Goal: Task Accomplishment & Management: Use online tool/utility

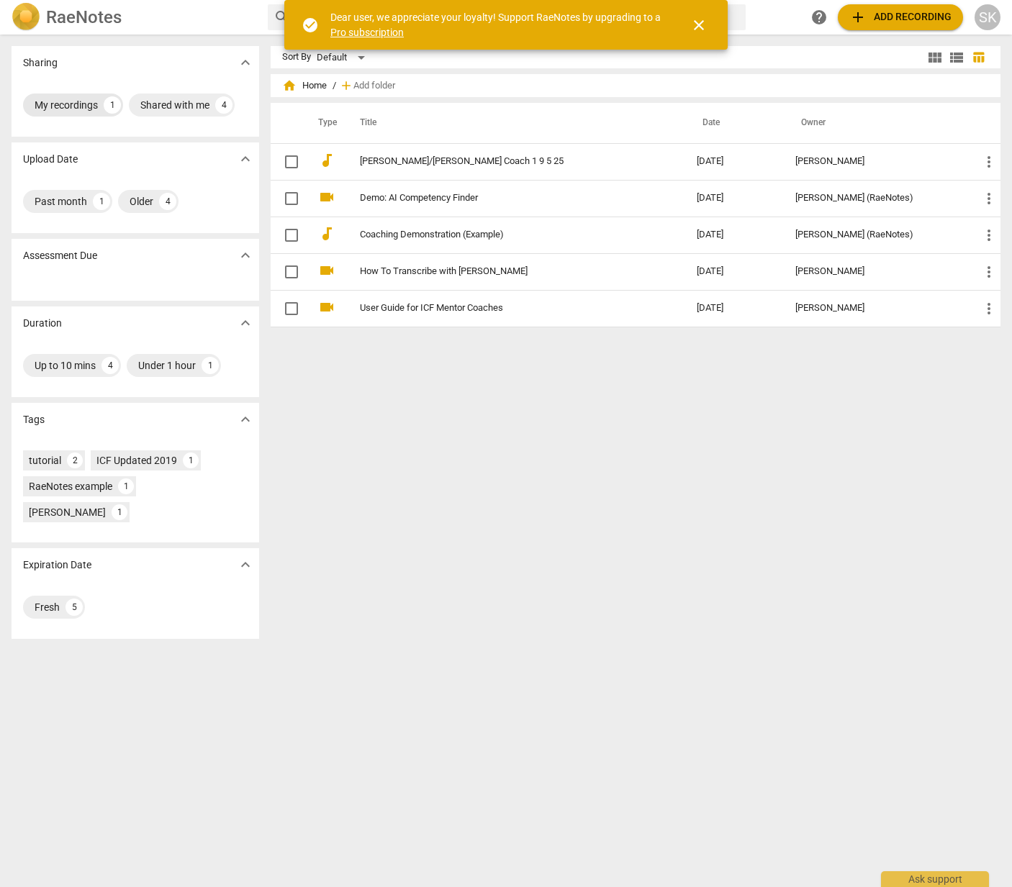
click at [72, 106] on div "My recordings" at bounding box center [66, 105] width 63 height 14
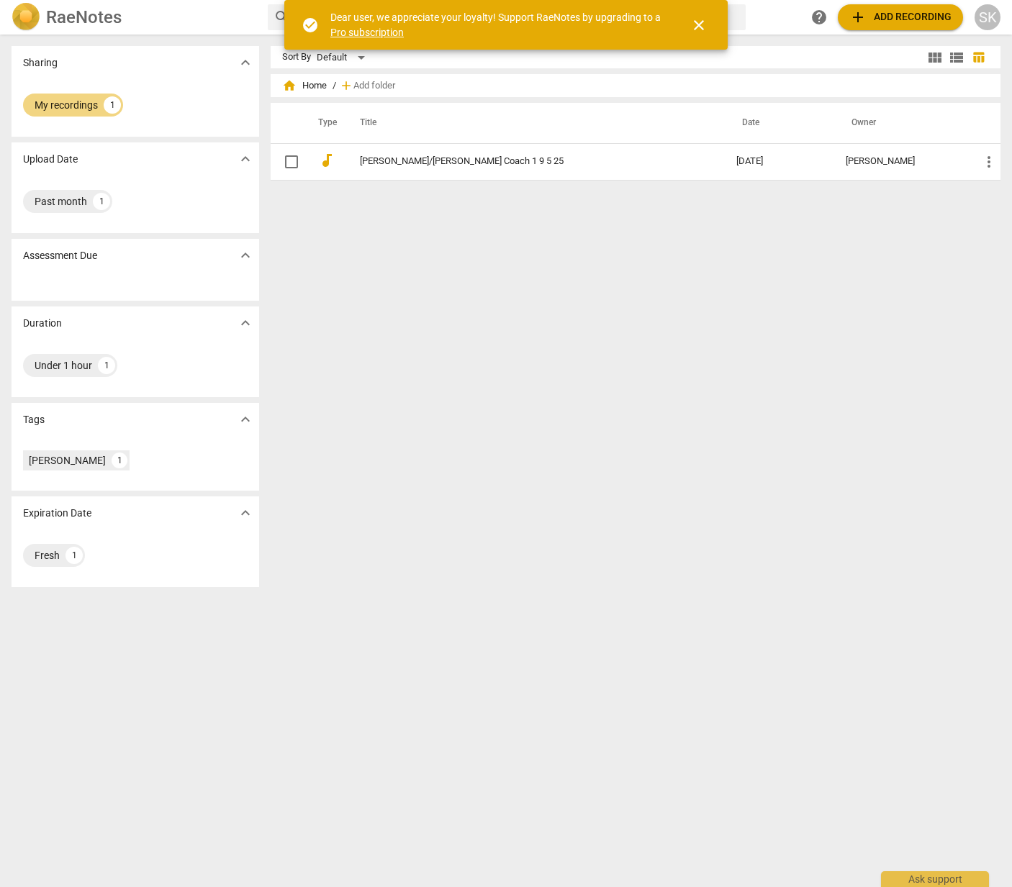
click at [432, 35] on div "Dear user, we appreciate your loyalty! Support RaeNotes by upgrading to a Pro s…" at bounding box center [497, 24] width 334 height 29
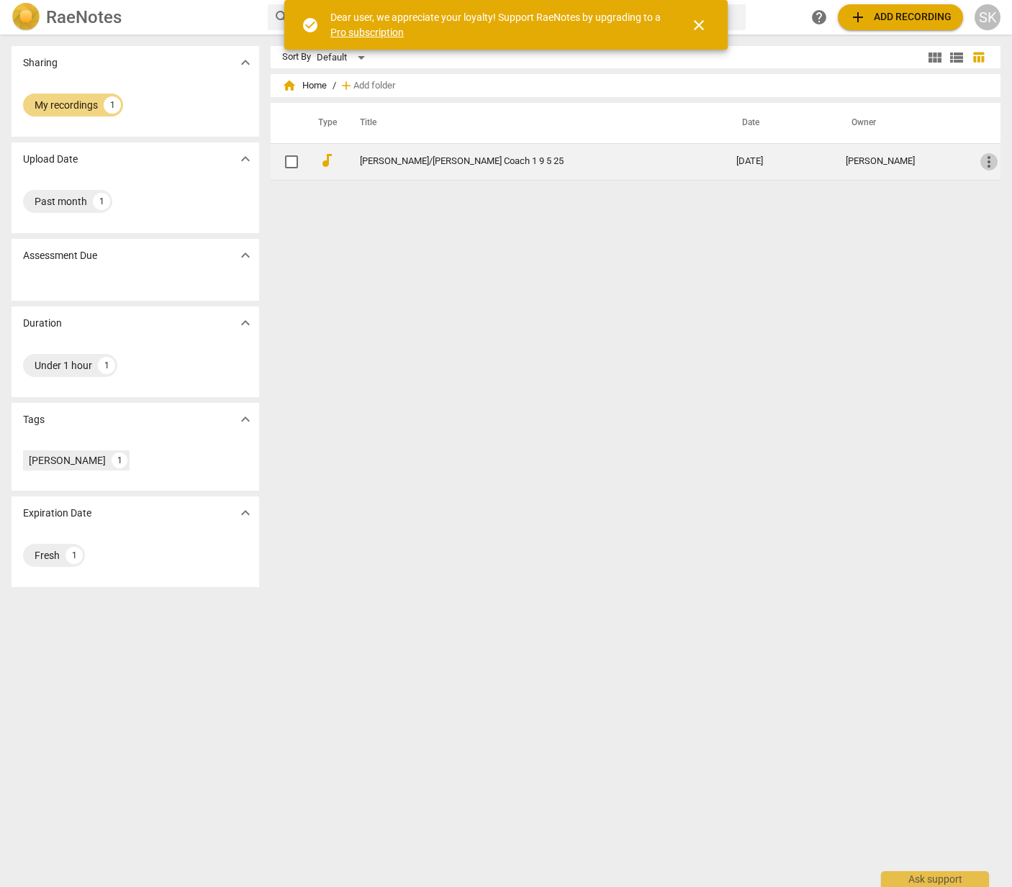
click at [989, 163] on span "more_vert" at bounding box center [988, 161] width 17 height 17
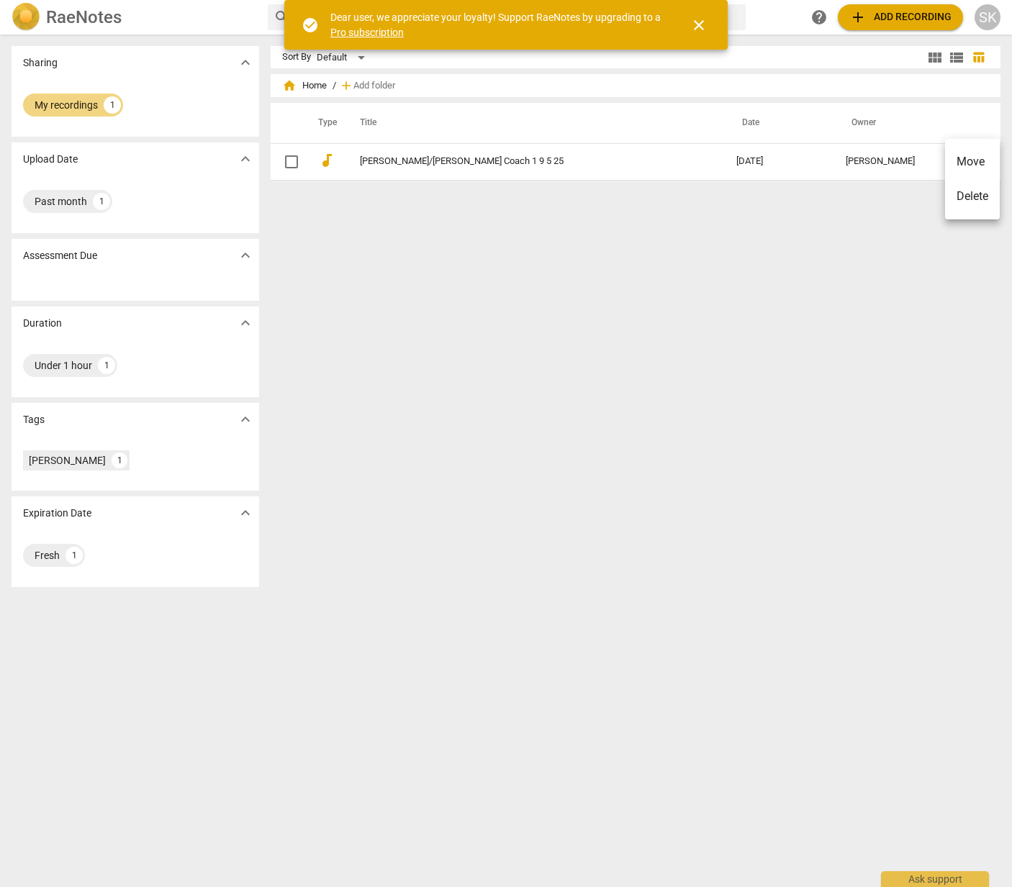
click at [847, 207] on div at bounding box center [506, 443] width 1012 height 887
click at [701, 25] on span "close" at bounding box center [698, 25] width 17 height 17
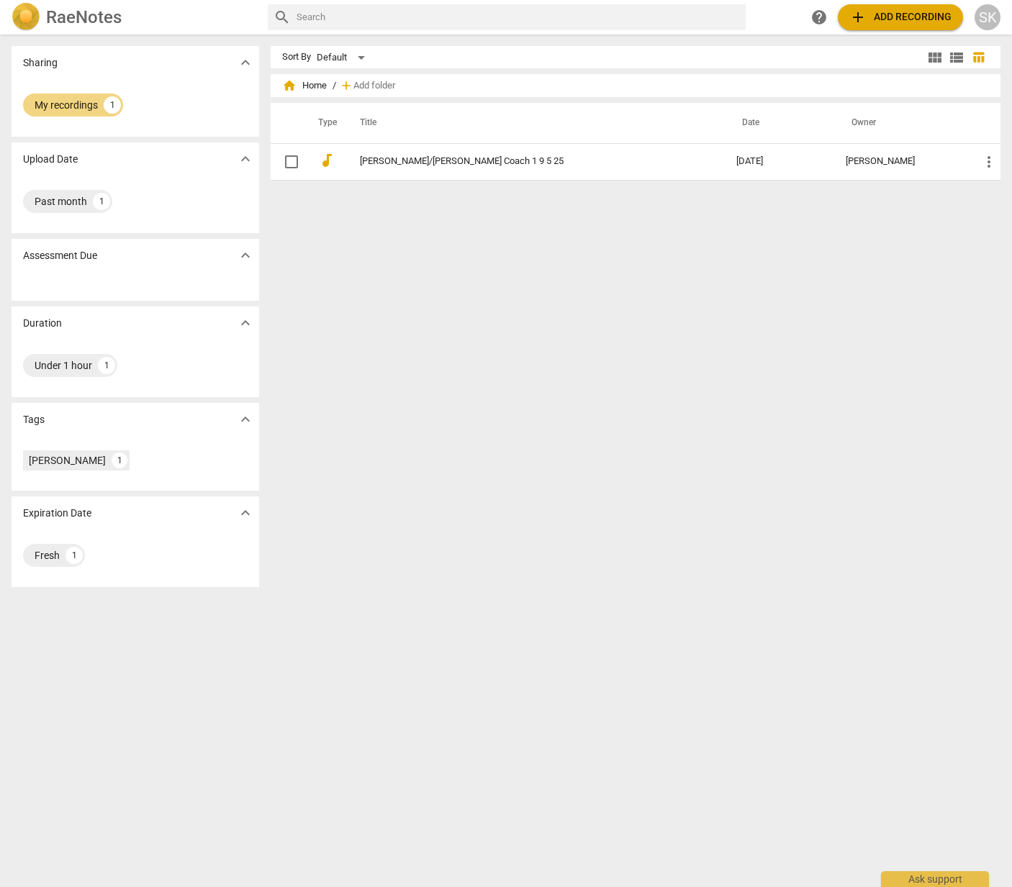
click at [878, 18] on span "add Add recording" at bounding box center [900, 17] width 102 height 17
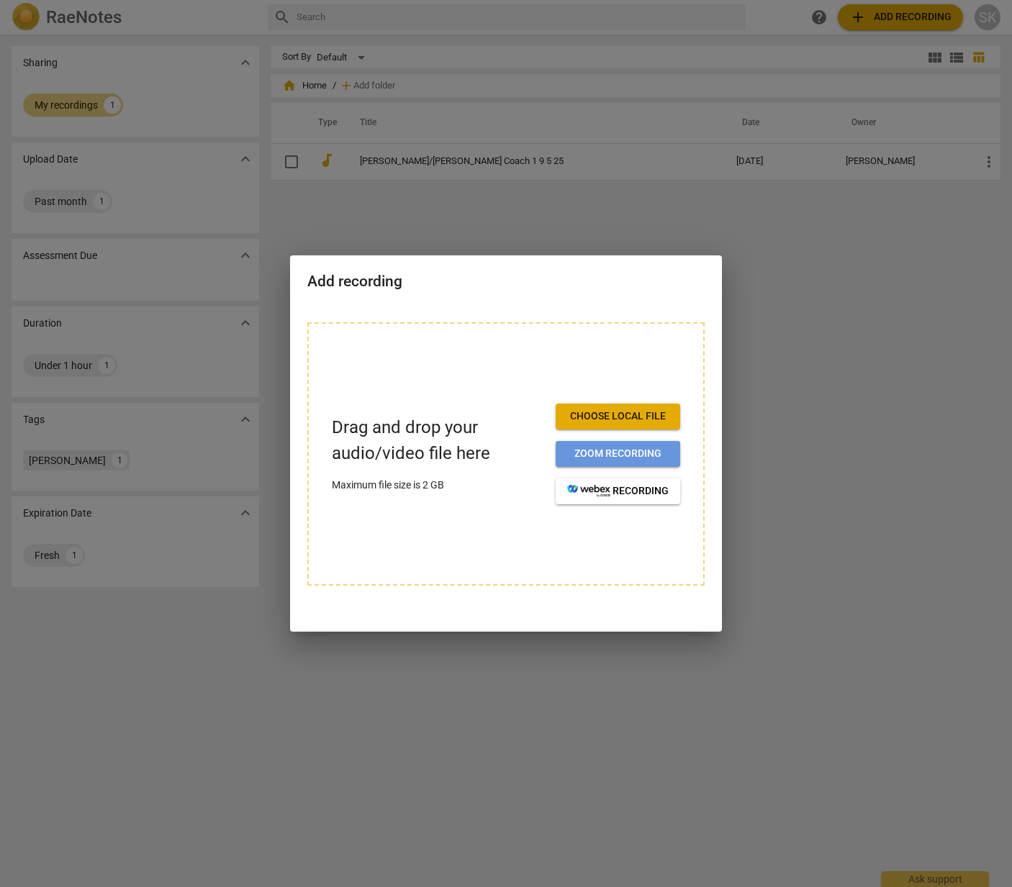
click at [655, 450] on span "Zoom recording" at bounding box center [617, 454] width 101 height 14
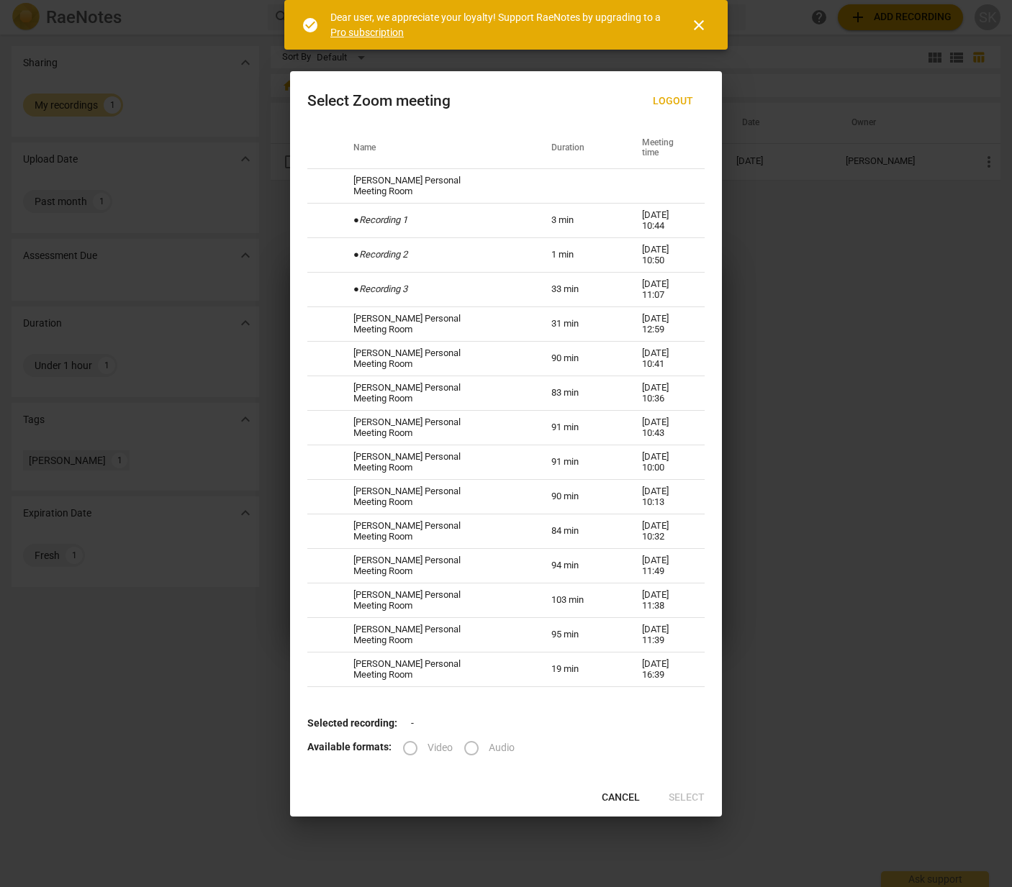
click at [469, 747] on label "Audio" at bounding box center [484, 748] width 60 height 35
click at [404, 289] on icon "Recording 3" at bounding box center [383, 288] width 48 height 11
radio input "true"
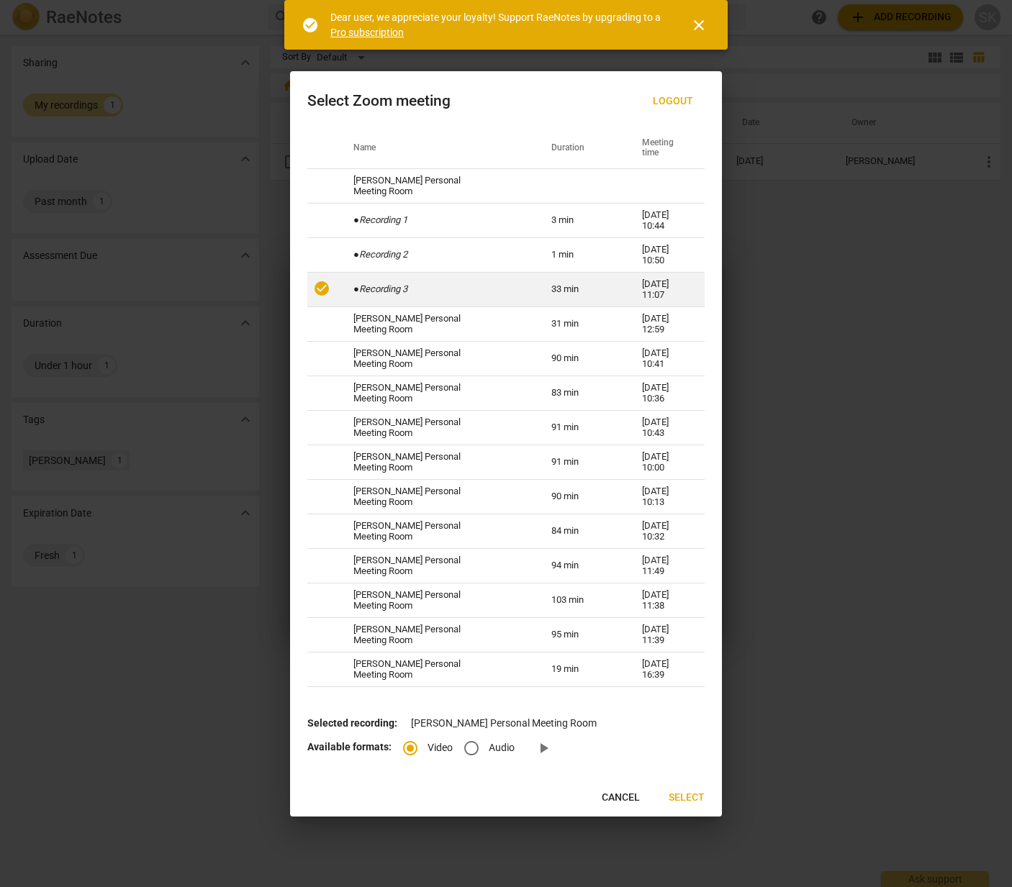
click at [471, 745] on input "Audio" at bounding box center [471, 748] width 35 height 35
radio input "true"
click at [697, 797] on span "Select" at bounding box center [686, 798] width 36 height 14
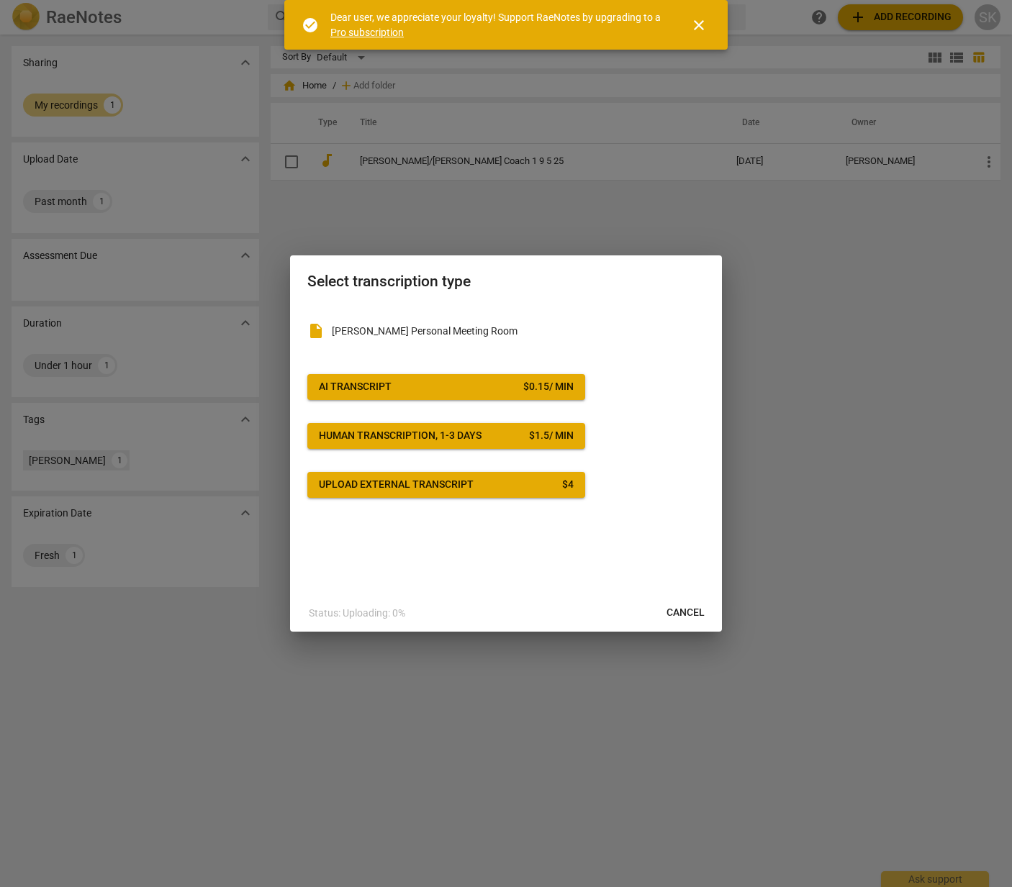
click at [411, 390] on span "AI Transcript $ 0.15 / min" at bounding box center [446, 387] width 255 height 14
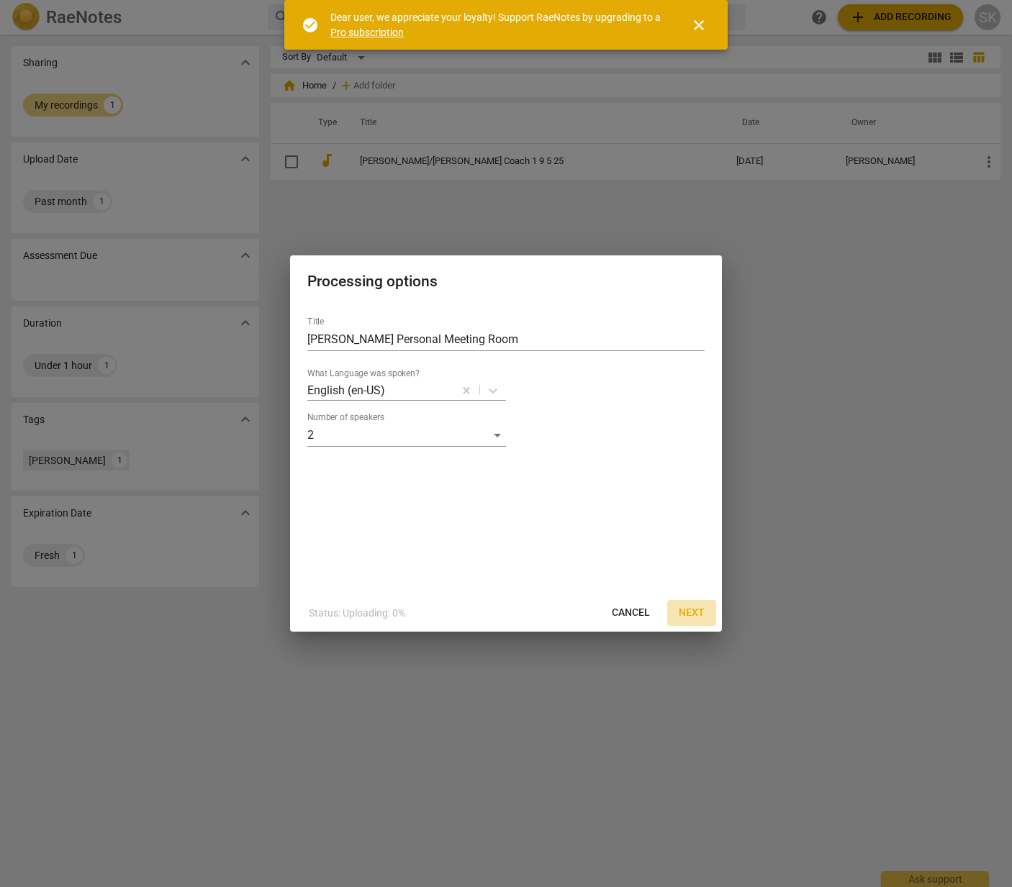
click at [703, 611] on span "Next" at bounding box center [691, 613] width 26 height 14
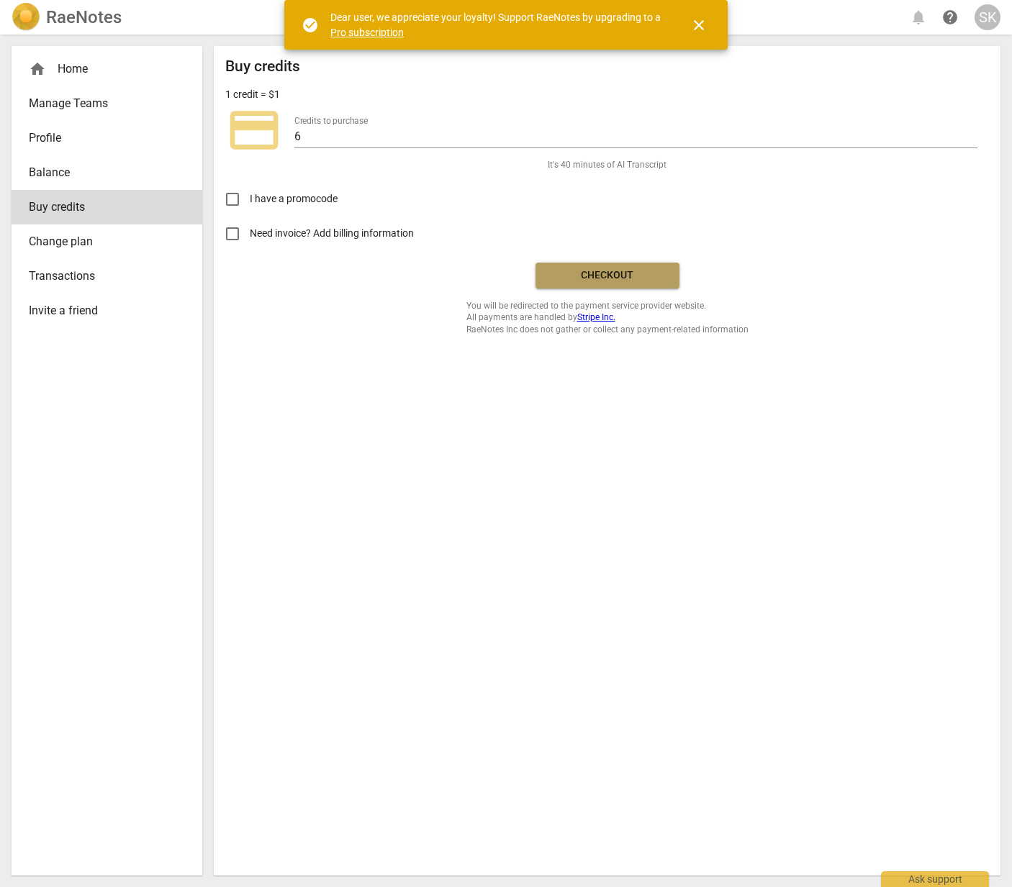
click at [630, 270] on span "Checkout" at bounding box center [607, 275] width 121 height 14
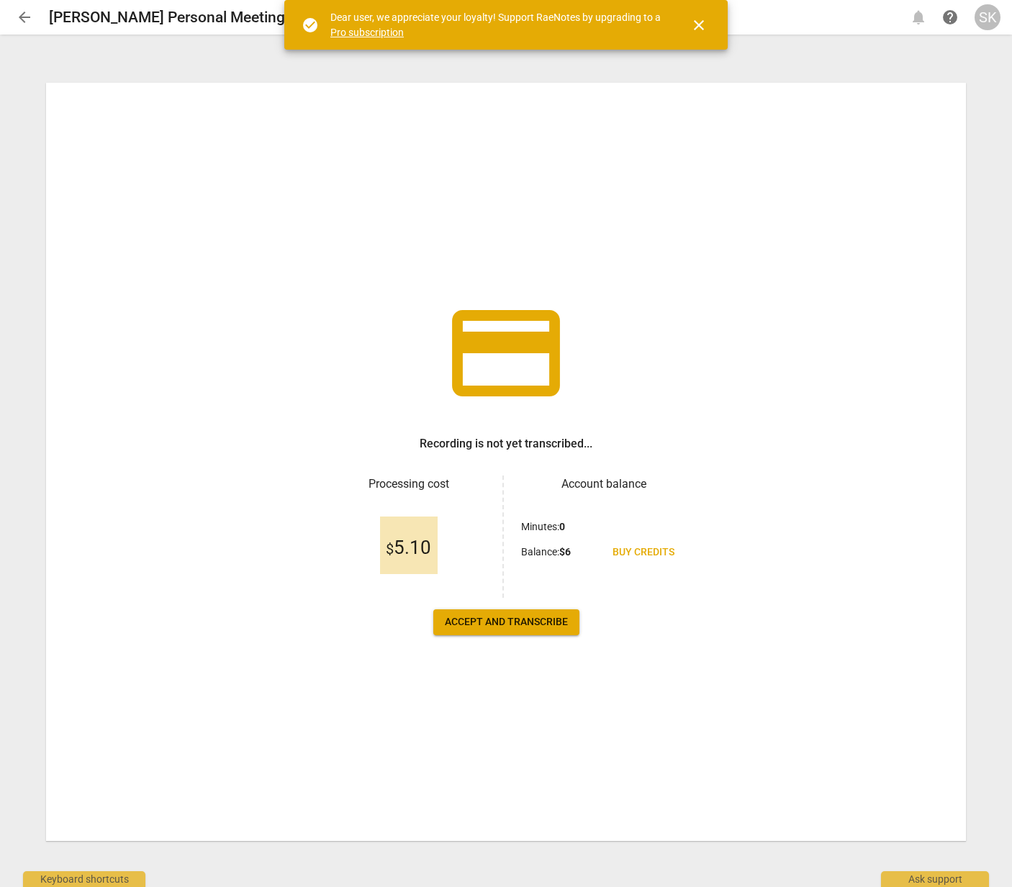
click at [649, 552] on span "Buy credits" at bounding box center [643, 552] width 62 height 14
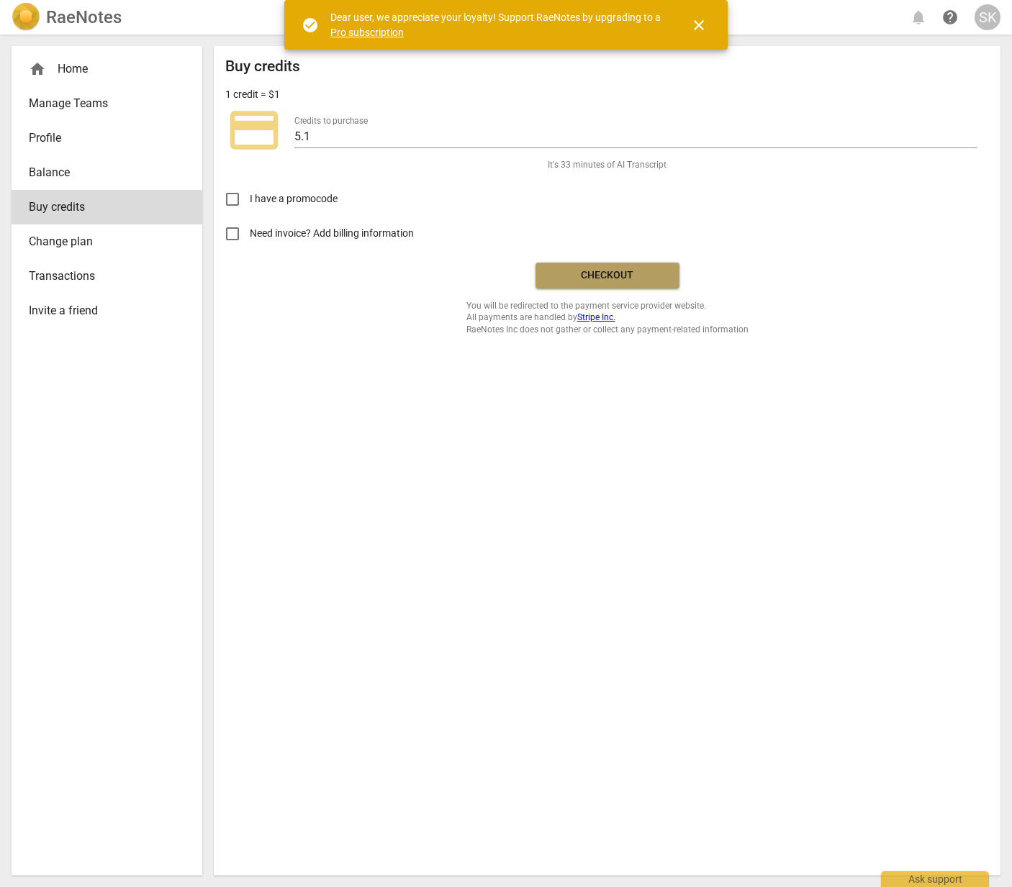
click at [605, 273] on span "Checkout" at bounding box center [607, 275] width 121 height 14
click at [696, 22] on span "close" at bounding box center [698, 25] width 17 height 17
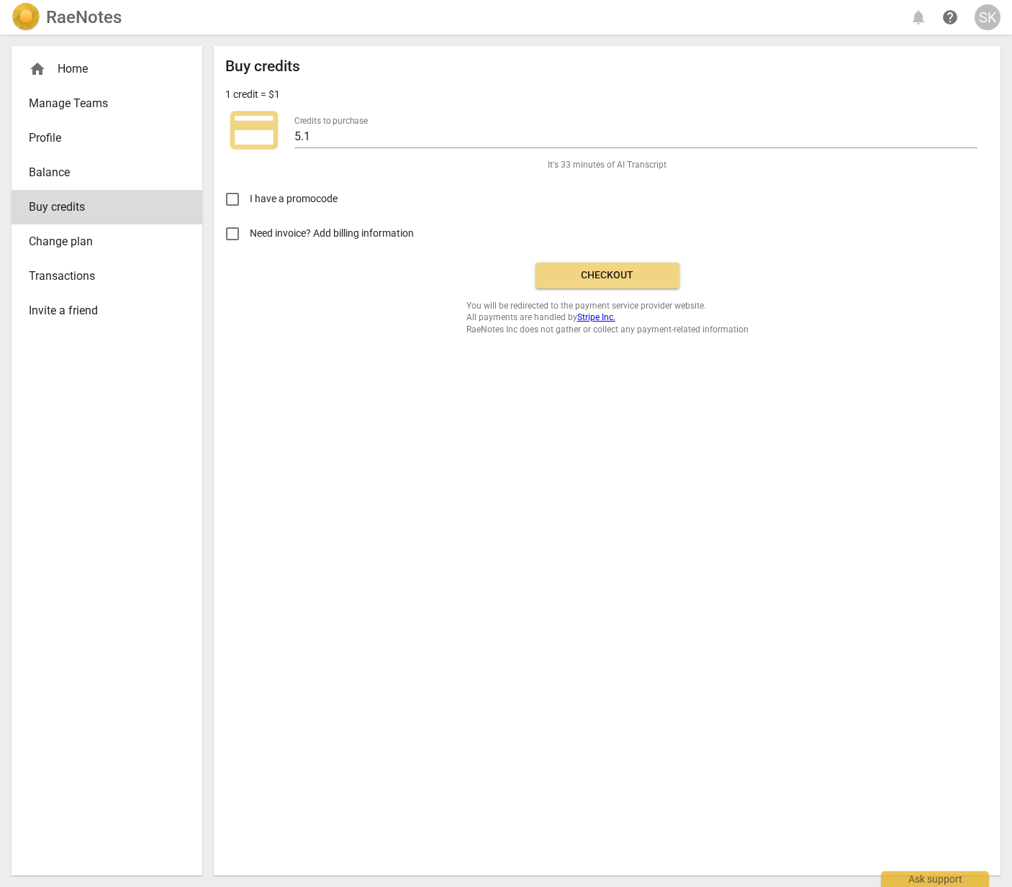
click at [65, 173] on span "Balance" at bounding box center [101, 172] width 145 height 17
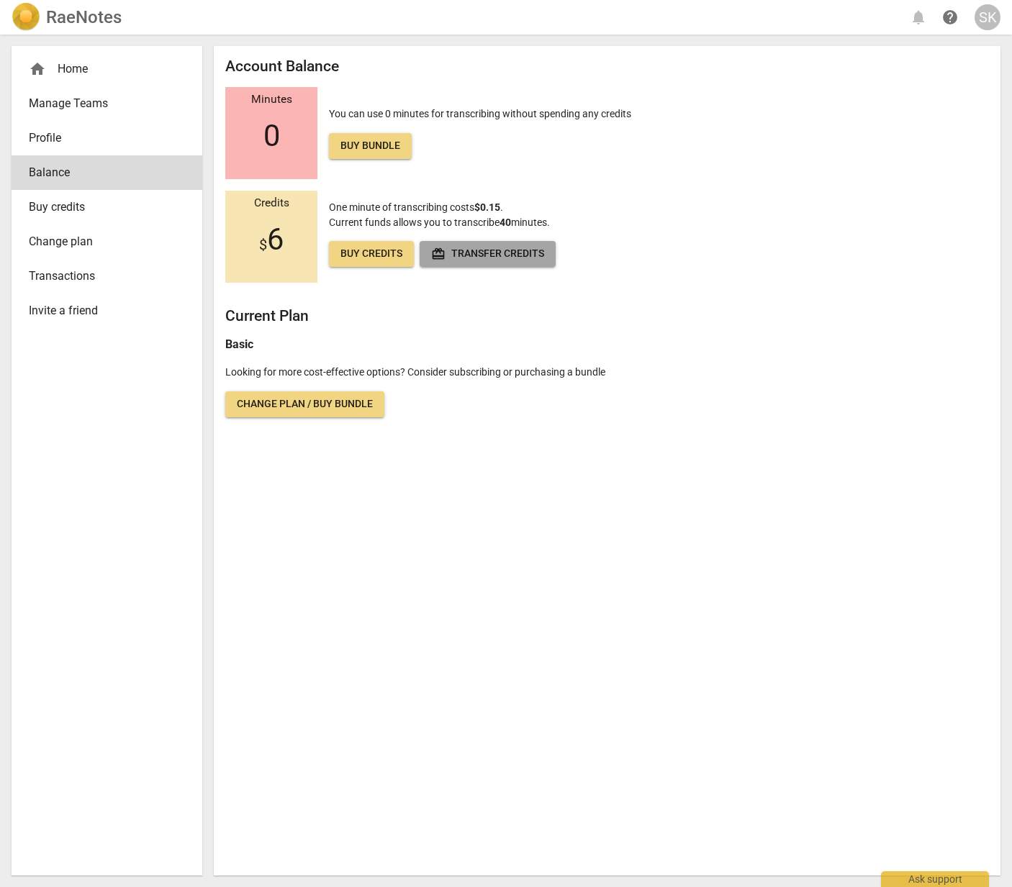
click at [458, 253] on span "redeem Transfer credits" at bounding box center [487, 254] width 113 height 14
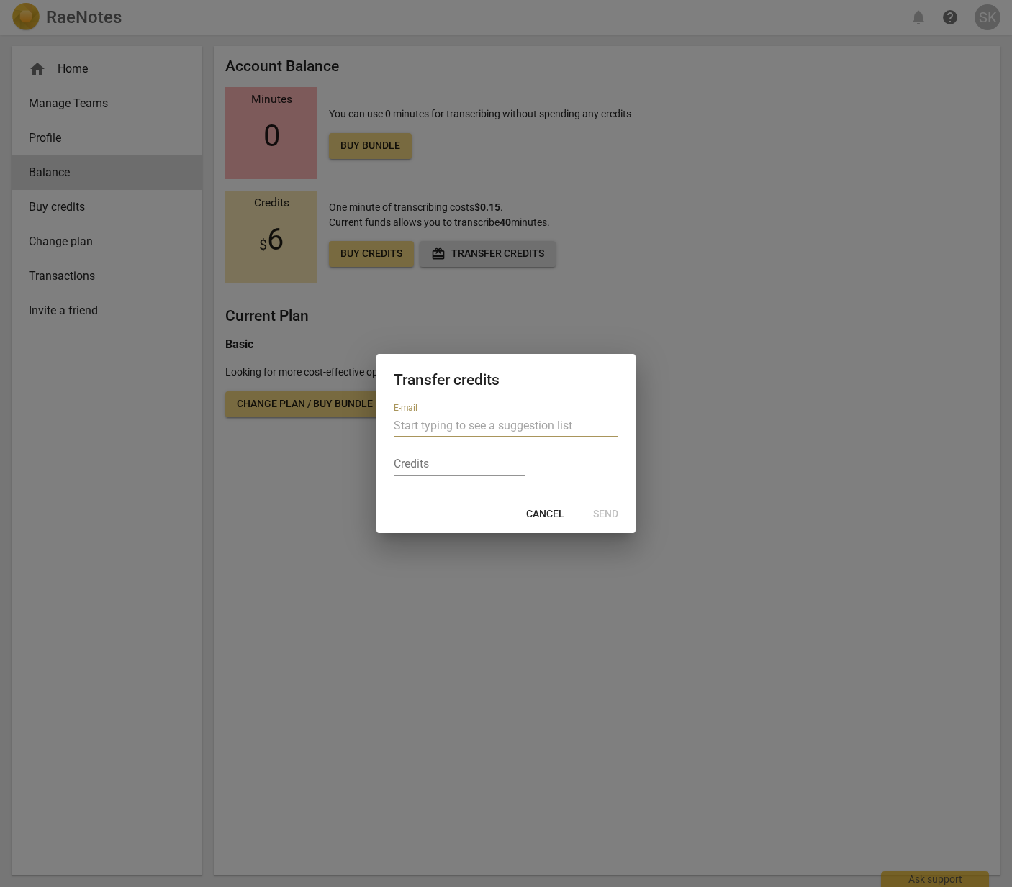
click at [542, 515] on span "Cancel" at bounding box center [545, 514] width 38 height 14
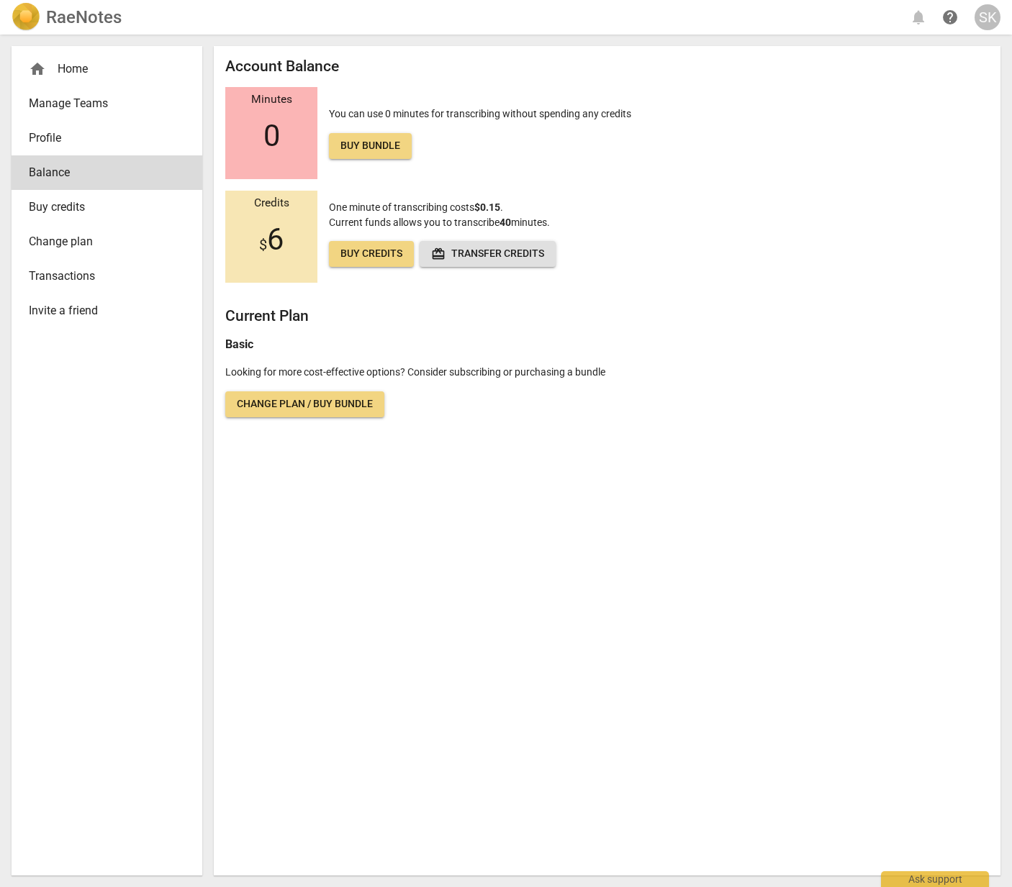
click at [76, 65] on div "home Home" at bounding box center [101, 68] width 145 height 17
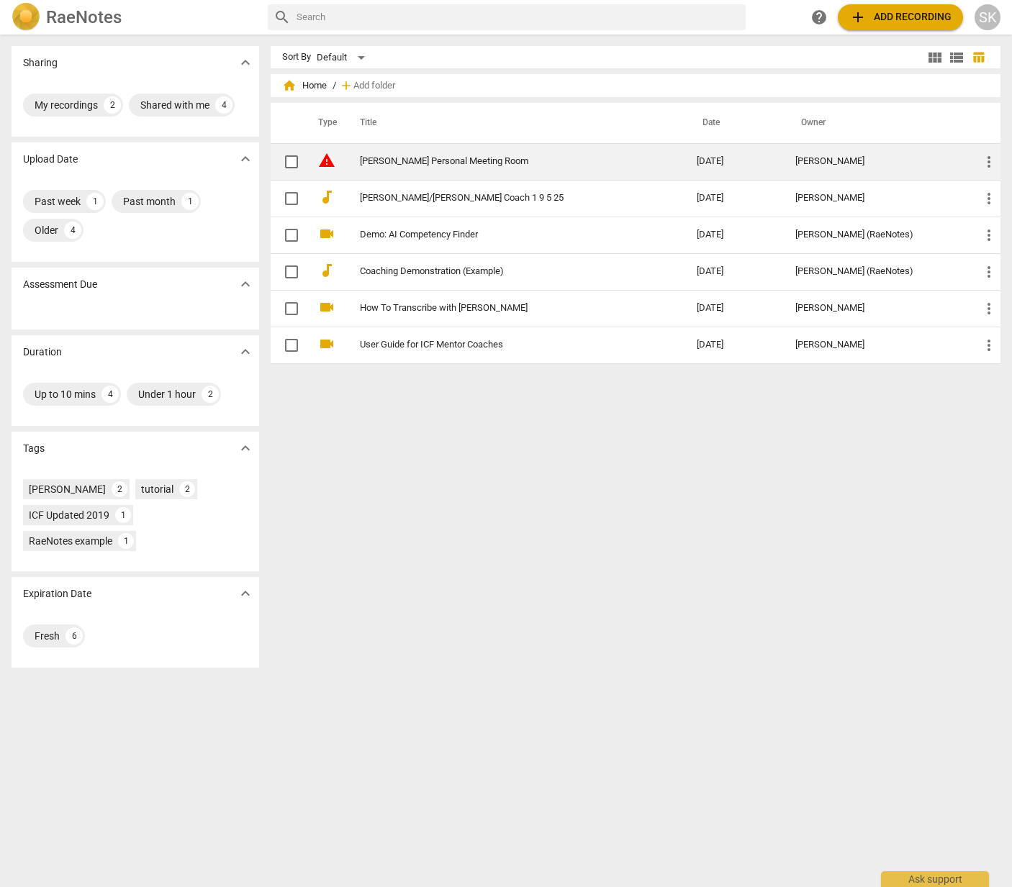
click at [356, 161] on td "[PERSON_NAME] Personal Meeting Room" at bounding box center [513, 161] width 343 height 37
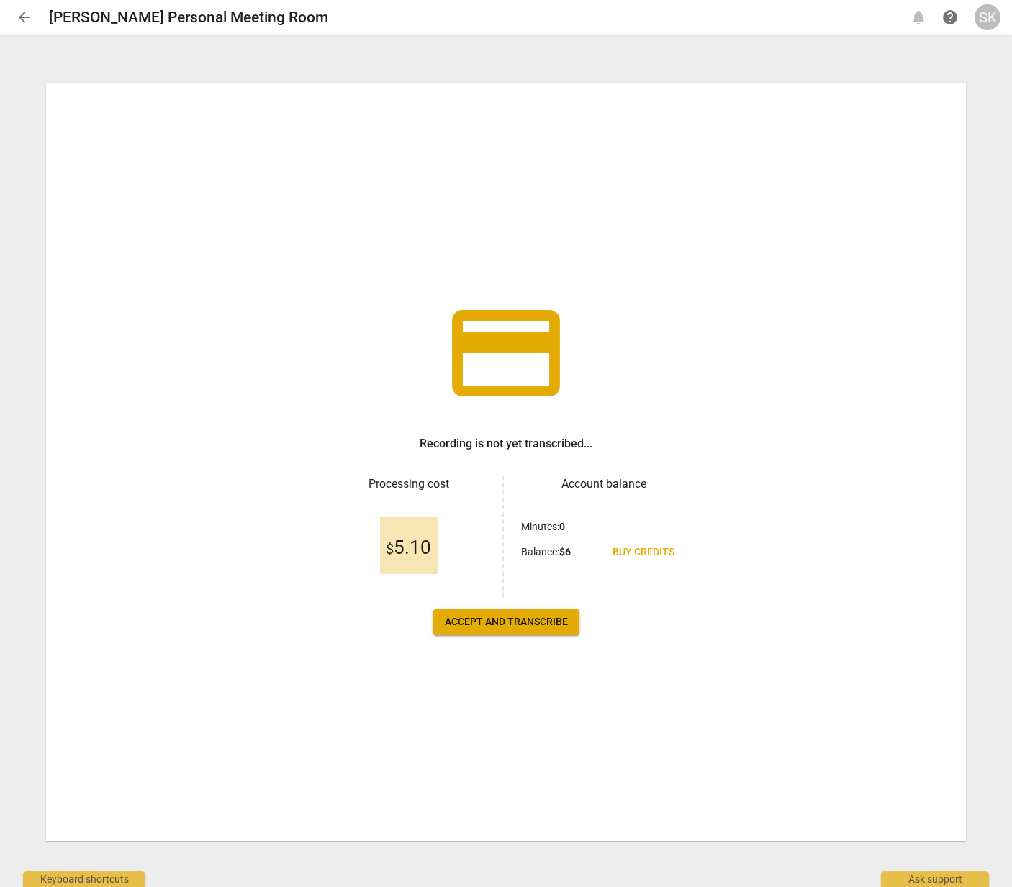
click at [517, 617] on span "Accept and transcribe" at bounding box center [506, 622] width 123 height 14
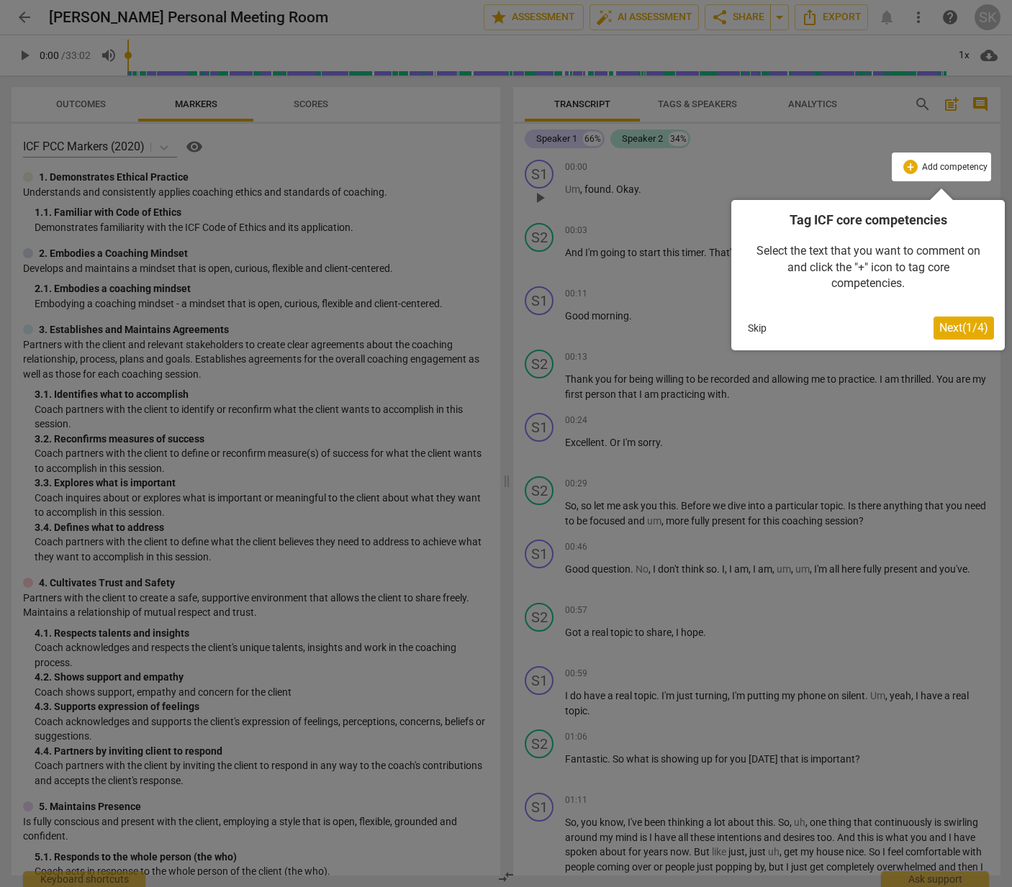
click at [762, 329] on button "Skip" at bounding box center [757, 328] width 30 height 22
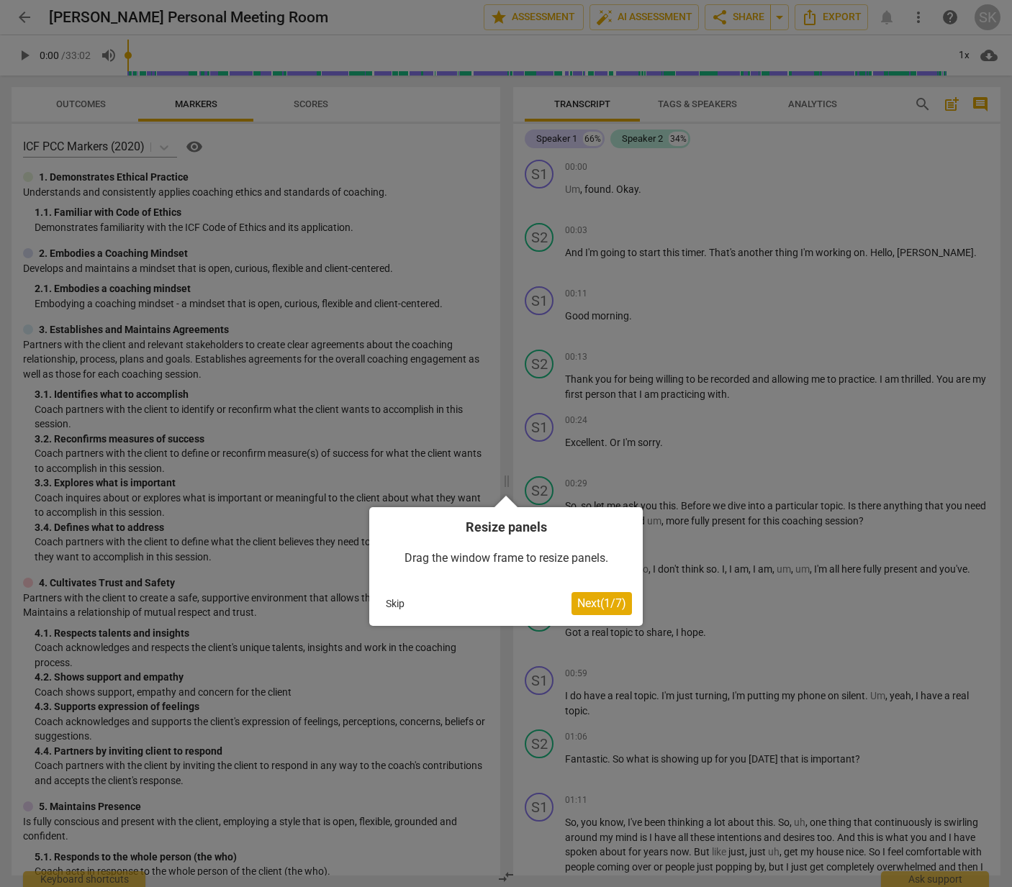
click at [394, 603] on button "Skip" at bounding box center [395, 604] width 30 height 22
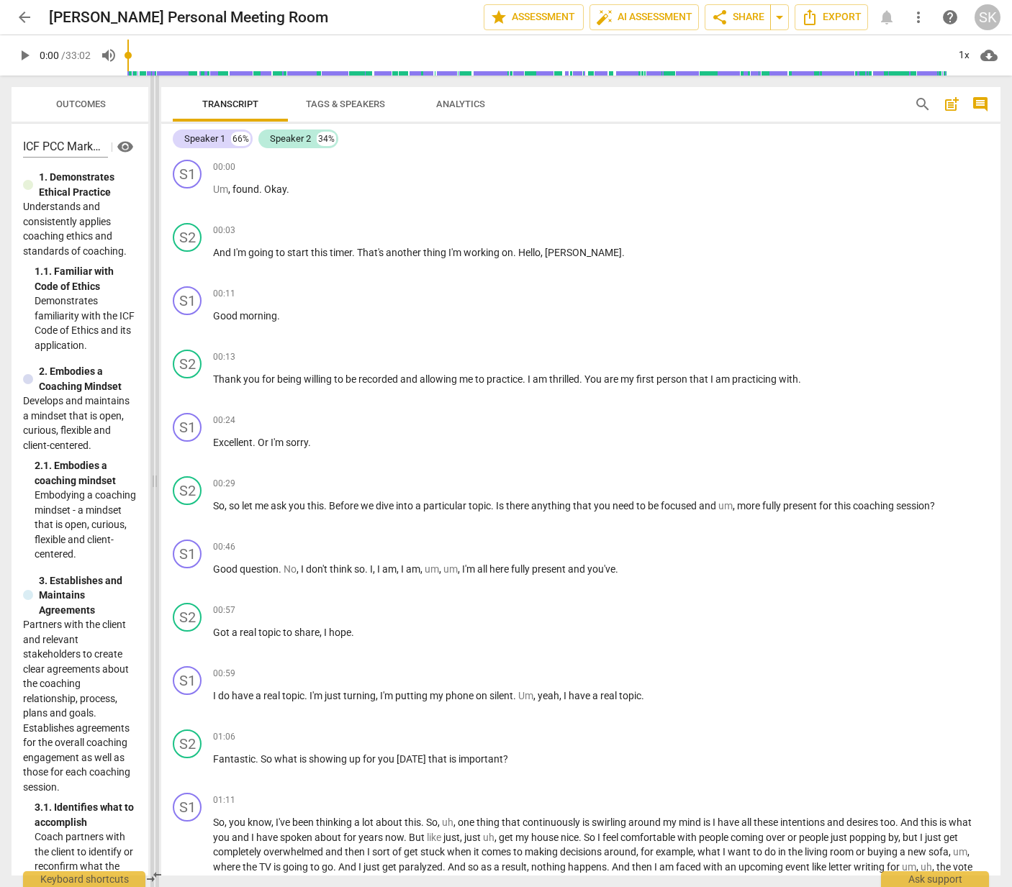
drag, startPoint x: 505, startPoint y: 360, endPoint x: 153, endPoint y: 438, distance: 360.5
click at [153, 438] on span at bounding box center [154, 482] width 9 height 812
click at [285, 137] on div "Speaker 2" at bounding box center [290, 139] width 41 height 14
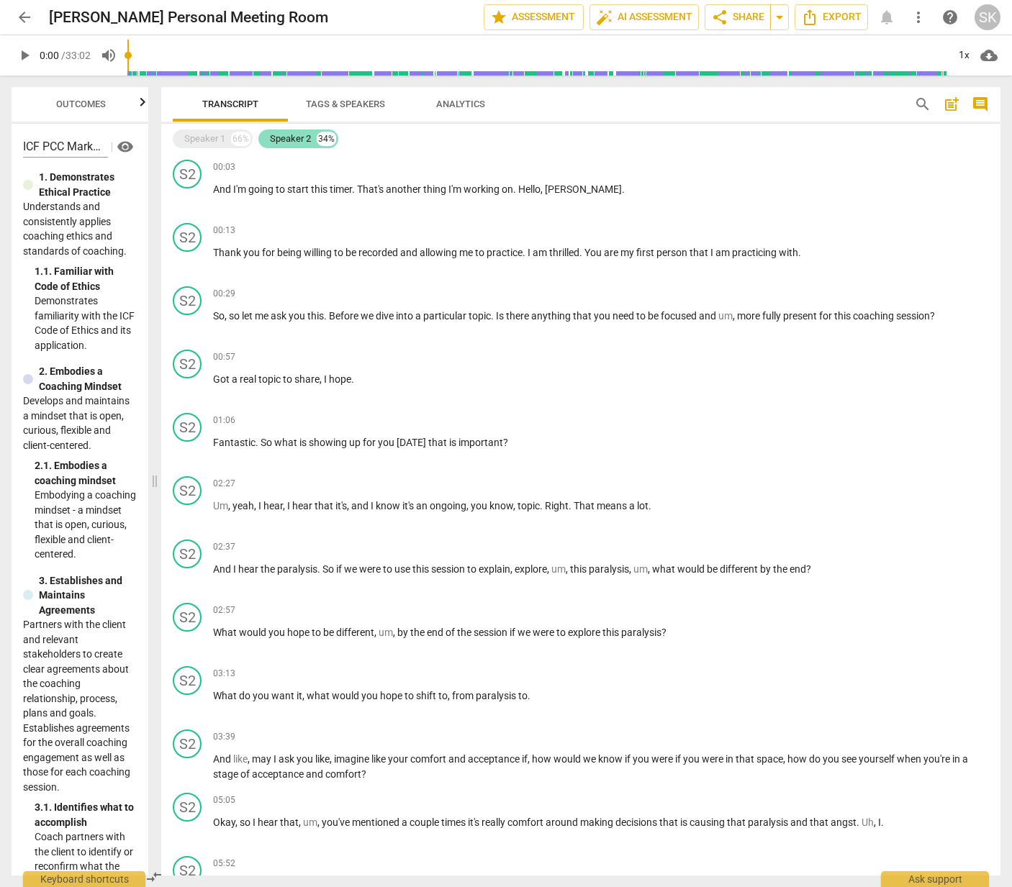
click at [289, 139] on div "Speaker 2" at bounding box center [290, 139] width 41 height 14
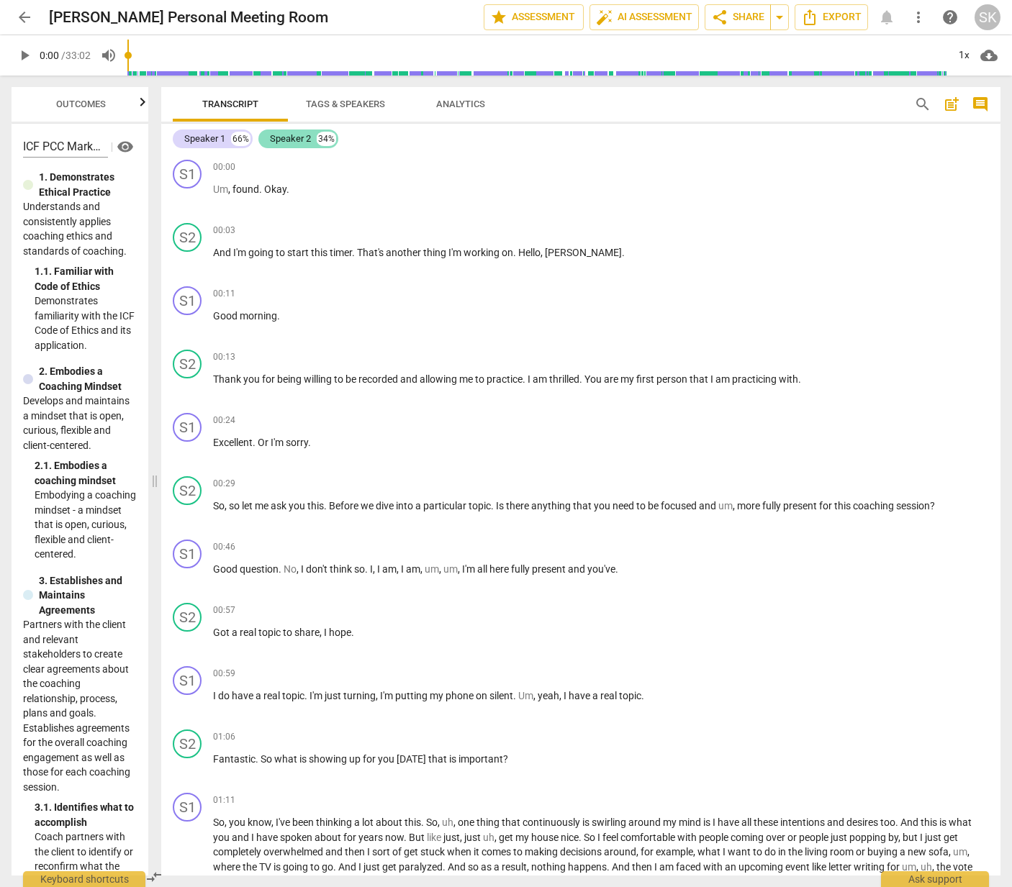
click at [289, 139] on div "Speaker 2" at bounding box center [290, 139] width 41 height 14
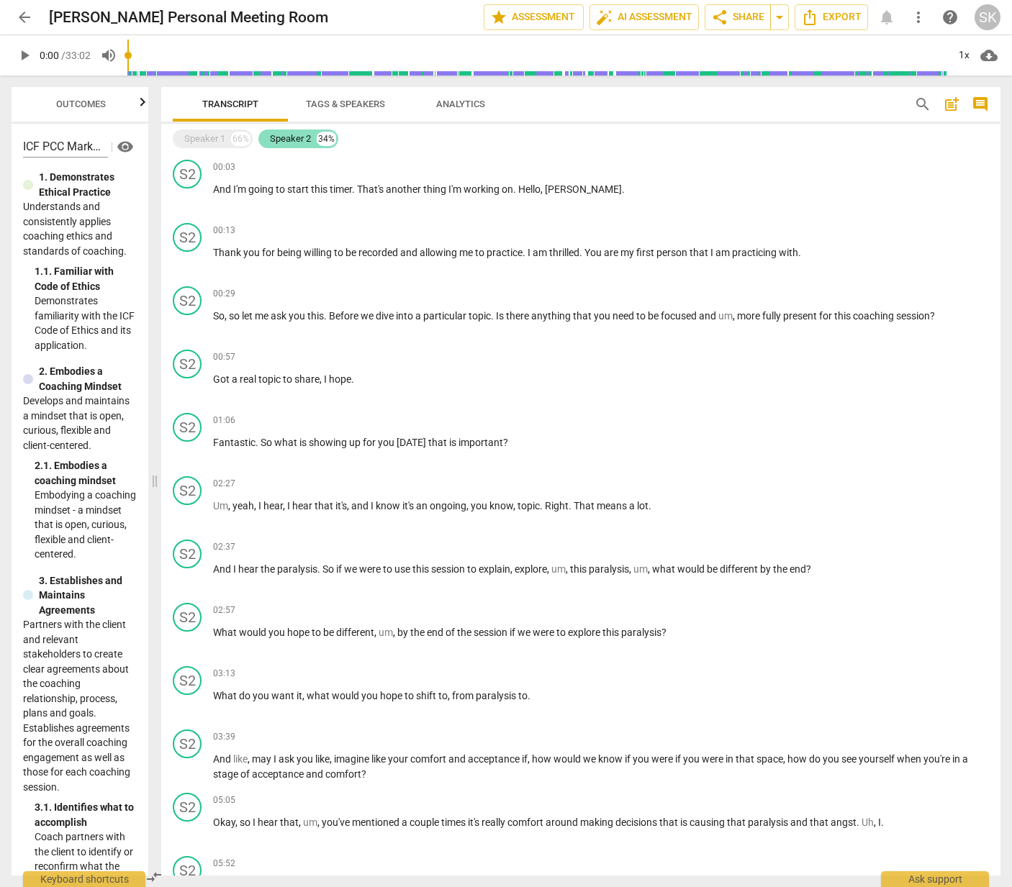
click at [289, 139] on div "Speaker 2" at bounding box center [290, 139] width 41 height 14
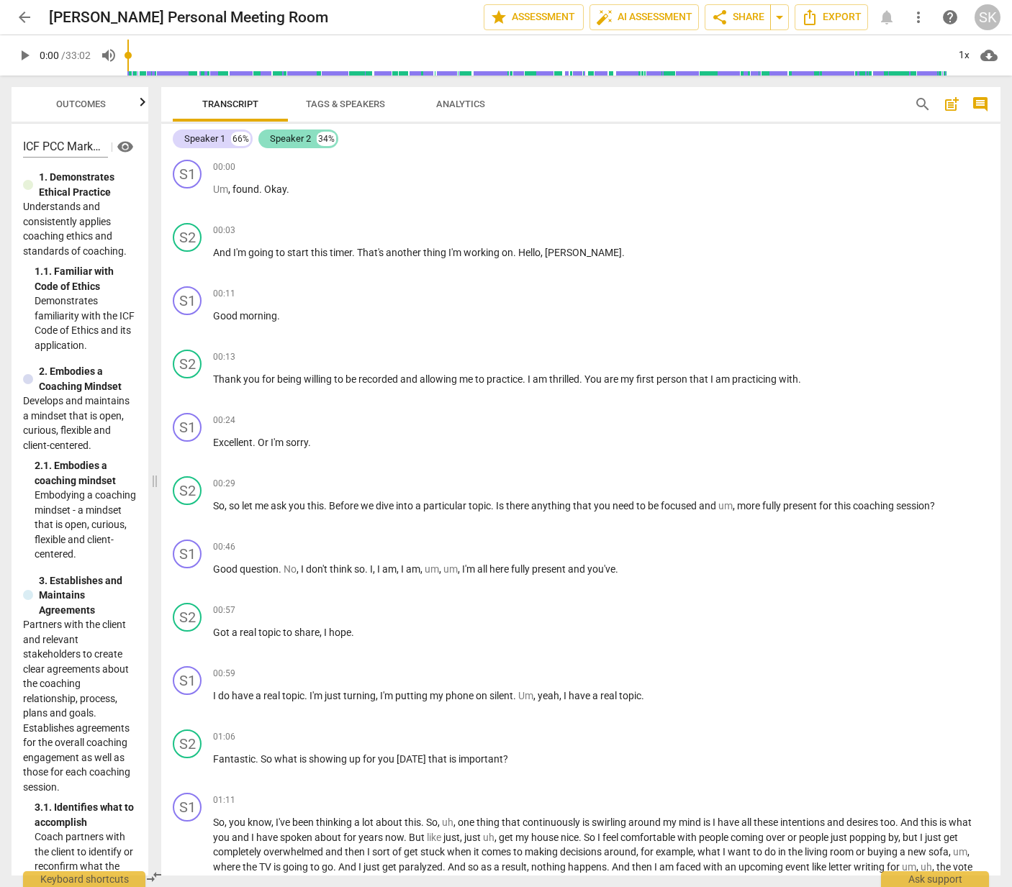
click at [289, 139] on div "Speaker 2" at bounding box center [290, 139] width 41 height 14
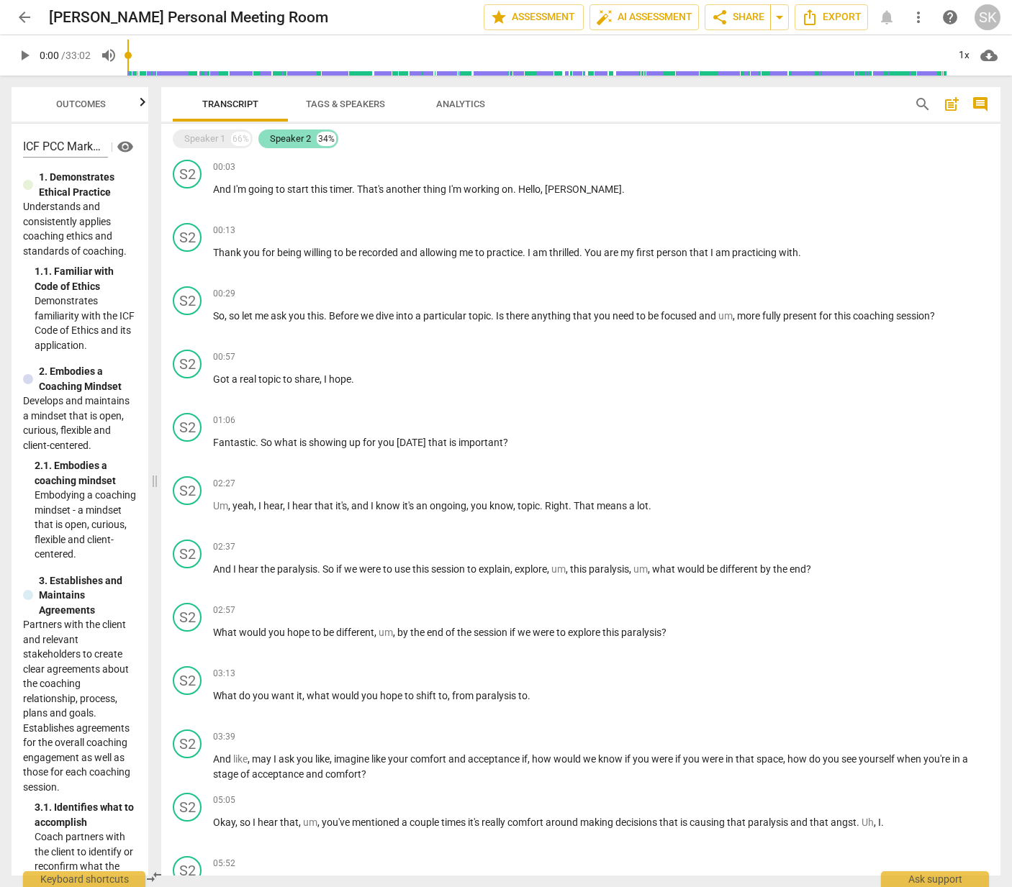
click at [289, 139] on div "Speaker 2" at bounding box center [290, 139] width 41 height 14
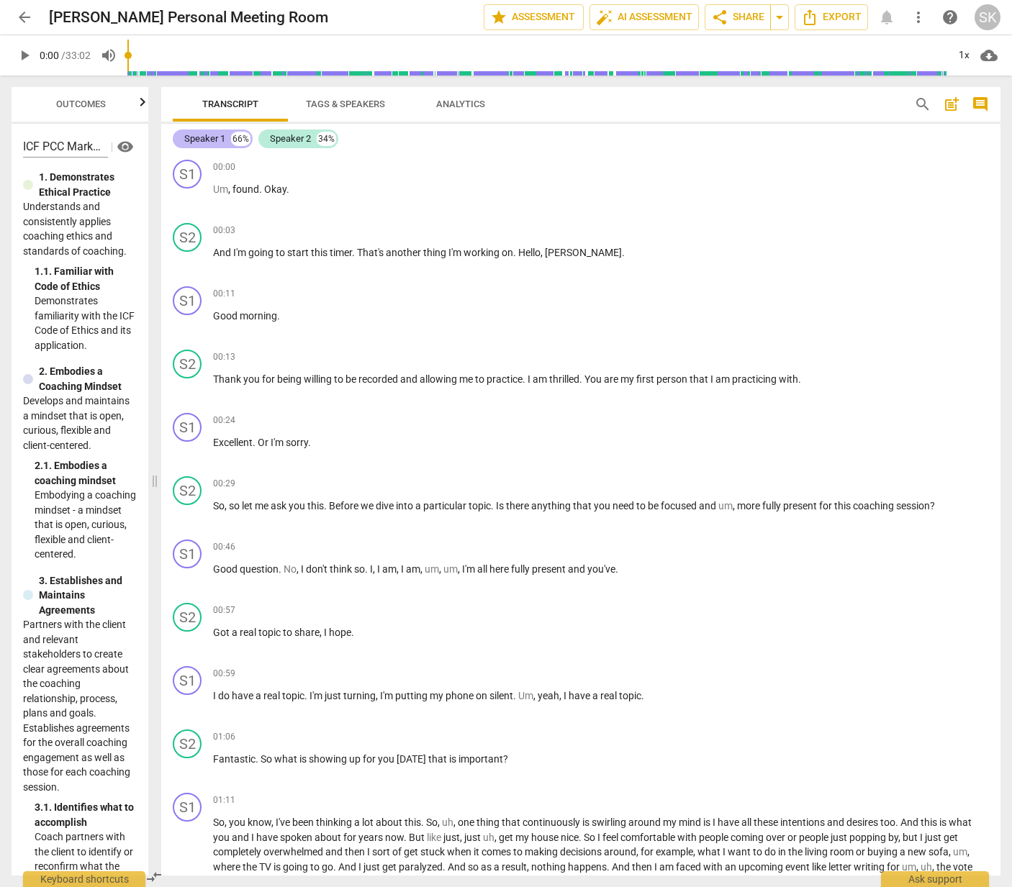
click at [206, 137] on div "Speaker 1" at bounding box center [204, 139] width 41 height 14
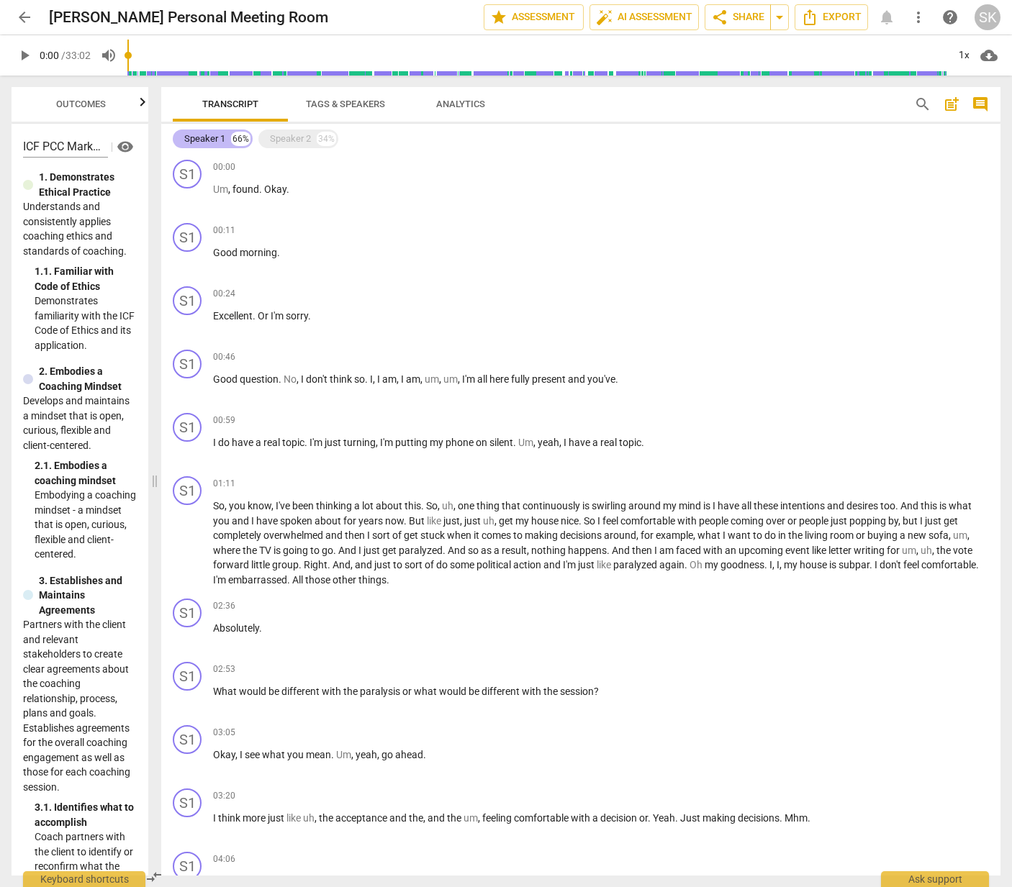
click at [206, 137] on div "Speaker 1" at bounding box center [204, 139] width 41 height 14
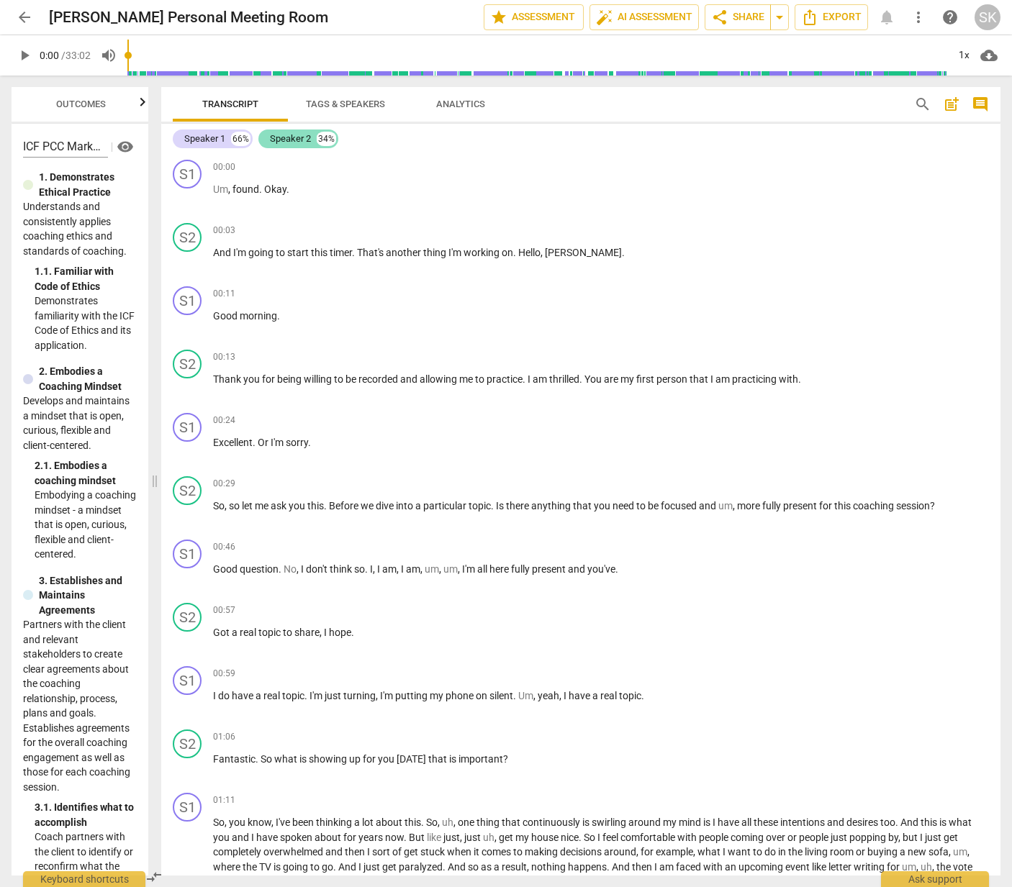
drag, startPoint x: 293, startPoint y: 139, endPoint x: 311, endPoint y: 137, distance: 18.0
click at [311, 137] on div "Speaker 2 34%" at bounding box center [298, 139] width 80 height 19
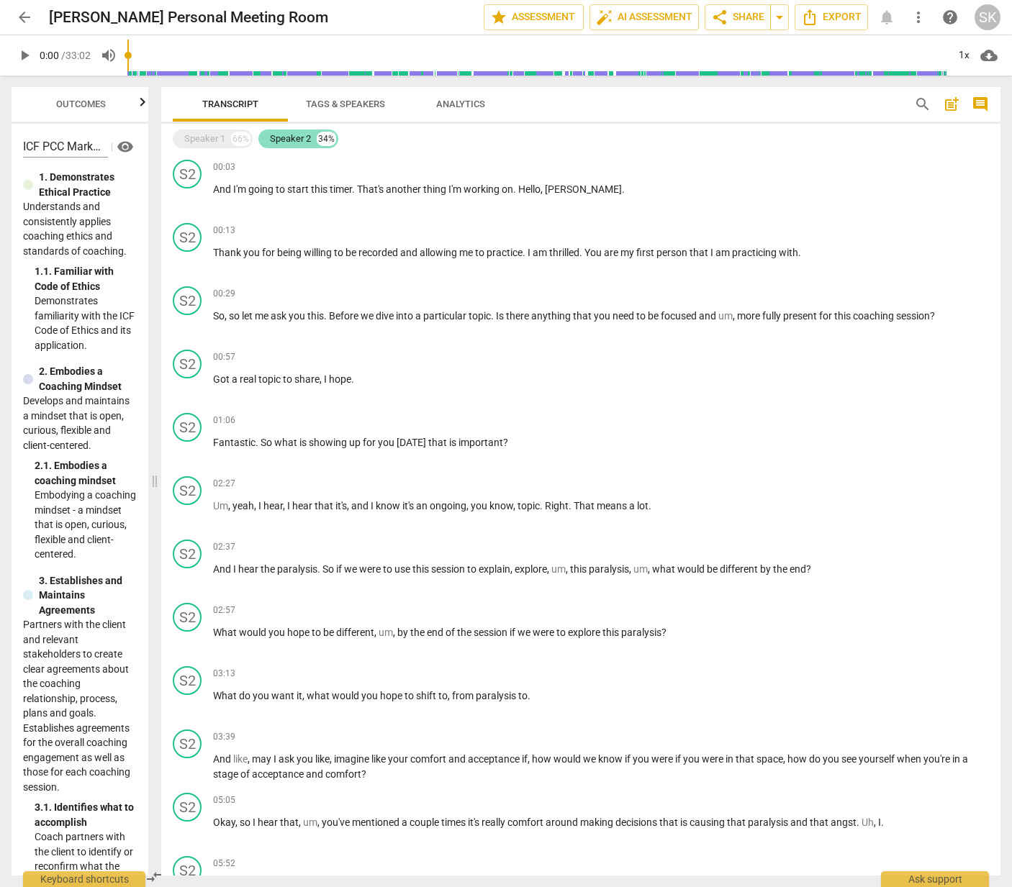
click at [287, 137] on div "Speaker 2" at bounding box center [290, 139] width 41 height 14
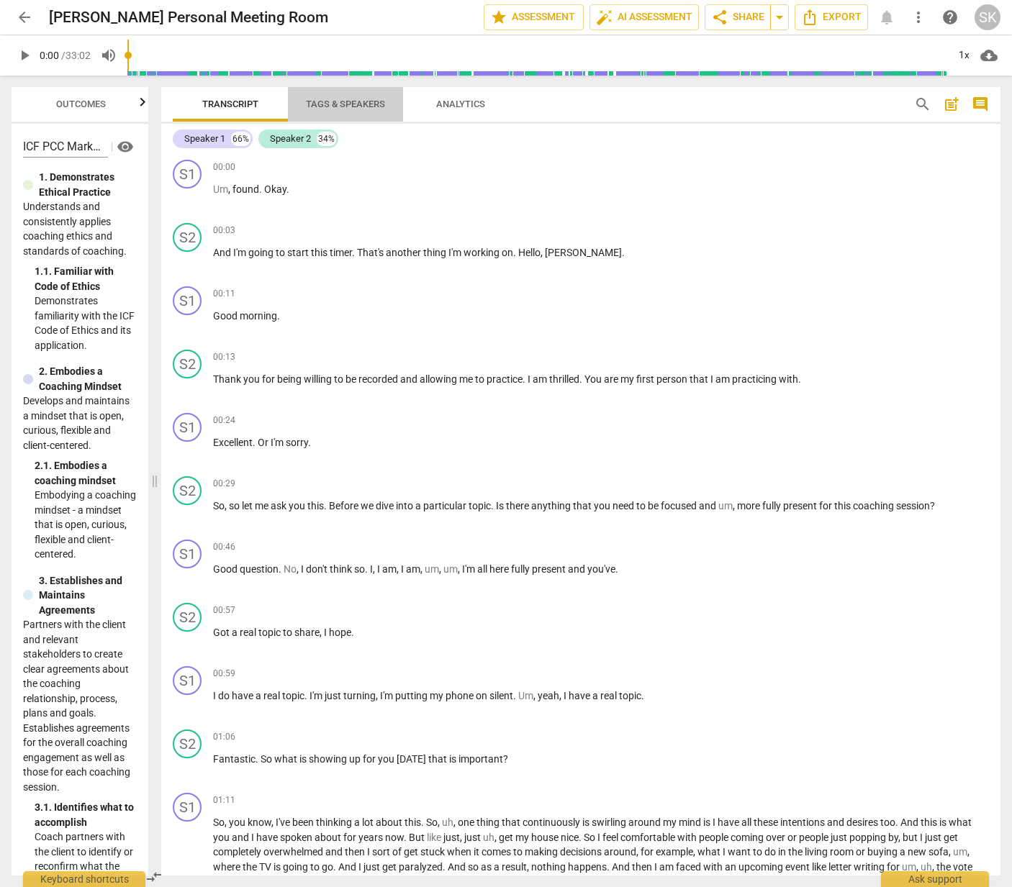
click at [332, 103] on span "Tags & Speakers" at bounding box center [345, 104] width 79 height 11
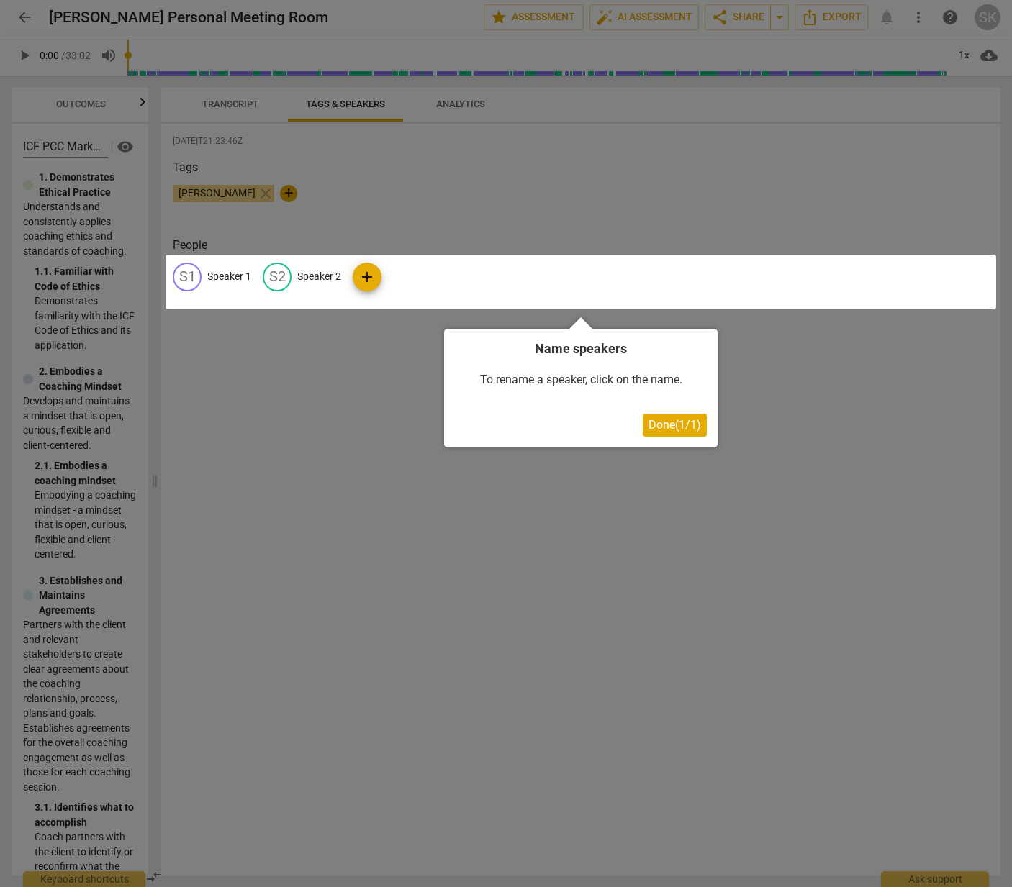
click at [336, 274] on div at bounding box center [580, 282] width 830 height 55
click at [672, 427] on span "Done ( 1 / 1 )" at bounding box center [674, 425] width 53 height 14
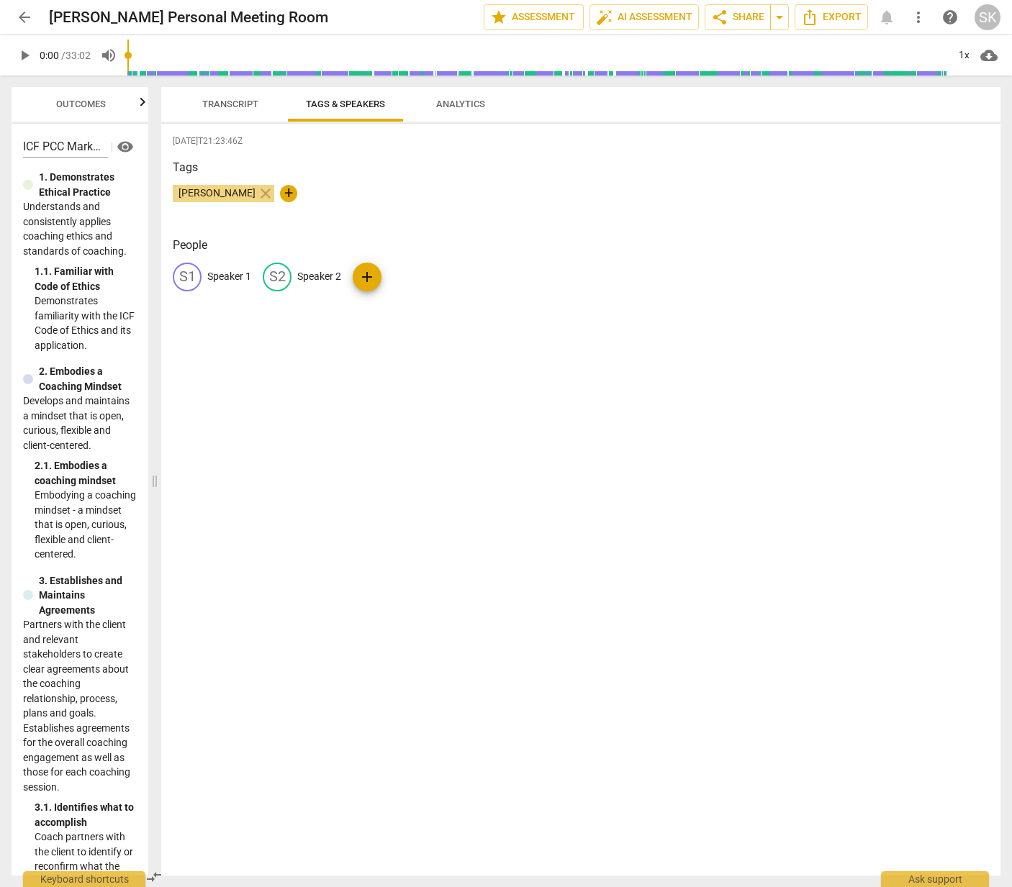
click at [323, 272] on p "Speaker 2" at bounding box center [319, 276] width 44 height 15
drag, startPoint x: 321, startPoint y: 280, endPoint x: 327, endPoint y: 275, distance: 7.6
click at [320, 278] on input "[PERSON_NAME]" at bounding box center [354, 276] width 115 height 23
drag, startPoint x: 332, startPoint y: 272, endPoint x: 299, endPoint y: 276, distance: 33.4
click at [299, 276] on input "[PERSON_NAME]" at bounding box center [354, 276] width 115 height 23
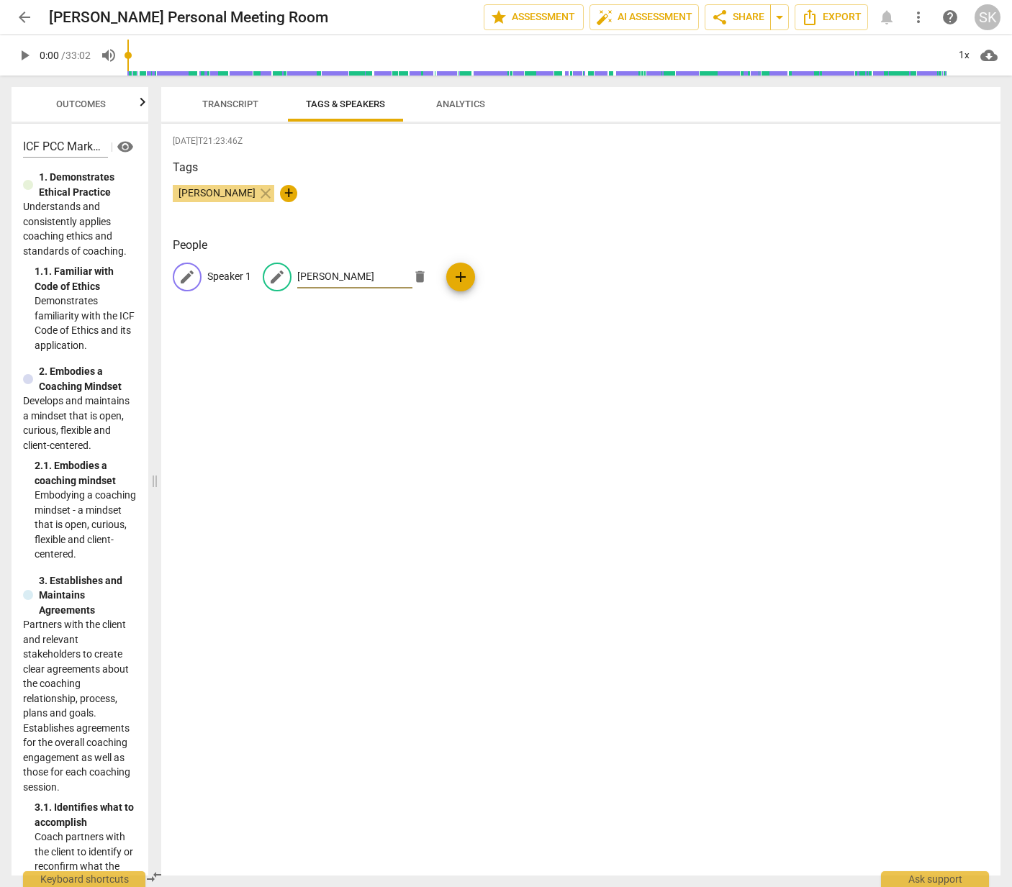
type input "[PERSON_NAME]"
click at [234, 276] on p "Speaker 1" at bounding box center [229, 276] width 44 height 15
type input "S"
type input "Thinker Sarah"
click at [391, 276] on p "[PERSON_NAME]" at bounding box center [429, 276] width 77 height 15
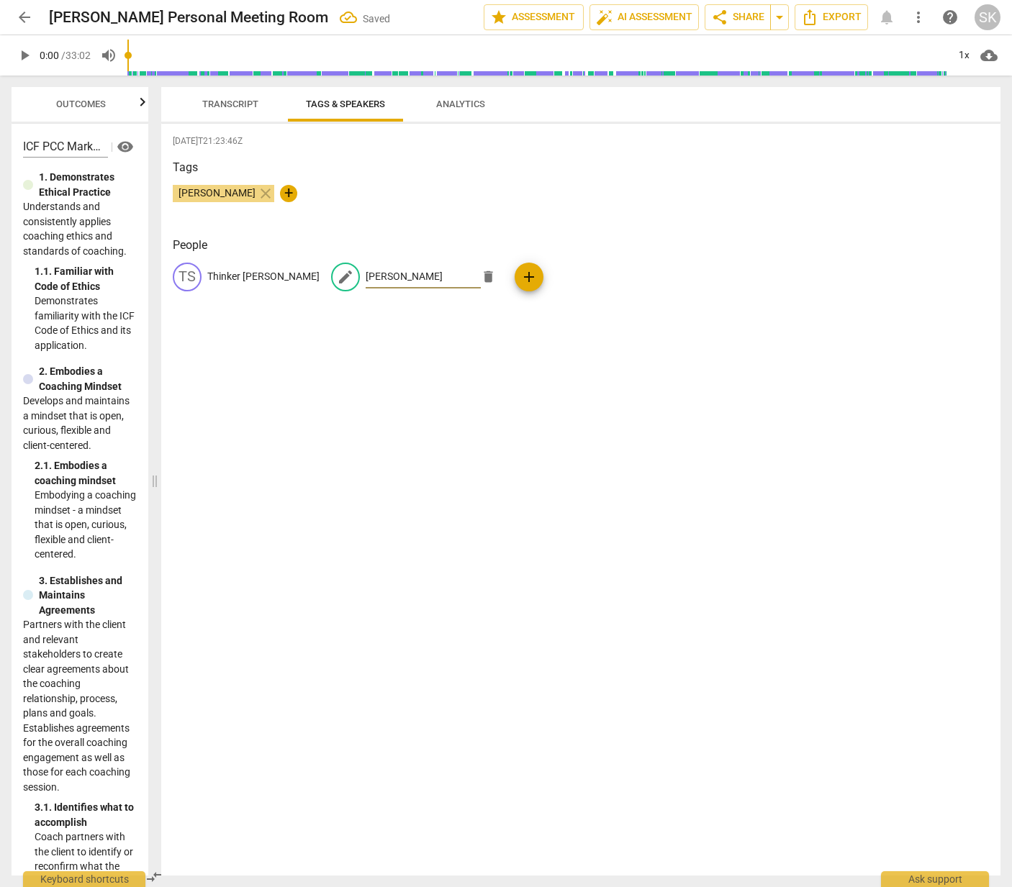
click at [366, 276] on input "[PERSON_NAME]" at bounding box center [423, 276] width 115 height 23
type input "Coach Stacy"
click at [460, 400] on div "2025-09-29T21:23:46Z Tags Stacy Kuehnis close + People TS Thinker Sarah edit Co…" at bounding box center [580, 500] width 839 height 752
click at [227, 104] on span "Transcript" at bounding box center [230, 104] width 56 height 11
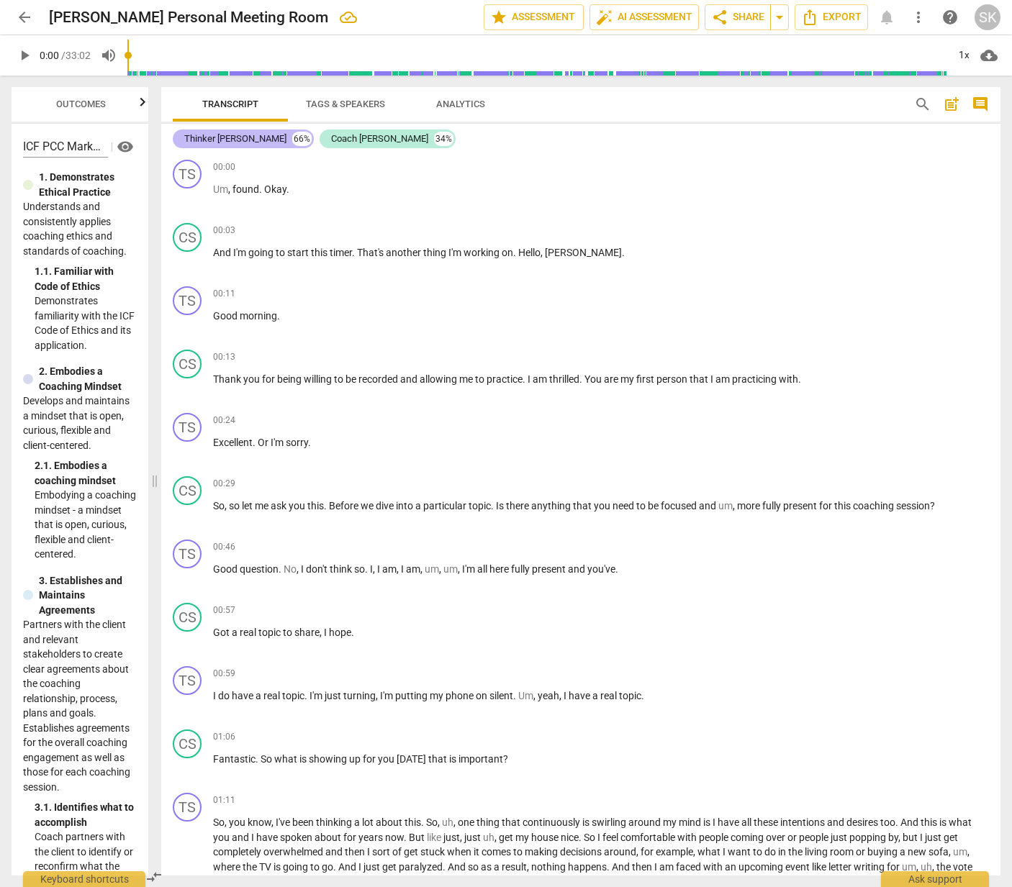
click at [207, 139] on div "Thinker Sarah" at bounding box center [235, 139] width 102 height 14
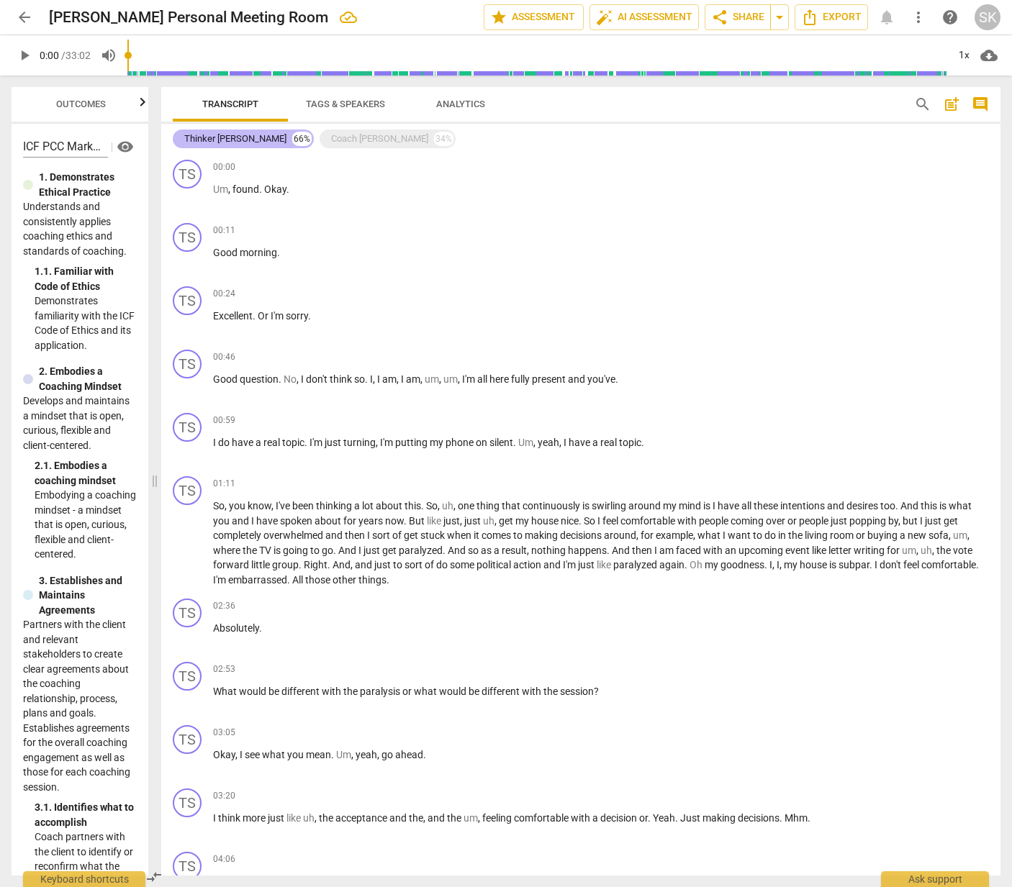
click at [207, 139] on div "Thinker Sarah" at bounding box center [235, 139] width 102 height 14
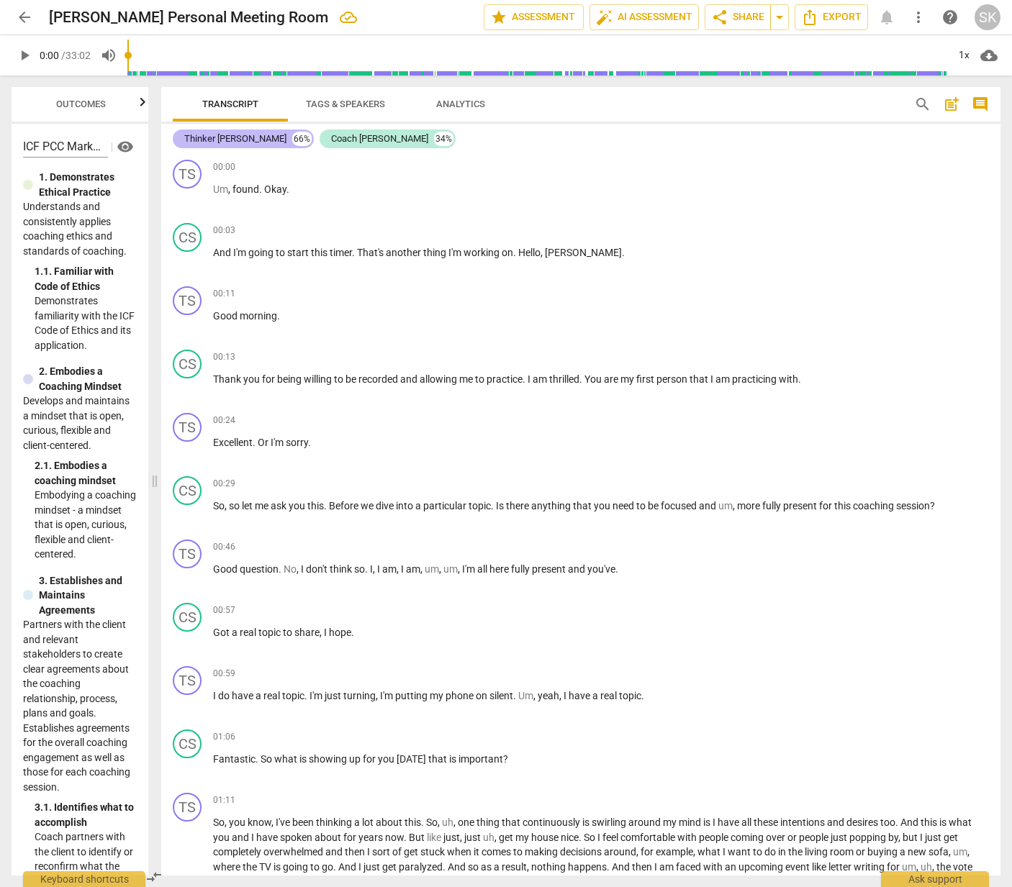
click at [213, 139] on div "Thinker Sarah" at bounding box center [235, 139] width 102 height 14
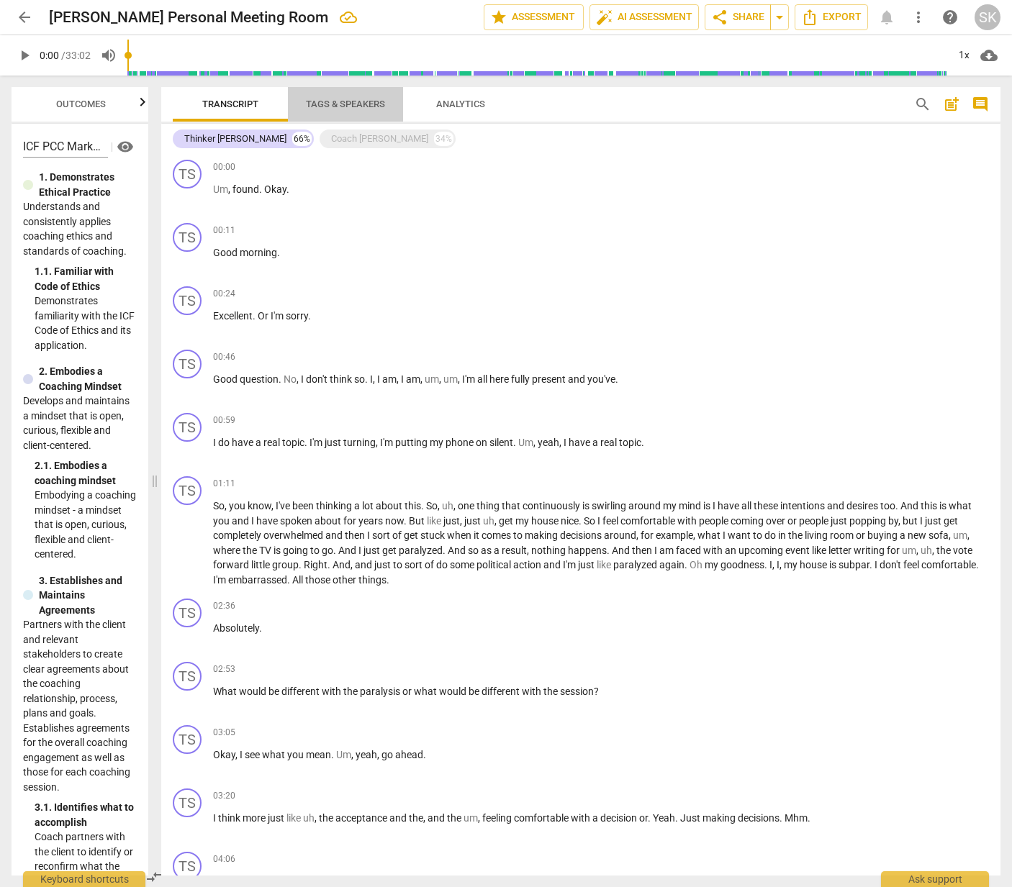
click at [331, 94] on button "Tags & Speakers" at bounding box center [345, 104] width 115 height 35
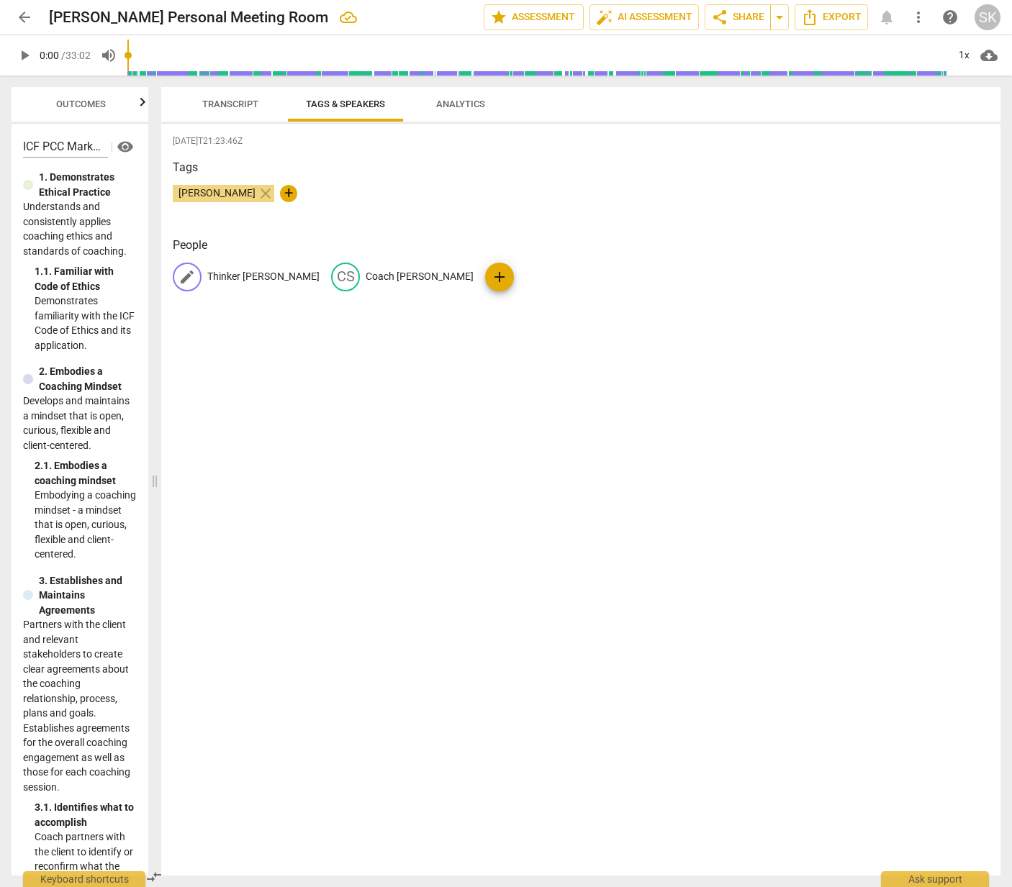
click at [241, 276] on p "Thinker Sarah" at bounding box center [263, 276] width 112 height 15
click at [282, 278] on input "Thinker Sarah" at bounding box center [264, 276] width 115 height 23
drag, startPoint x: 281, startPoint y: 277, endPoint x: 240, endPoint y: 277, distance: 41.7
click at [240, 277] on input "Thinker Sarah" at bounding box center [264, 276] width 115 height 23
type input "Thinker"
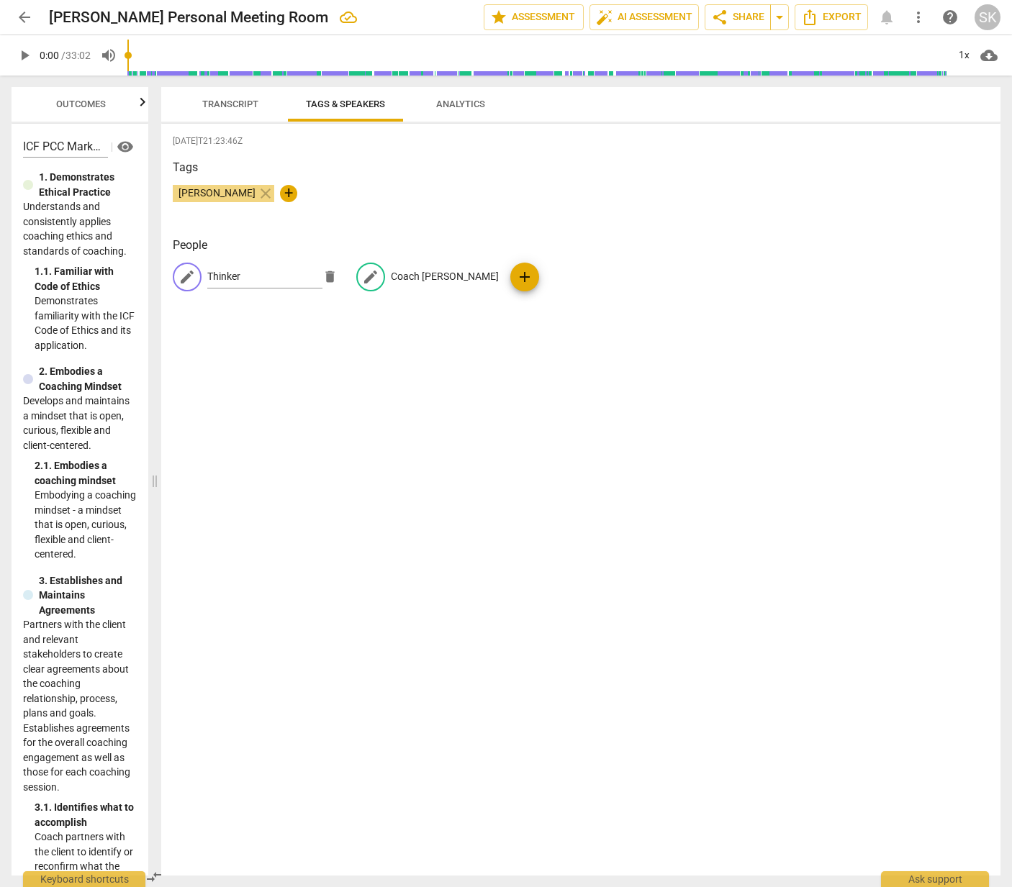
click at [416, 277] on p "Coach Stacy" at bounding box center [445, 276] width 108 height 15
click at [358, 277] on input "Coach Stacy" at bounding box center [343, 276] width 115 height 23
drag, startPoint x: 358, startPoint y: 277, endPoint x: 317, endPoint y: 278, distance: 41.0
click at [317, 278] on input "Coach Stacy" at bounding box center [343, 276] width 115 height 23
drag, startPoint x: 314, startPoint y: 276, endPoint x: 395, endPoint y: 282, distance: 81.6
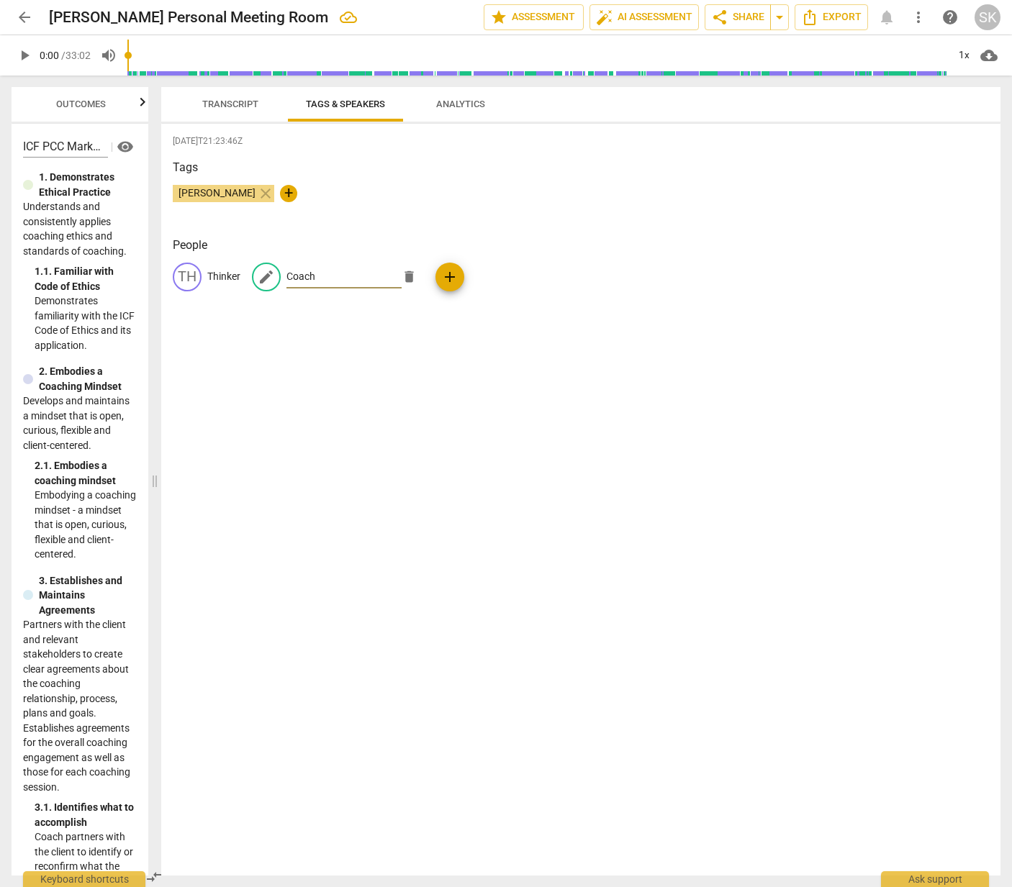
click at [332, 278] on input "Coach" at bounding box center [343, 276] width 115 height 23
type input "Coach"
click at [389, 330] on div "2025-09-29T21:23:46Z Tags Stacy Kuehnis close + People TH Thinker edit Coach de…" at bounding box center [580, 500] width 839 height 752
click at [235, 101] on span "Transcript" at bounding box center [230, 104] width 56 height 11
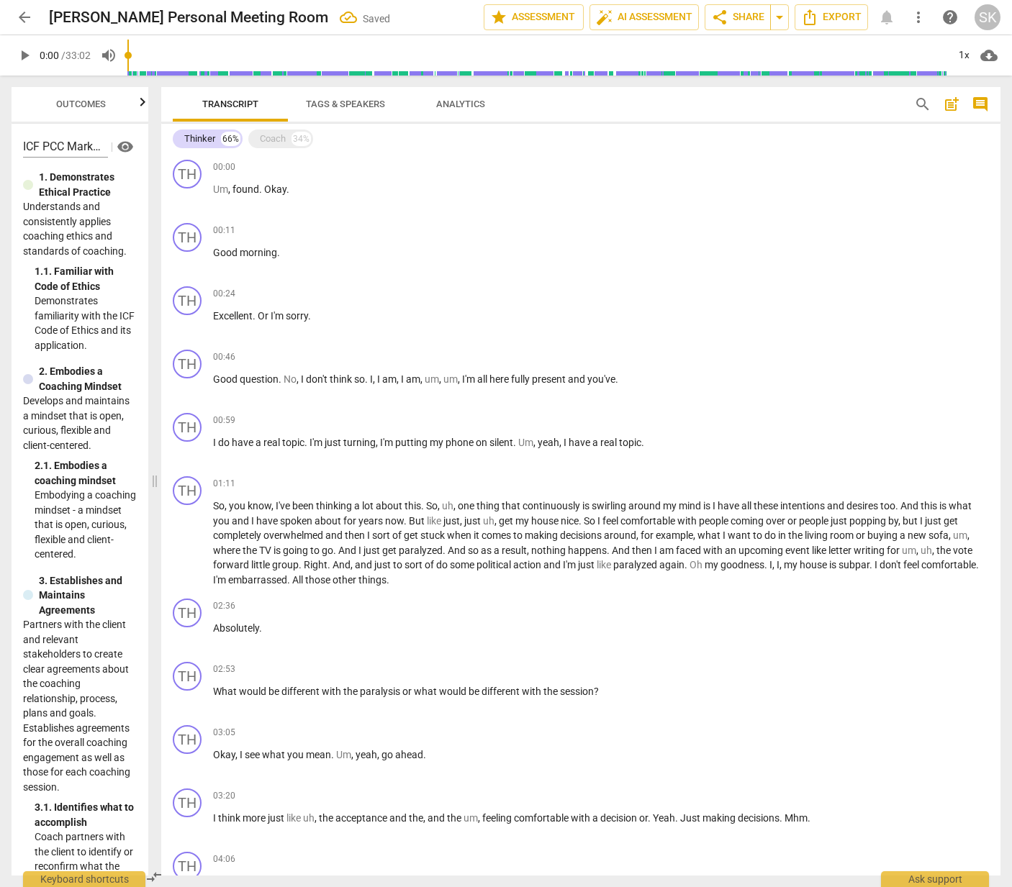
click at [350, 99] on span "Tags & Speakers" at bounding box center [345, 104] width 79 height 11
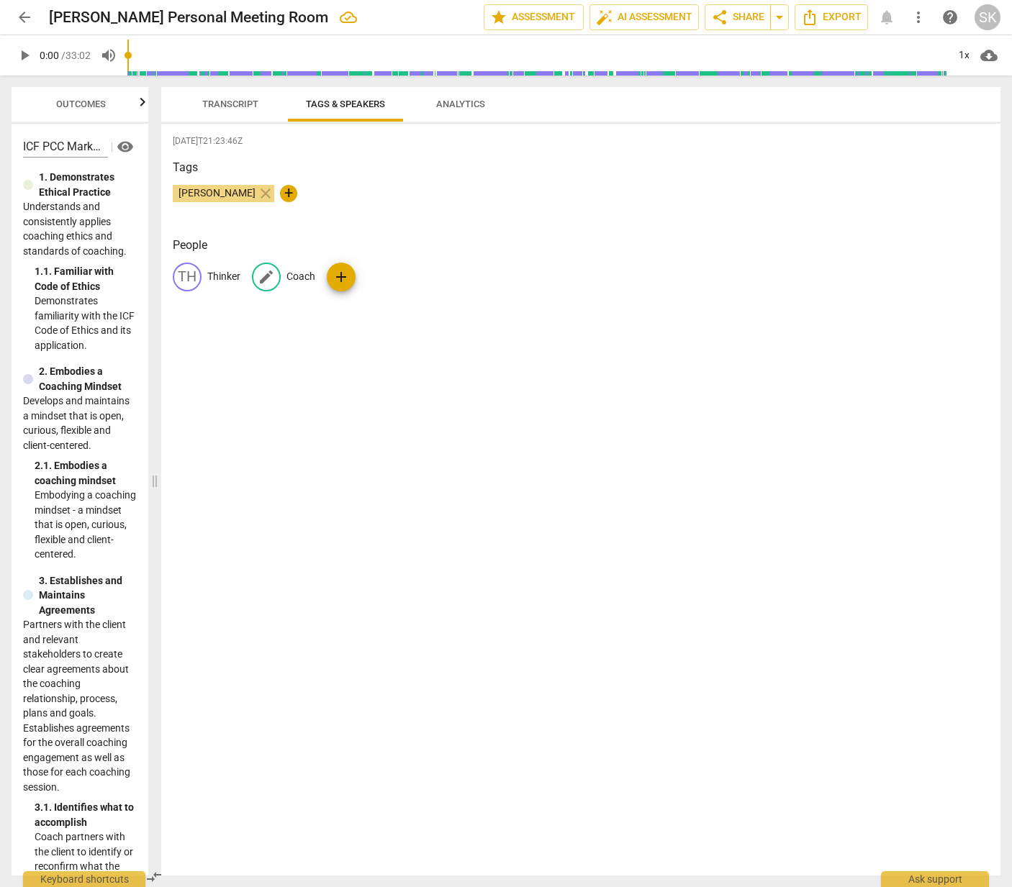
click at [304, 276] on p "Coach" at bounding box center [300, 276] width 29 height 15
drag, startPoint x: 319, startPoint y: 277, endPoint x: 281, endPoint y: 276, distance: 38.2
click at [281, 276] on div "edit Coach delete" at bounding box center [338, 277] width 172 height 29
click at [319, 384] on div "2025-09-29T21:23:46Z Tags Stacy Kuehnis close + People TH Thinker edit Coach de…" at bounding box center [580, 500] width 839 height 752
click at [246, 105] on span "Transcript" at bounding box center [230, 104] width 56 height 11
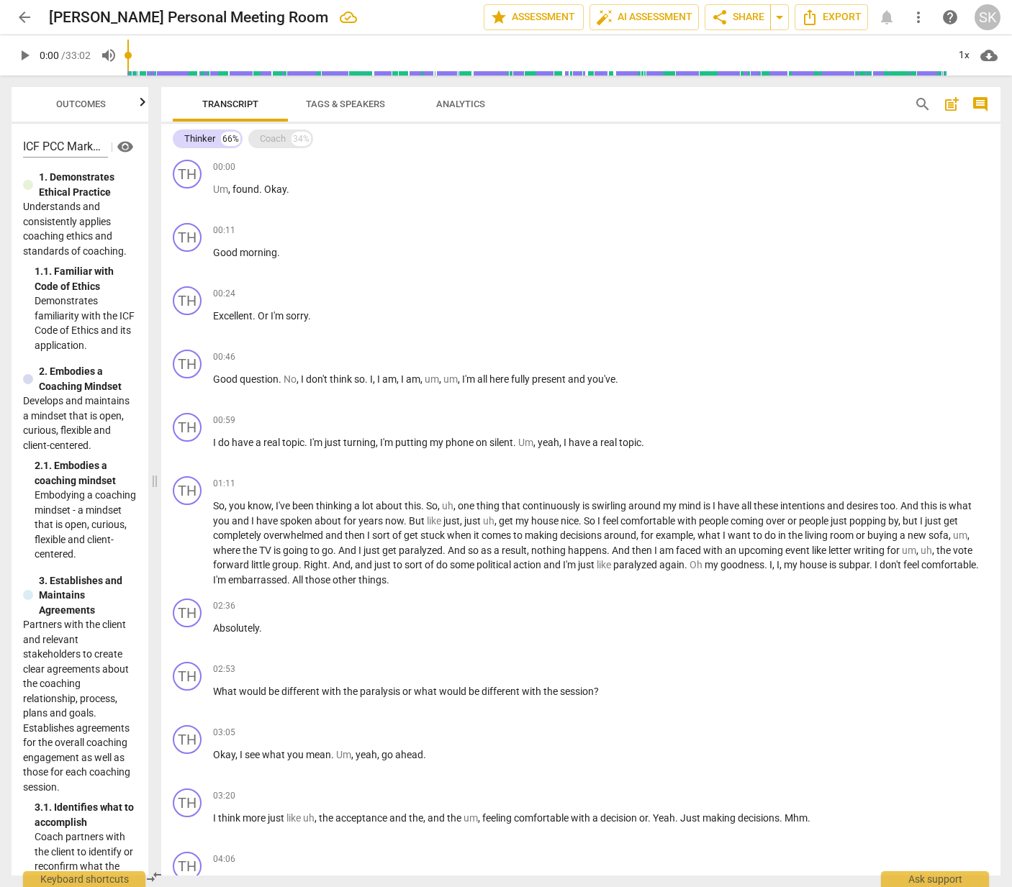
click at [278, 140] on div "Coach" at bounding box center [273, 139] width 26 height 14
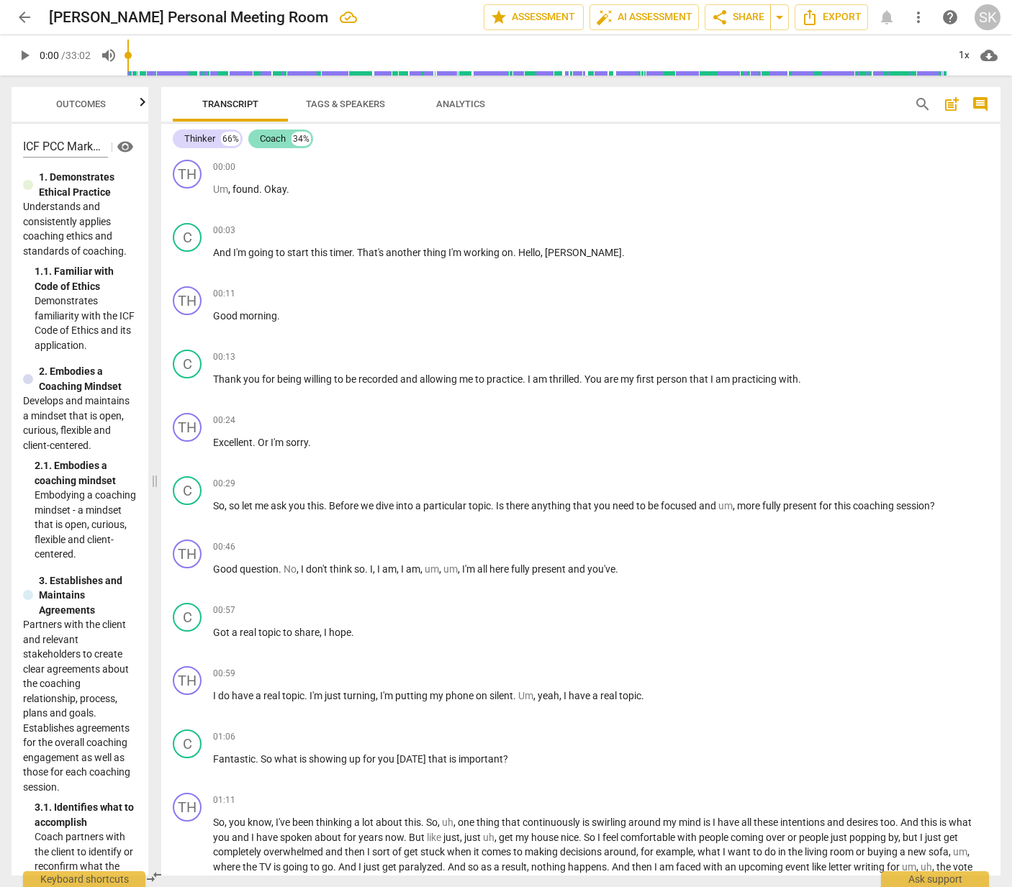
click at [268, 138] on div "Coach" at bounding box center [273, 139] width 26 height 14
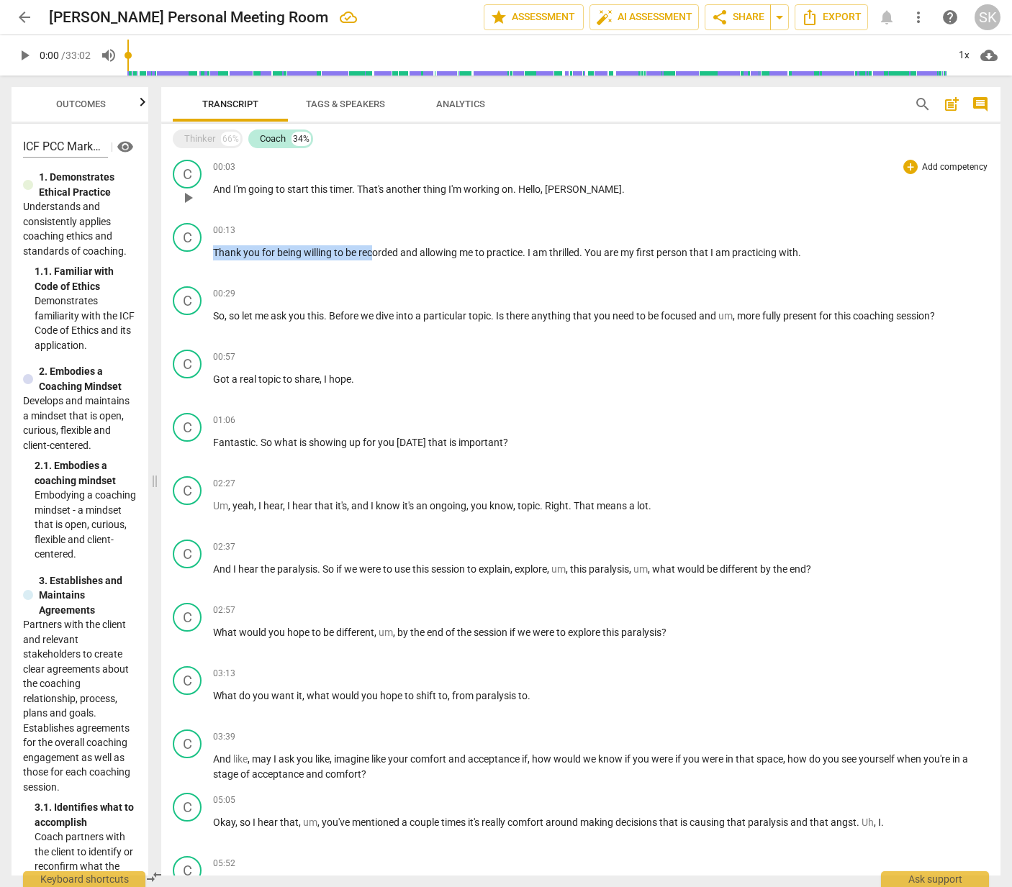
drag, startPoint x: 214, startPoint y: 253, endPoint x: 368, endPoint y: 208, distance: 160.5
click at [373, 253] on p "Thank you for being willing to be recorded and allowing me to practice . I am t…" at bounding box center [601, 252] width 776 height 15
click at [200, 137] on div "Thinker" at bounding box center [199, 139] width 31 height 14
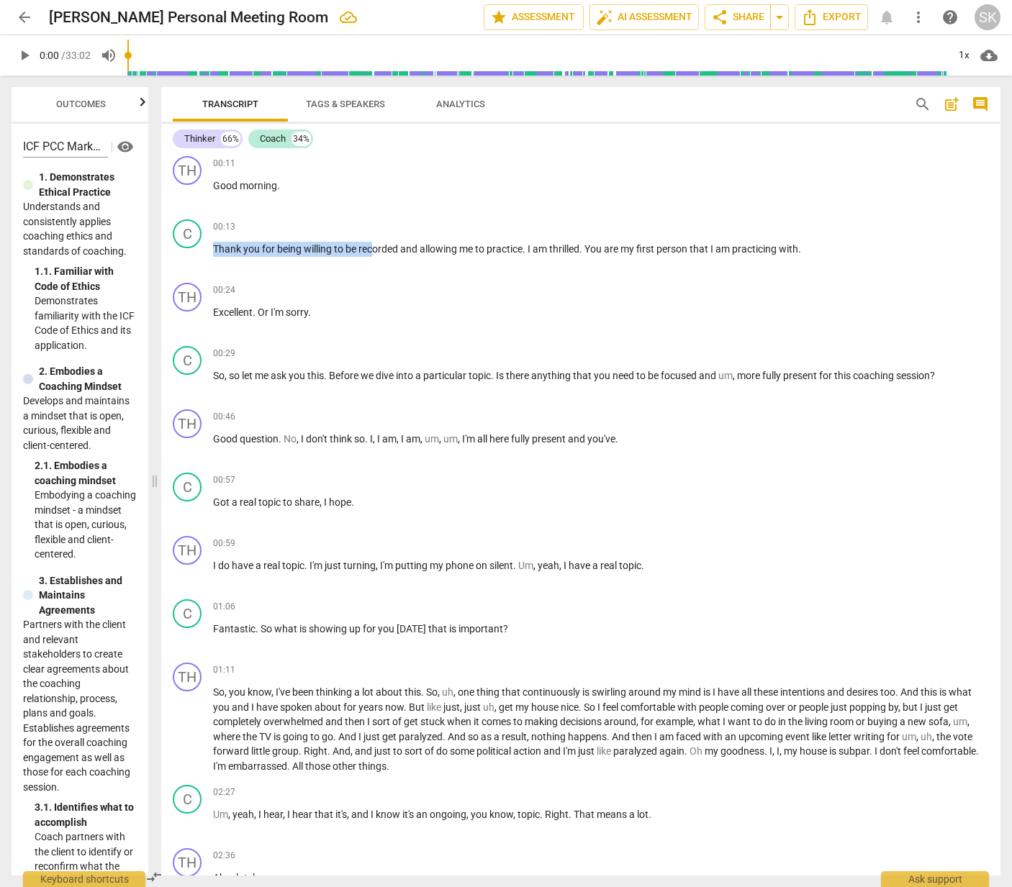
scroll to position [151, 0]
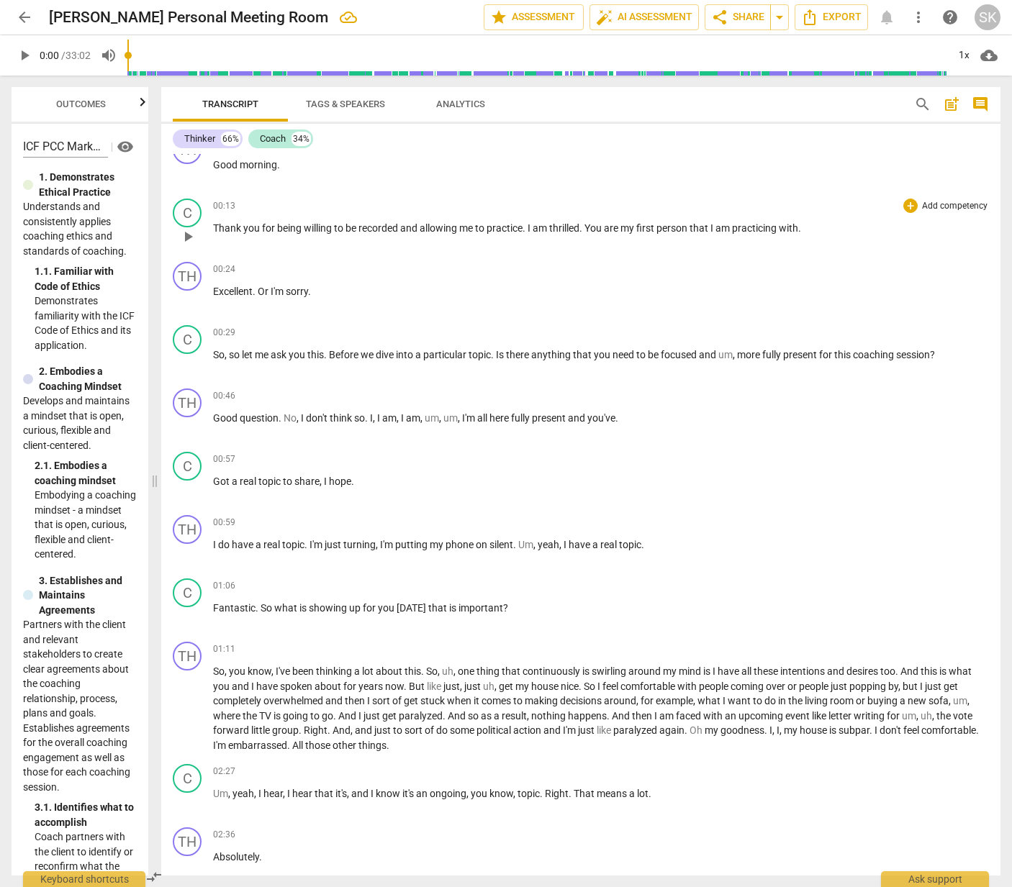
click at [494, 239] on div "00:13 + Add competency keyboard_arrow_right Thank you for being willing to be r…" at bounding box center [601, 225] width 776 height 52
click at [187, 236] on span "play_arrow" at bounding box center [187, 236] width 17 height 17
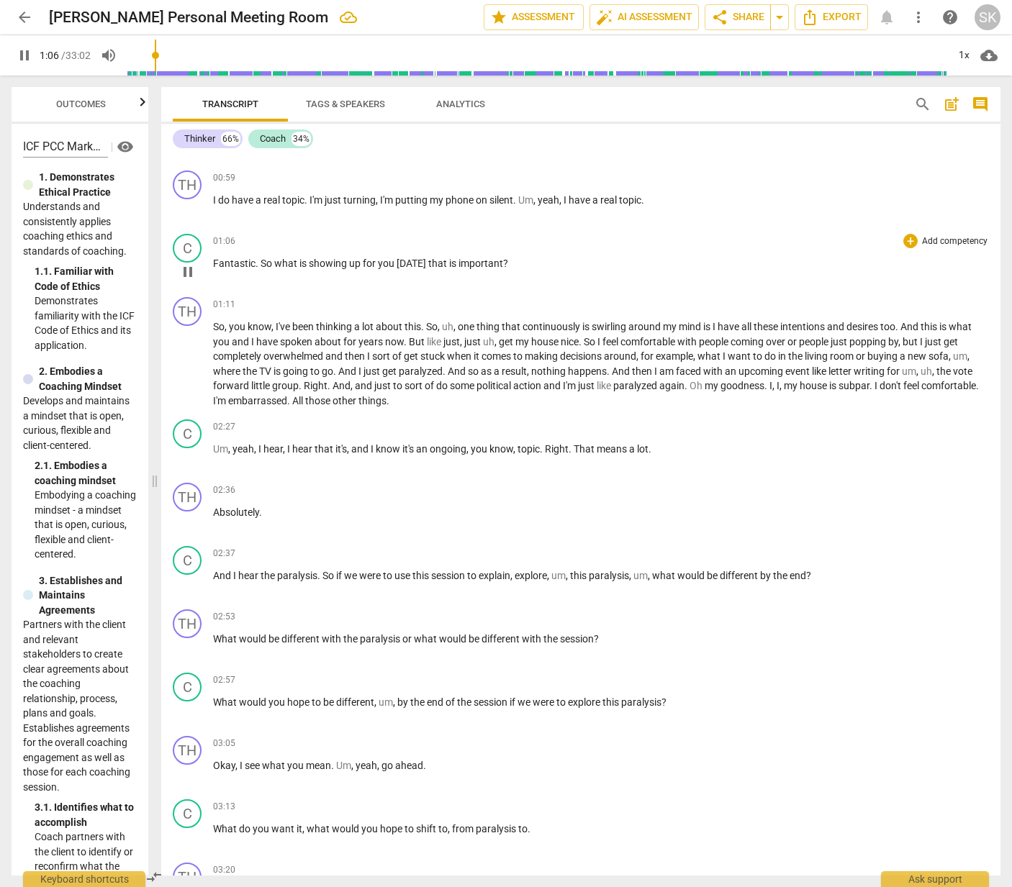
scroll to position [503, 0]
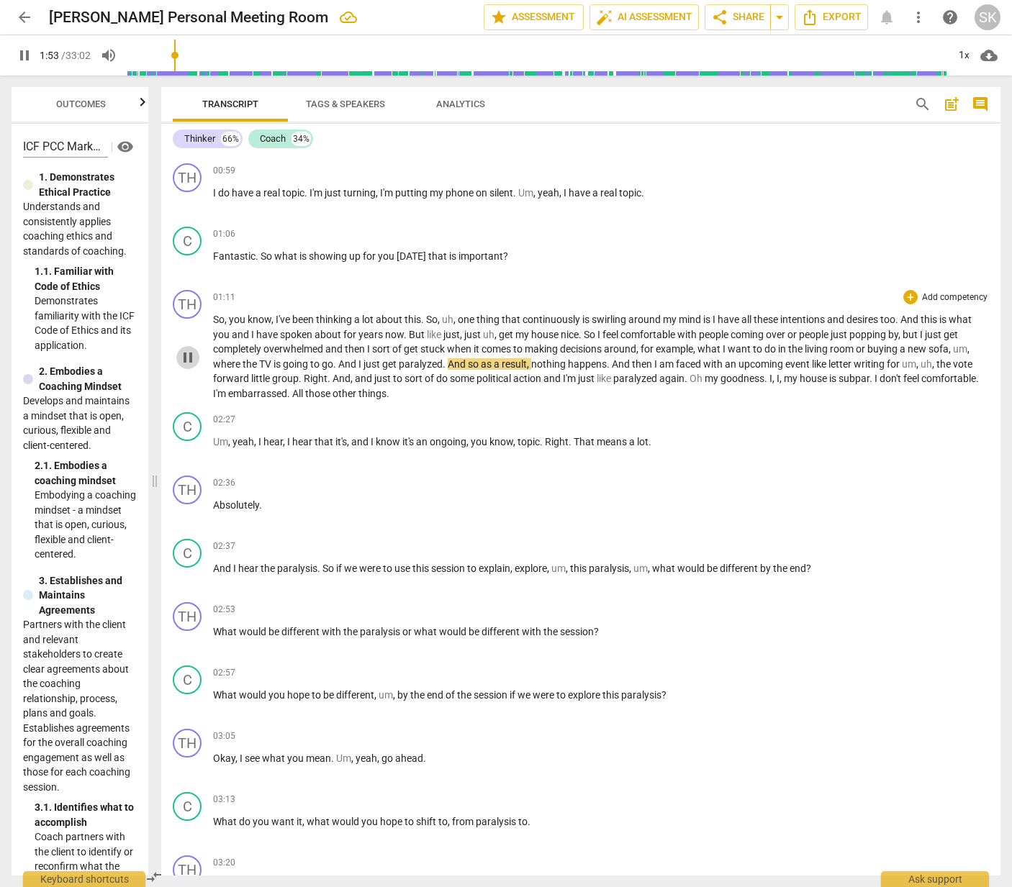
click at [189, 357] on span "pause" at bounding box center [187, 357] width 17 height 17
click at [186, 358] on span "play_arrow" at bounding box center [187, 357] width 17 height 17
click at [189, 354] on span "pause" at bounding box center [187, 357] width 17 height 17
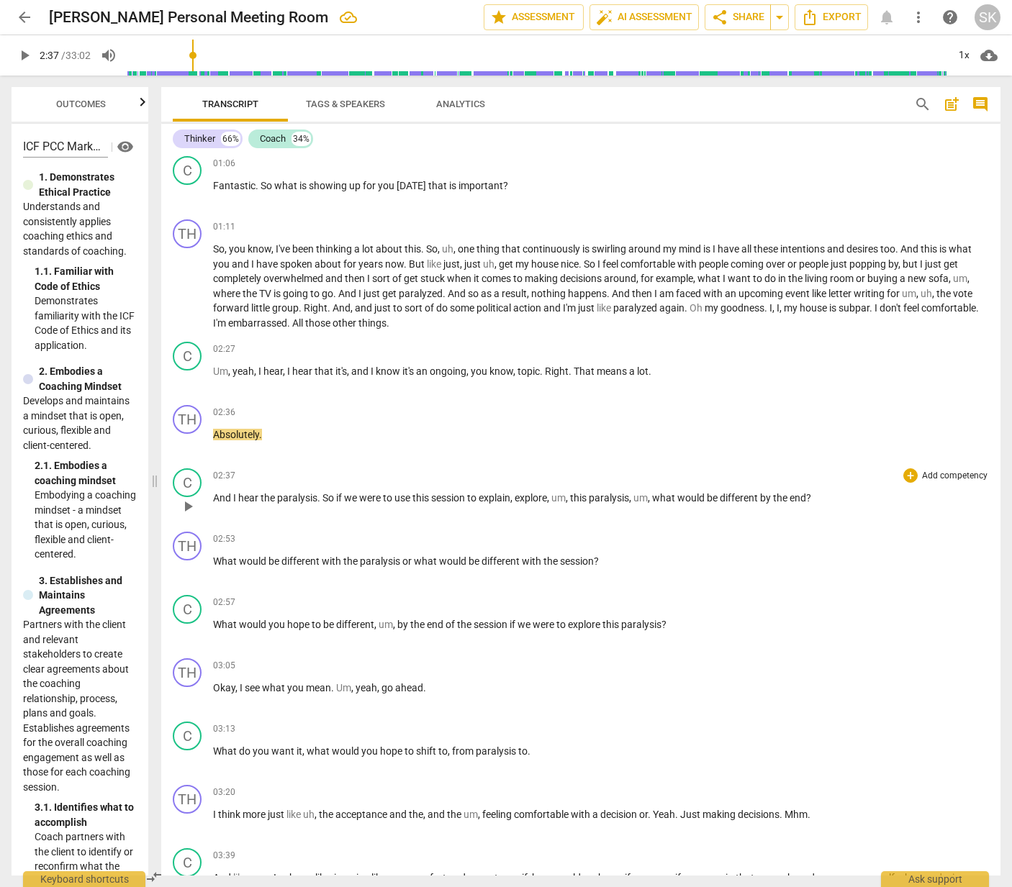
scroll to position [579, 0]
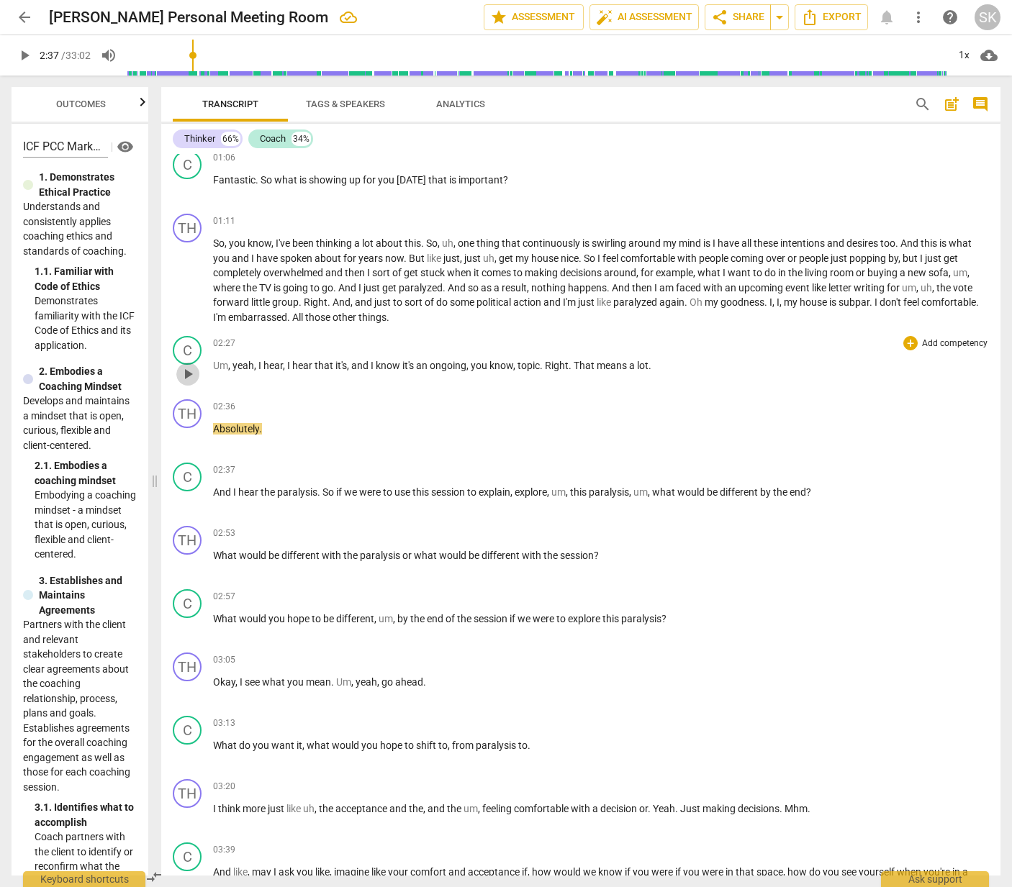
click at [187, 380] on span "play_arrow" at bounding box center [187, 374] width 17 height 17
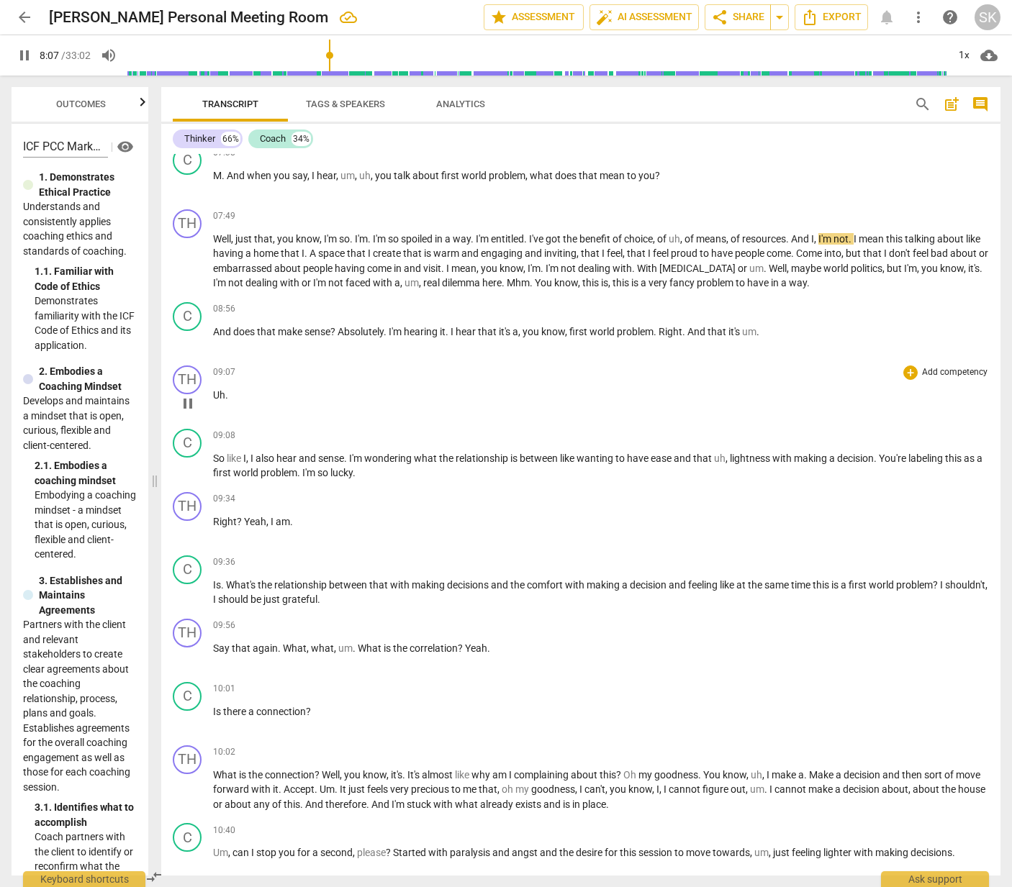
scroll to position [1903, 0]
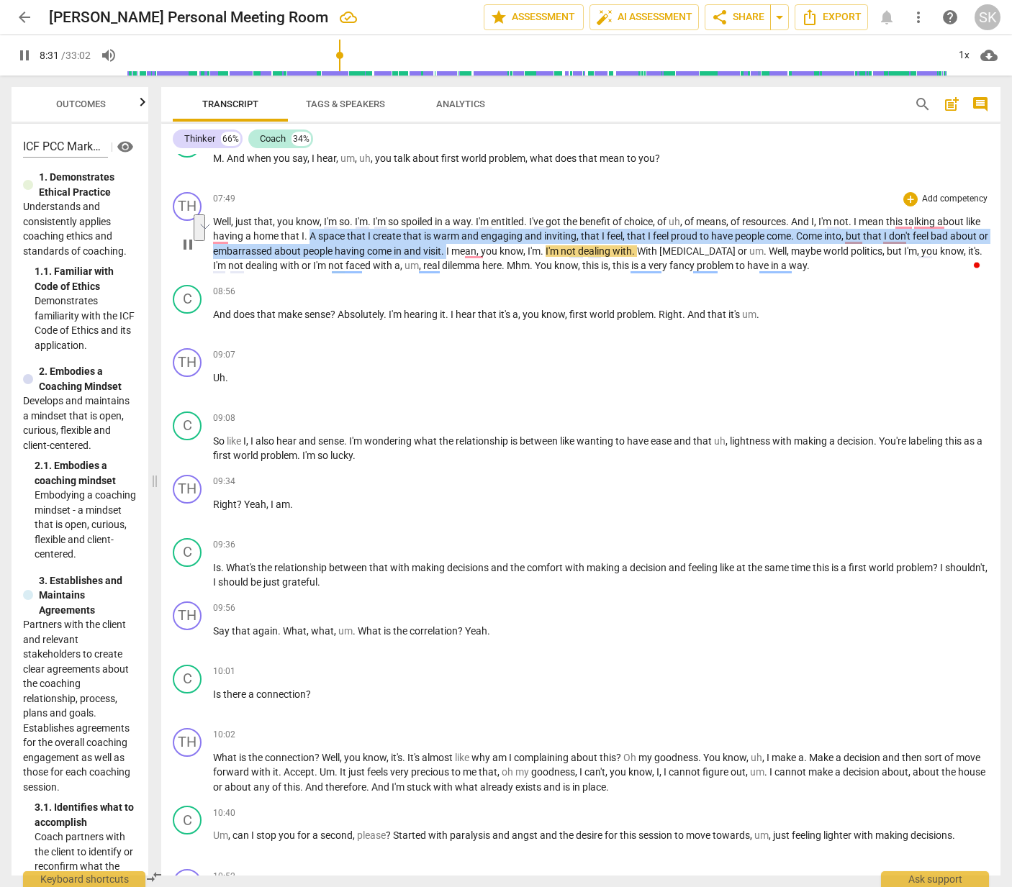
drag, startPoint x: 330, startPoint y: 235, endPoint x: 489, endPoint y: 255, distance: 160.3
click at [489, 255] on p "Well , just that , you know , I'm so . I'm . I'm so spoiled in a way . I'm enti…" at bounding box center [601, 243] width 776 height 59
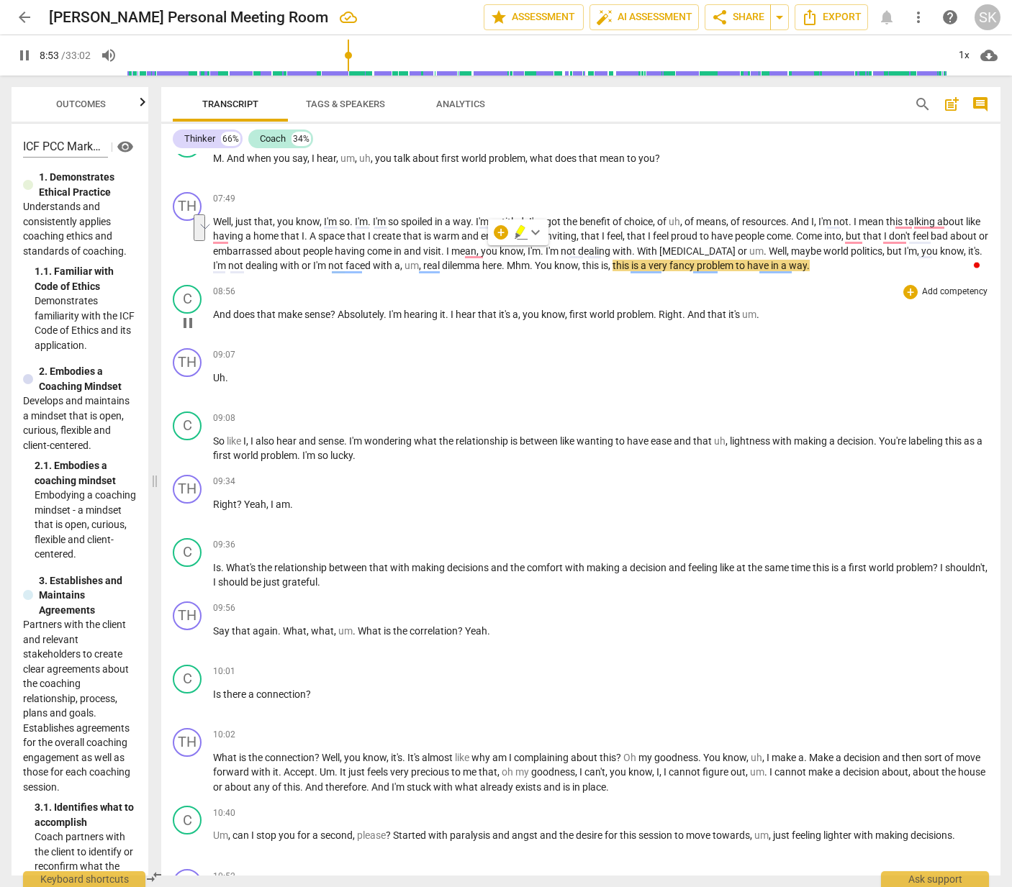
click at [652, 335] on div "08:56 + Add competency keyboard_arrow_right And does that make sense ? Absolute…" at bounding box center [601, 311] width 776 height 52
click at [189, 326] on span "pause" at bounding box center [187, 322] width 17 height 17
type input "545"
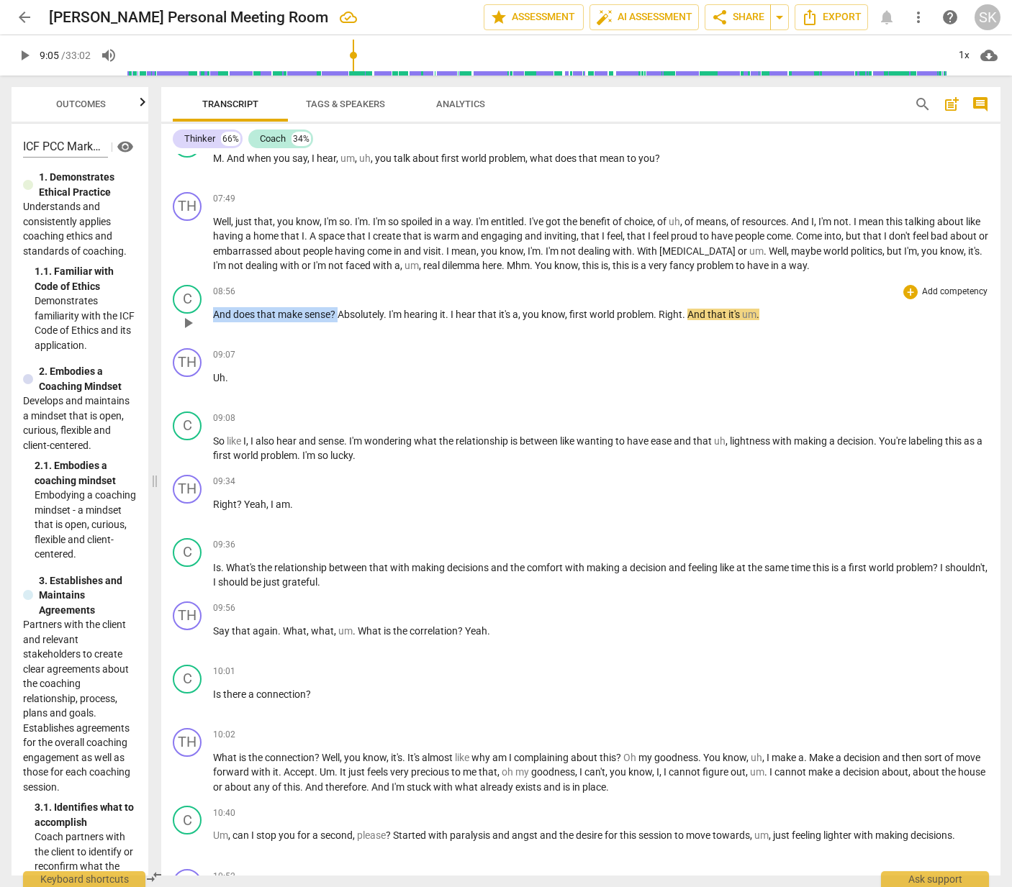
drag, startPoint x: 338, startPoint y: 316, endPoint x: 212, endPoint y: 317, distance: 126.6
click at [212, 317] on div "C play_arrow pause 08:56 + Add competency keyboard_arrow_right And does that ma…" at bounding box center [580, 310] width 839 height 63
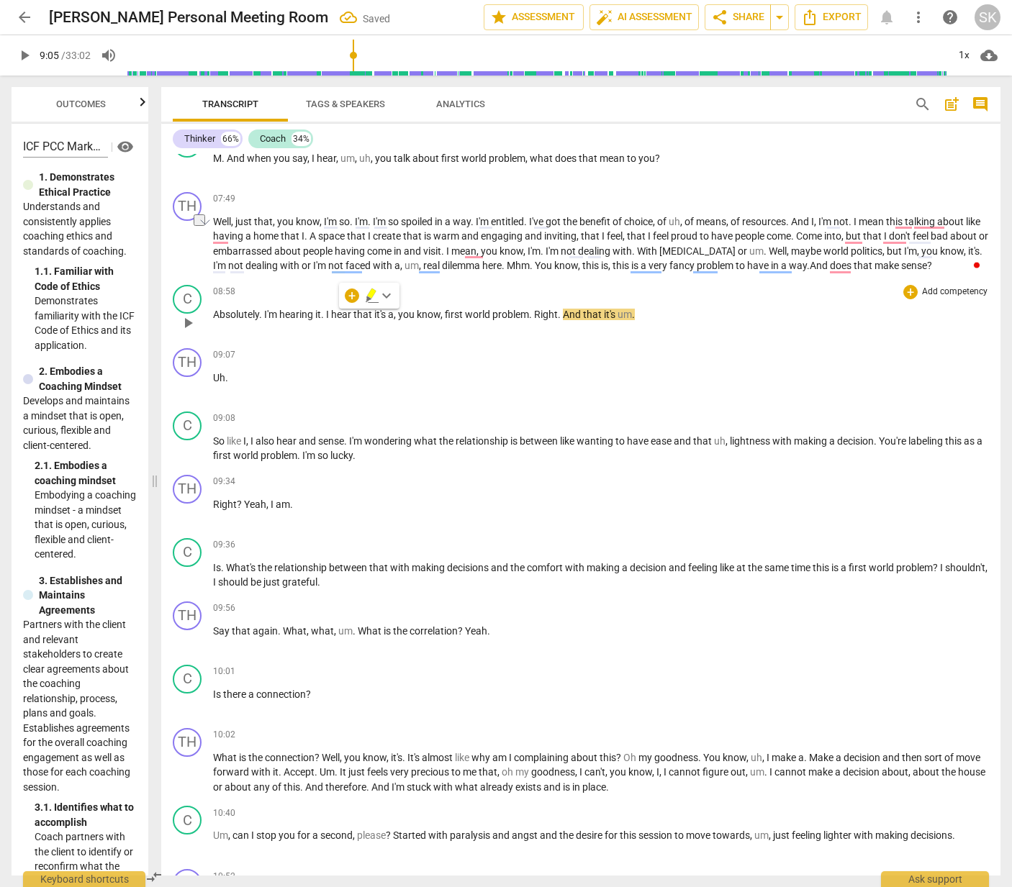
click at [422, 331] on div "08:58 + Add competency keyboard_arrow_right Absolutely . I'm hearing it . I hea…" at bounding box center [601, 311] width 776 height 52
click at [188, 322] on span "play_arrow" at bounding box center [187, 322] width 17 height 17
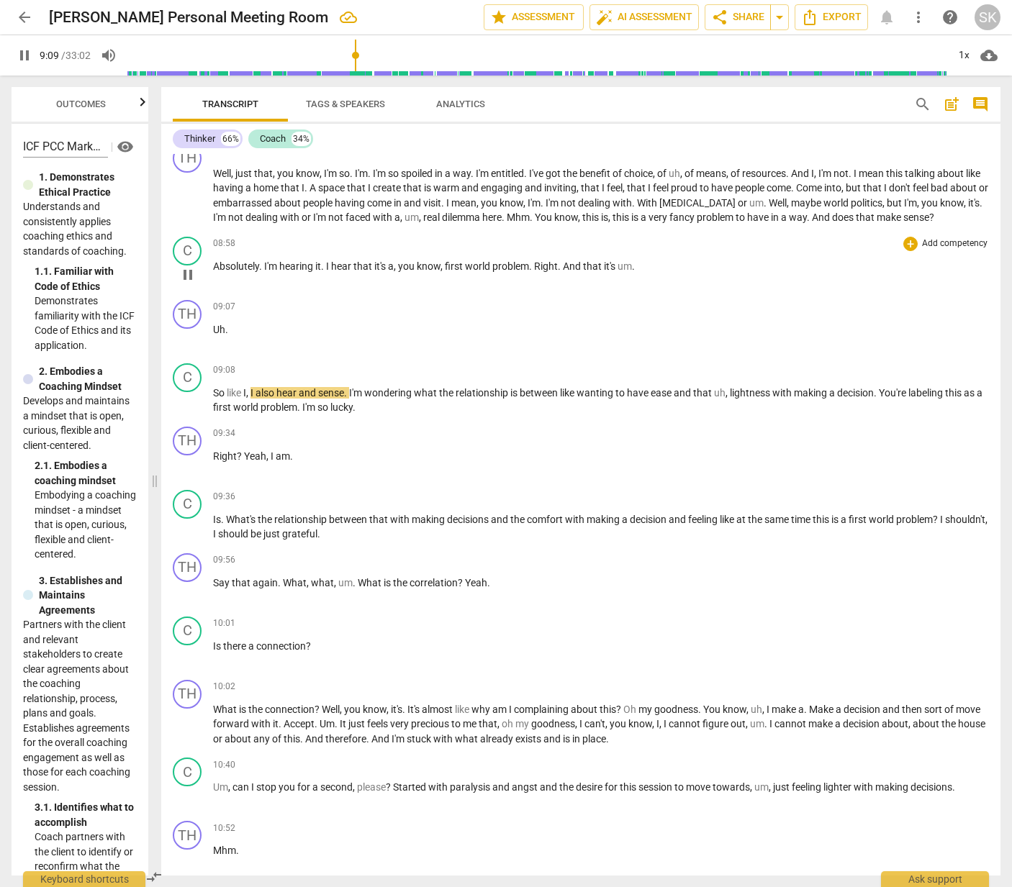
scroll to position [1956, 0]
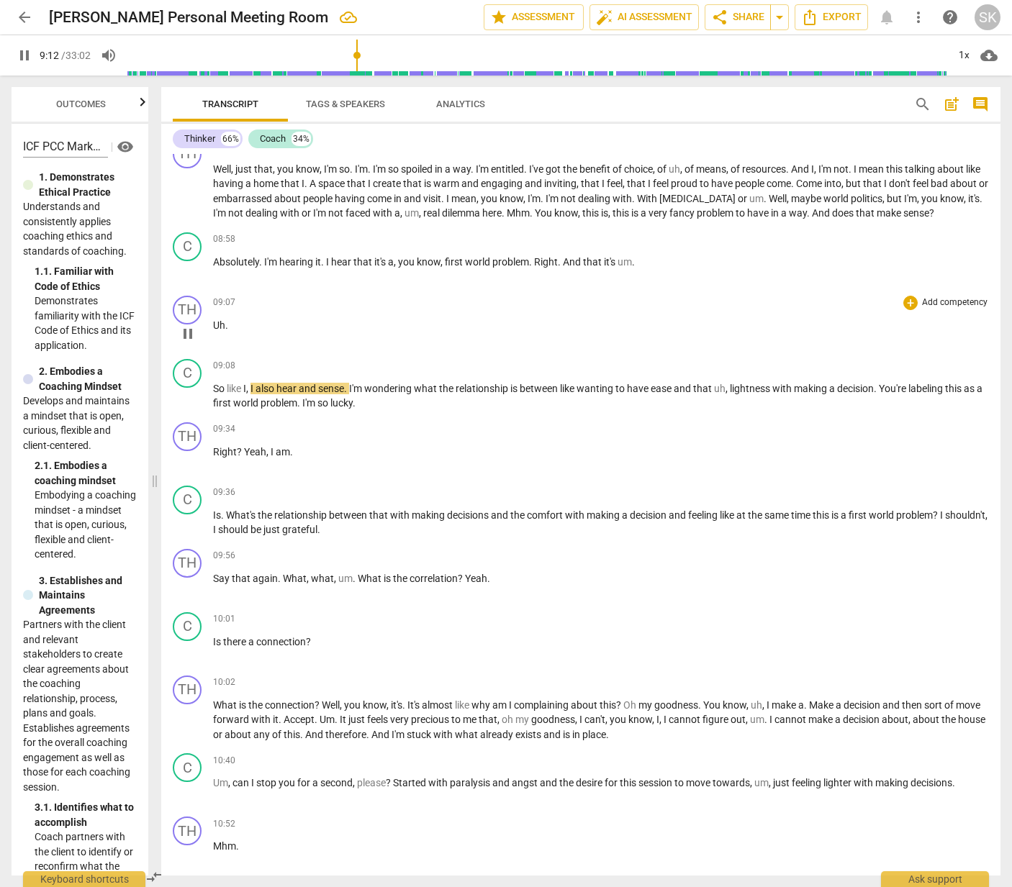
click at [228, 322] on p "Uh ." at bounding box center [601, 325] width 776 height 15
drag, startPoint x: 228, startPoint y: 322, endPoint x: 212, endPoint y: 324, distance: 16.8
click at [212, 324] on div "TH play_arrow pause 09:07 + Add competency keyboard_arrow_right Uh ." at bounding box center [580, 321] width 839 height 63
type input "556"
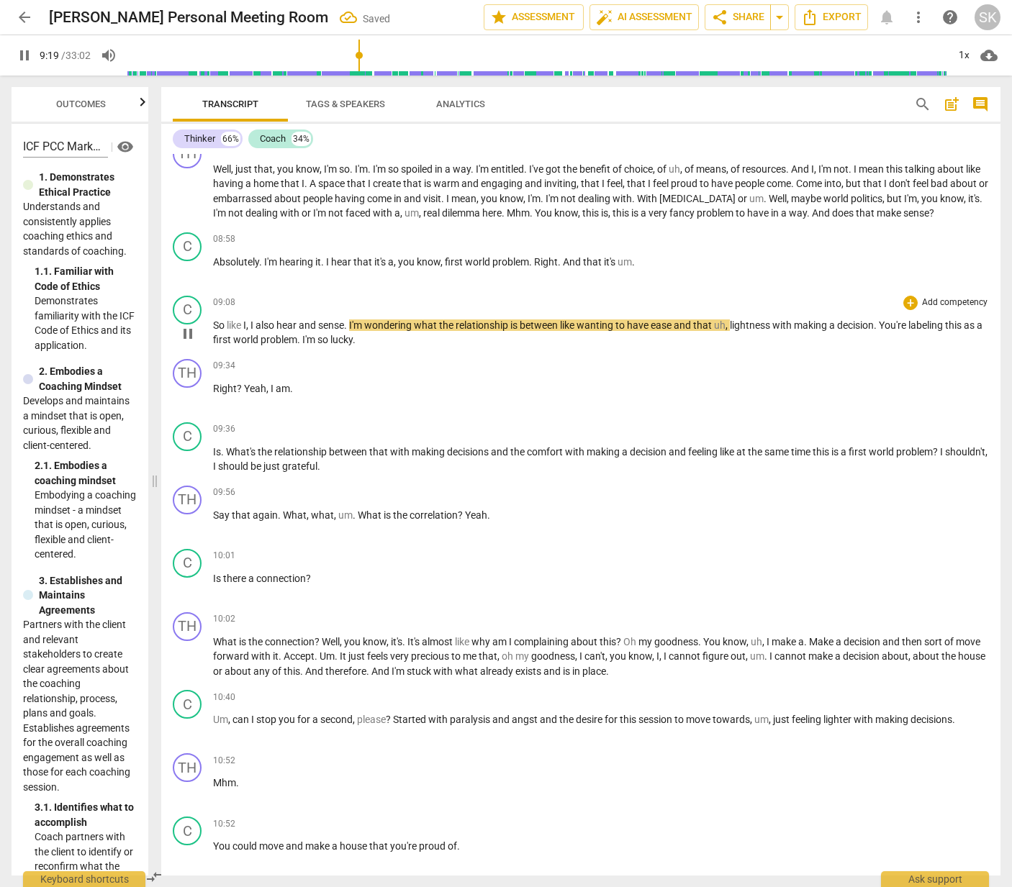
click at [213, 325] on span "So" at bounding box center [220, 325] width 14 height 12
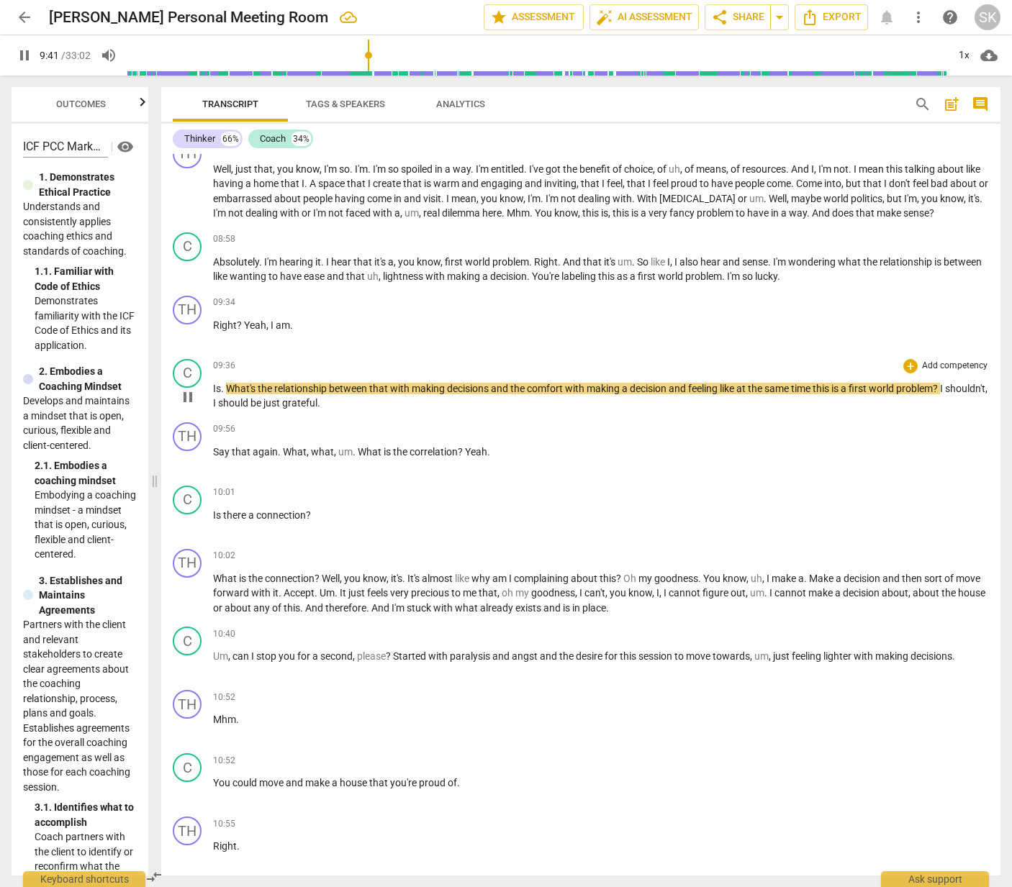
click at [224, 390] on span "." at bounding box center [223, 389] width 5 height 12
drag, startPoint x: 221, startPoint y: 389, endPoint x: 211, endPoint y: 388, distance: 10.2
click at [213, 389] on p "Is . What's the relationship between that with making decisions and the comfort…" at bounding box center [601, 395] width 776 height 29
type input "585"
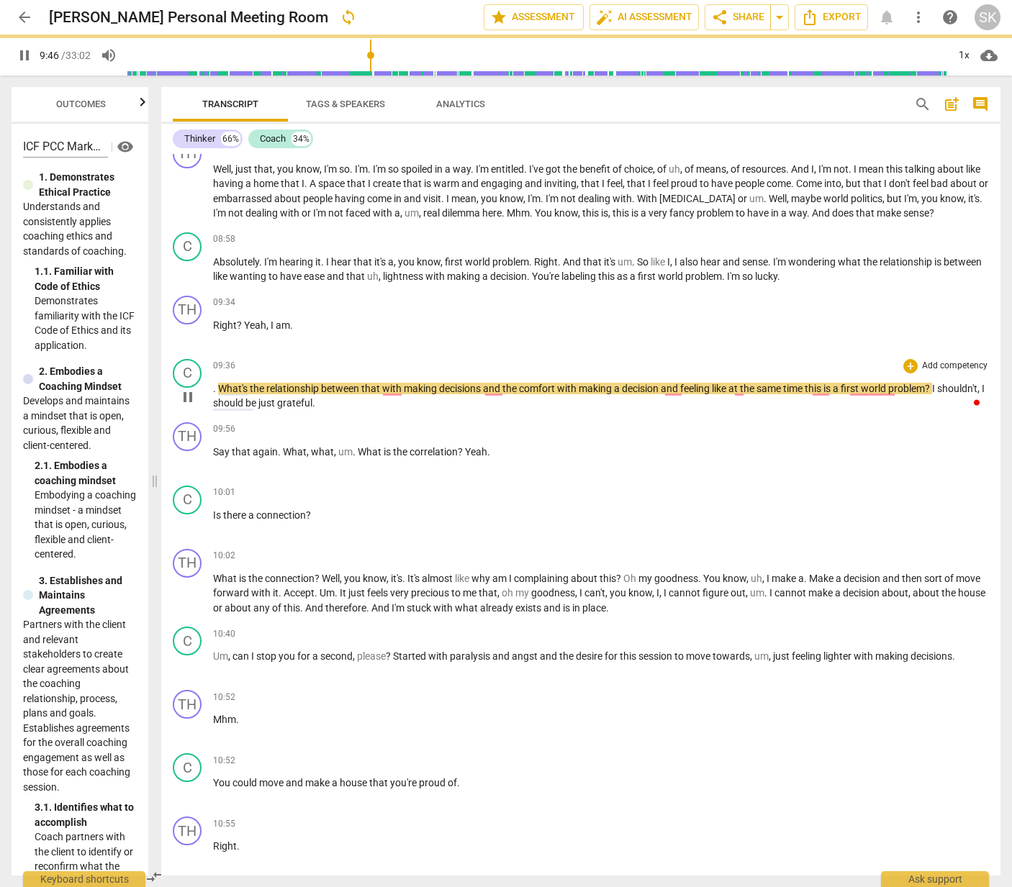
click at [635, 410] on p ". What's the relationship between that with making decisions and the comfort wi…" at bounding box center [601, 395] width 776 height 29
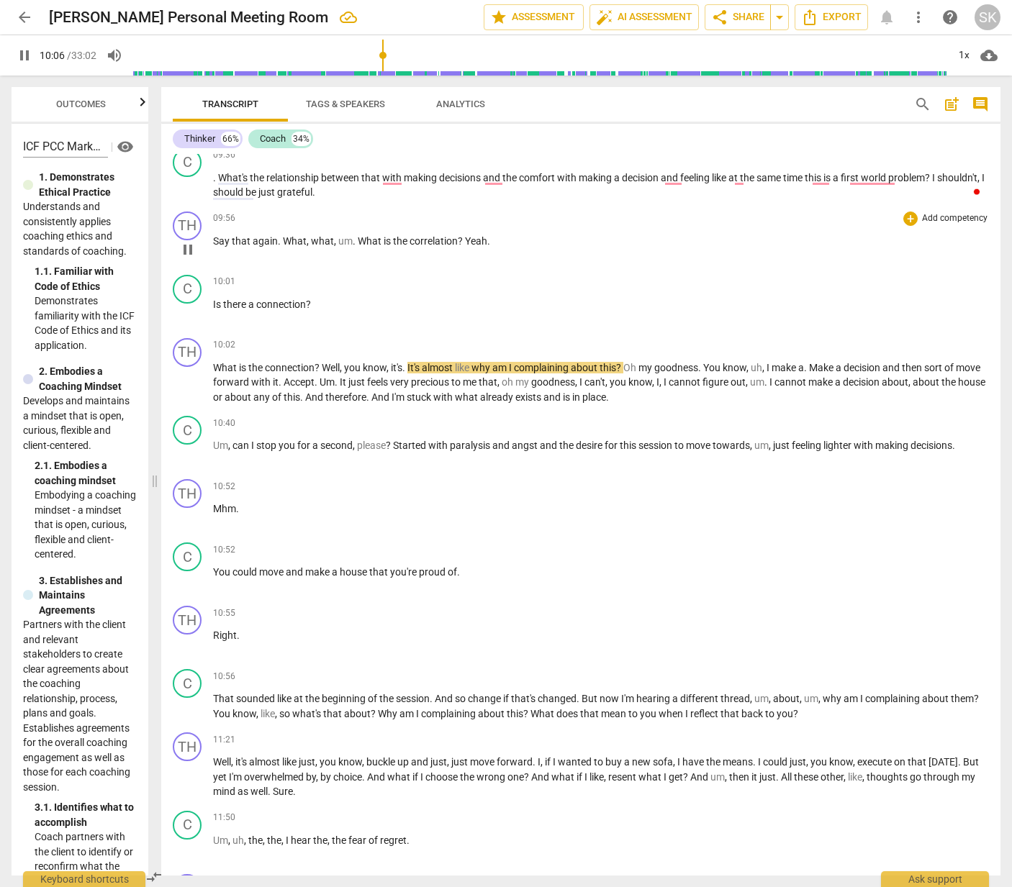
scroll to position [2250, 0]
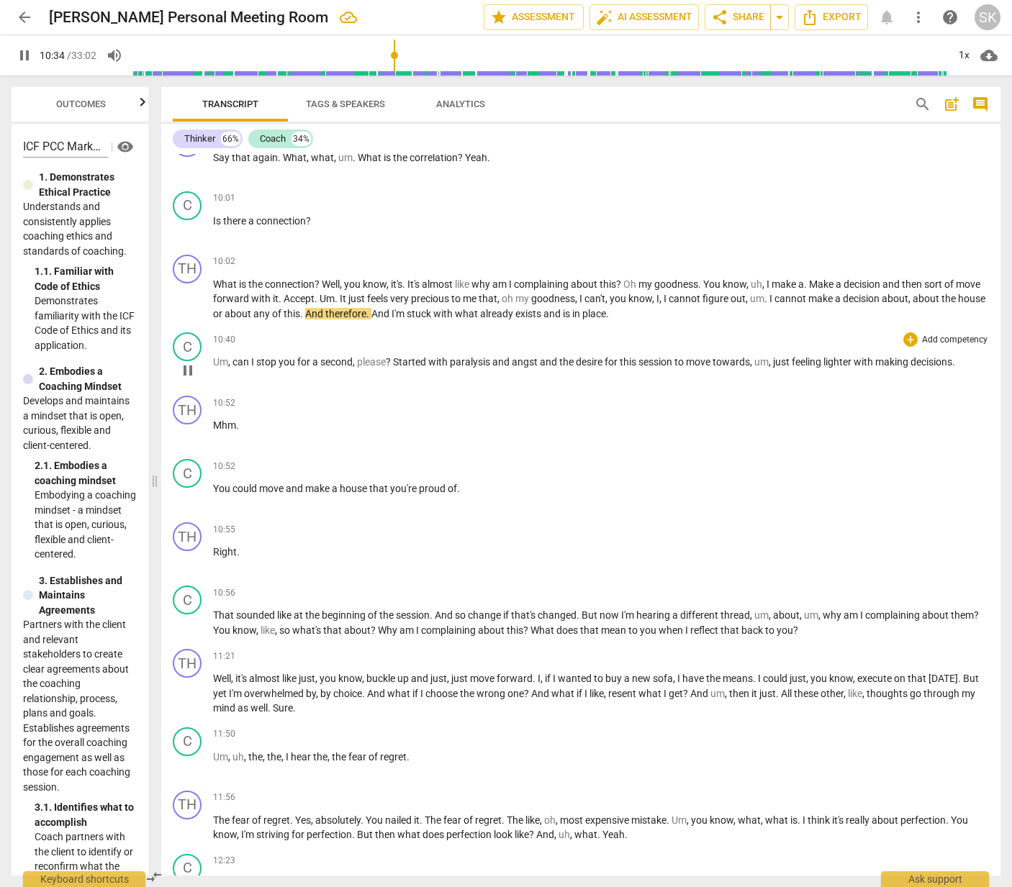
click at [189, 371] on span "pause" at bounding box center [187, 370] width 17 height 17
click at [409, 381] on div "10:40 + Add competency keyboard_arrow_right Um , can I stop you for a second , …" at bounding box center [601, 358] width 776 height 52
drag, startPoint x: 187, startPoint y: 301, endPoint x: 304, endPoint y: 332, distance: 120.8
click at [304, 332] on div "TH play_arrow pause 00:00 + Add competency keyboard_arrow_right Um , found . Ok…" at bounding box center [580, 515] width 839 height 722
click at [190, 373] on span "play_arrow" at bounding box center [187, 370] width 17 height 17
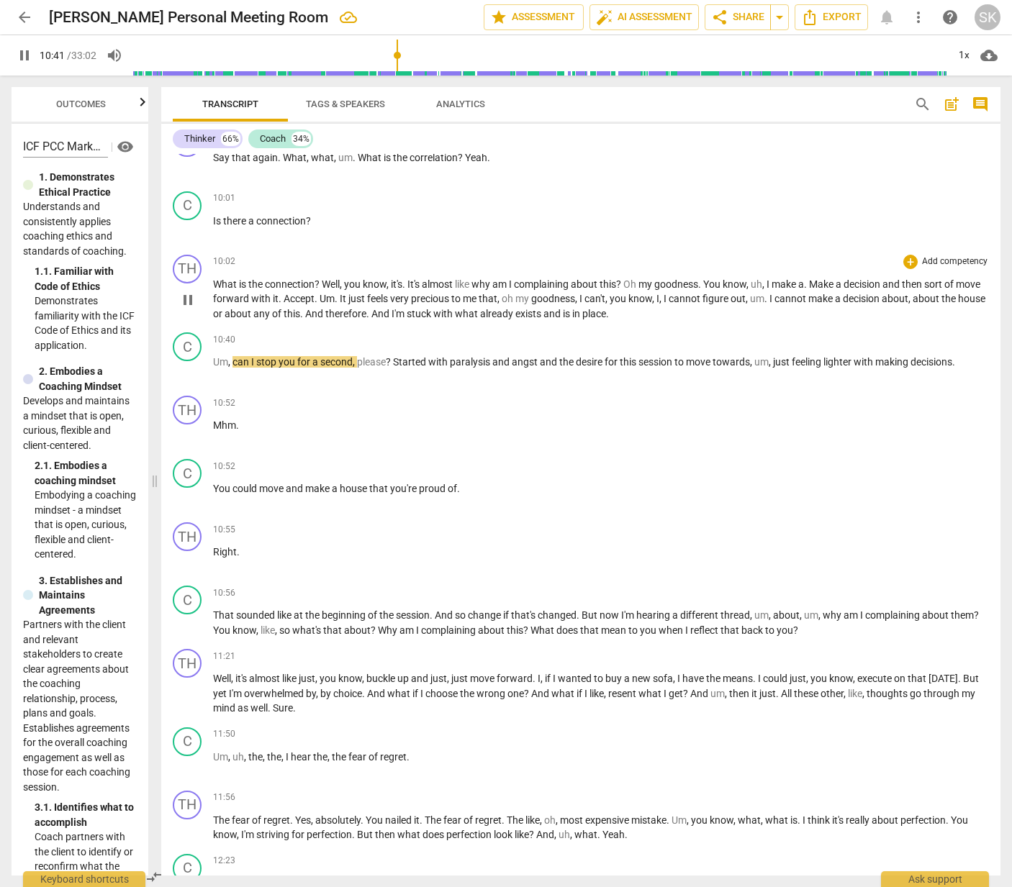
click at [190, 299] on span "pause" at bounding box center [187, 299] width 17 height 17
click at [190, 299] on span "play_arrow" at bounding box center [187, 299] width 17 height 17
click at [192, 299] on span "pause" at bounding box center [187, 299] width 17 height 17
click at [912, 294] on span "," at bounding box center [910, 299] width 4 height 12
click at [191, 296] on span "play_arrow" at bounding box center [187, 299] width 17 height 17
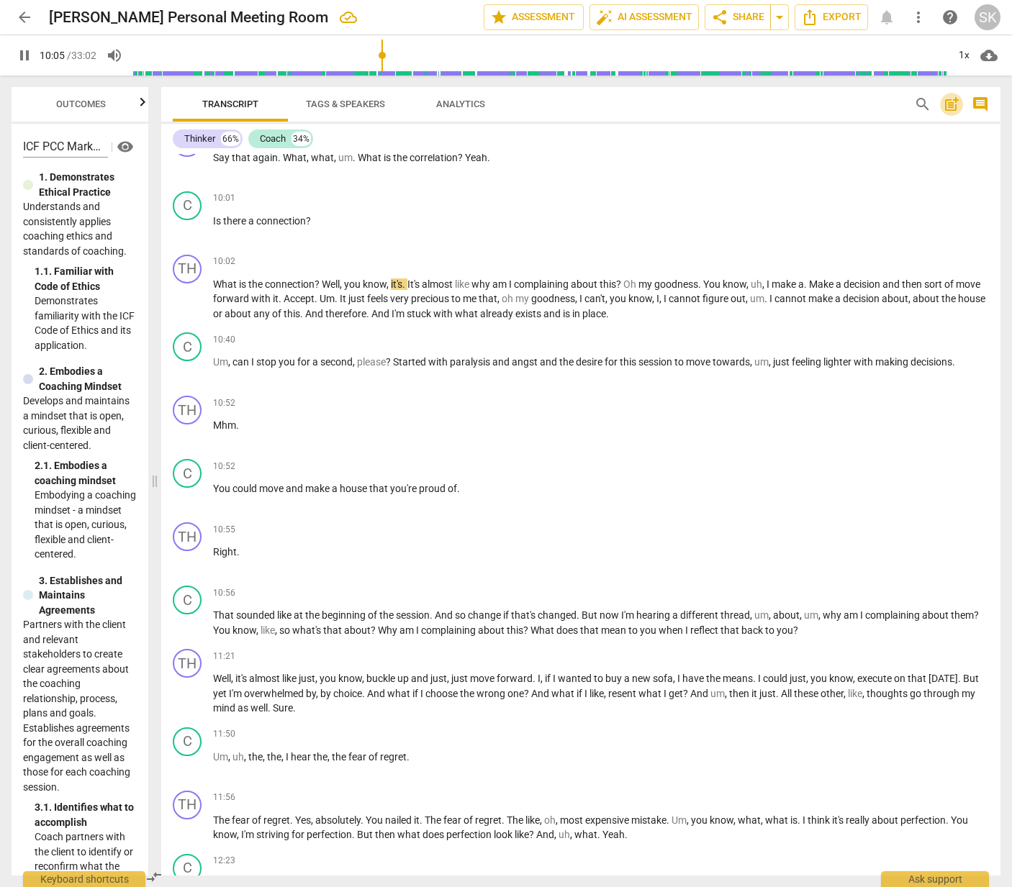
click at [949, 103] on span "post_add" at bounding box center [951, 104] width 17 height 17
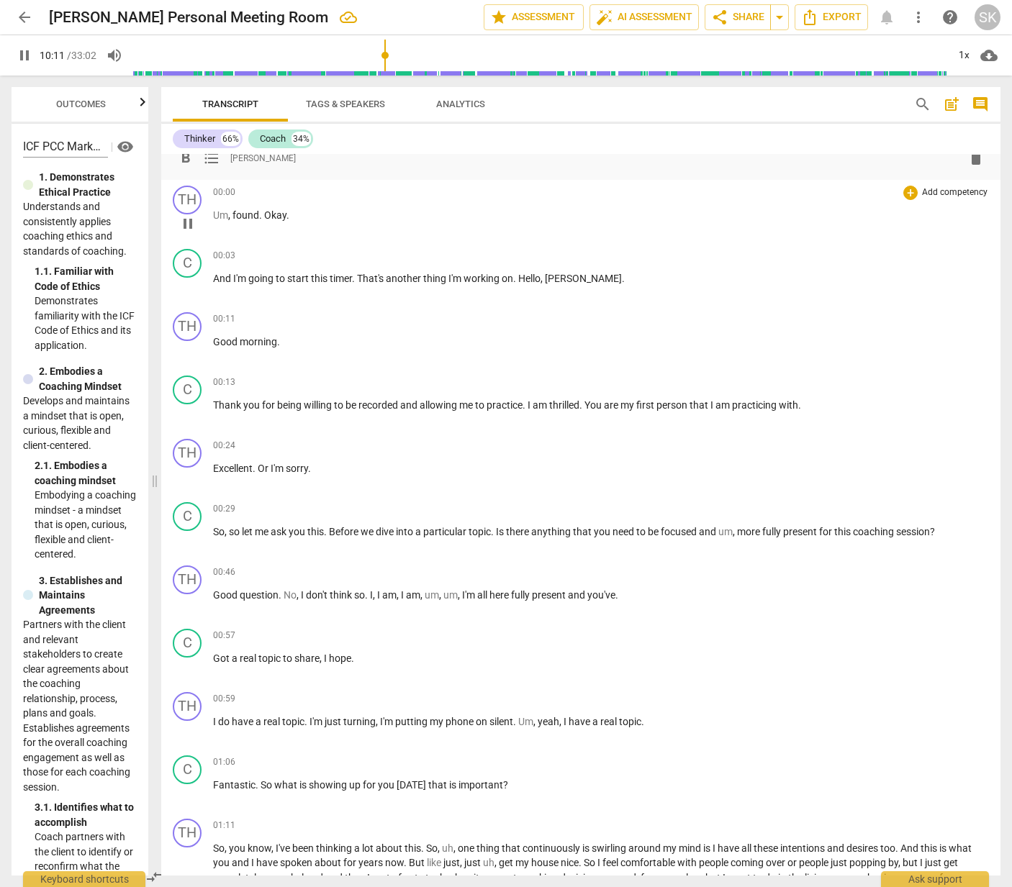
scroll to position [0, 0]
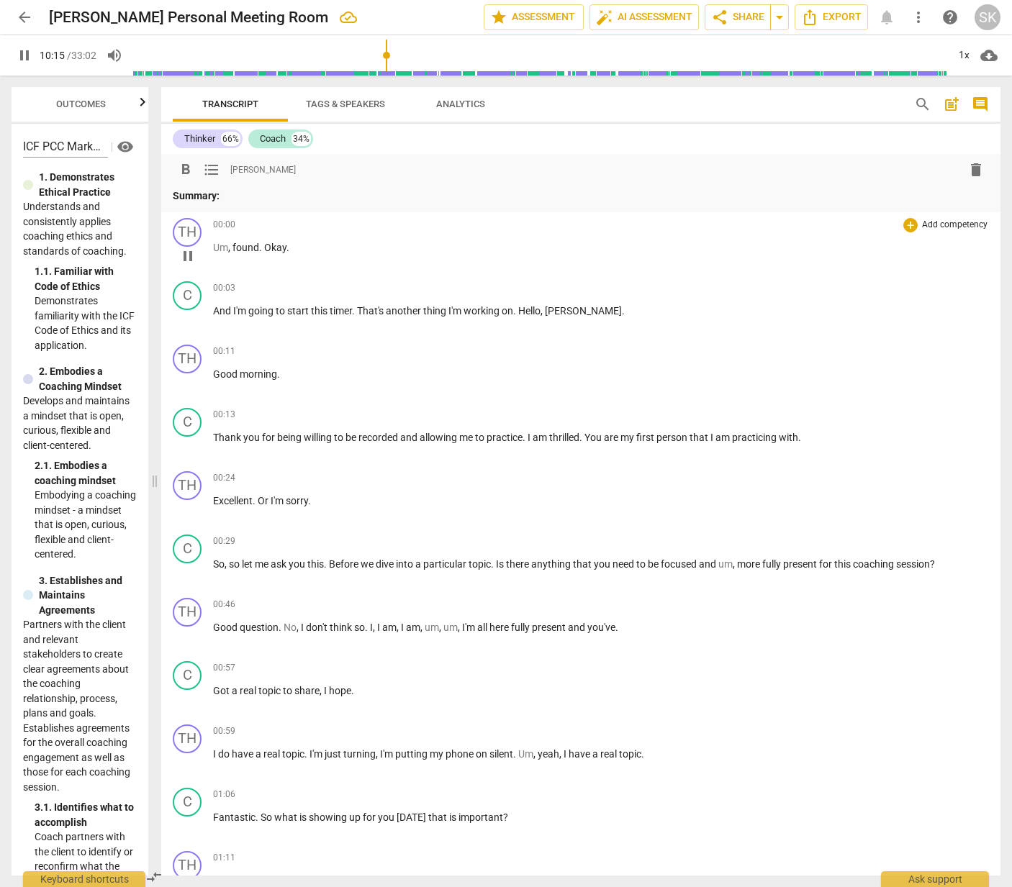
type input "616"
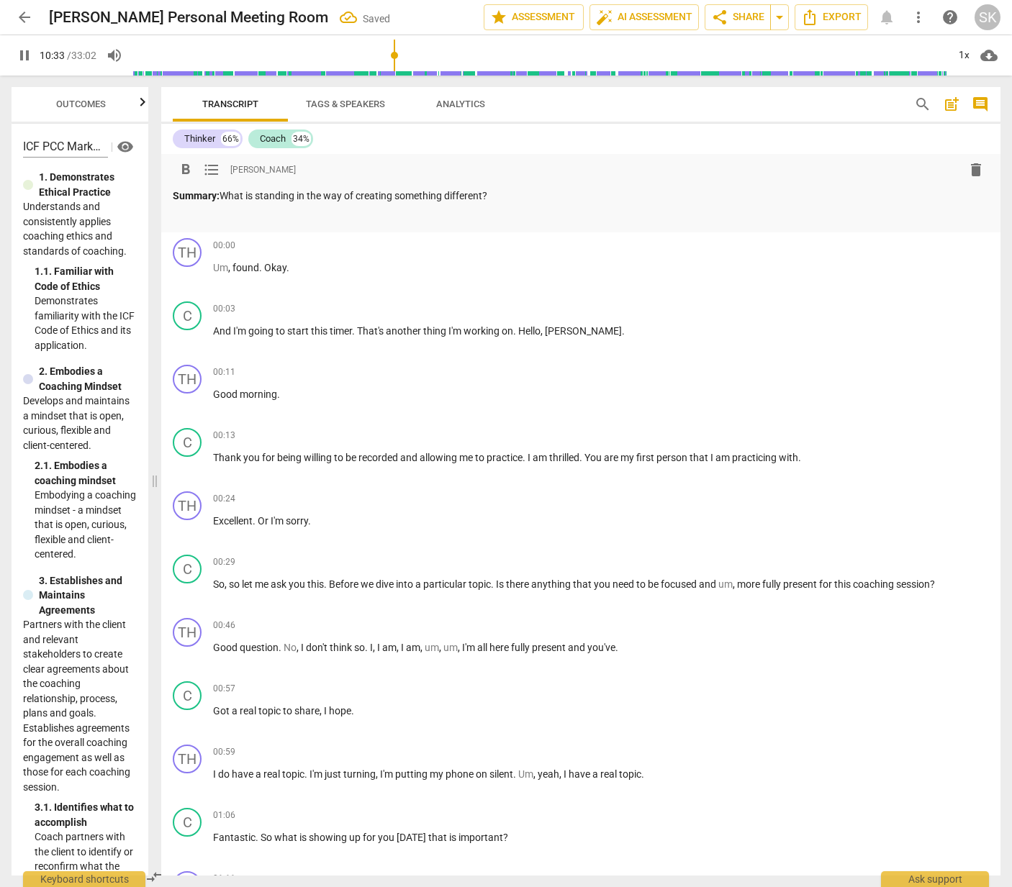
click at [967, 165] on span "delete" at bounding box center [975, 169] width 17 height 17
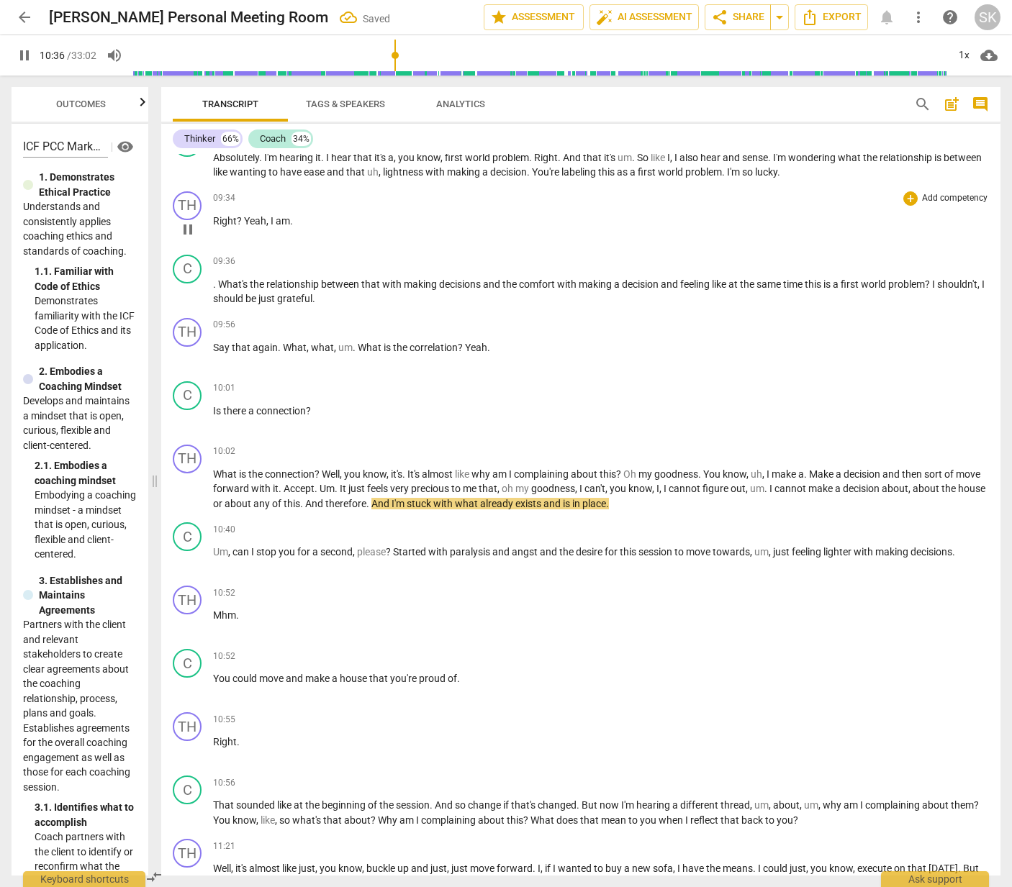
scroll to position [2049, 0]
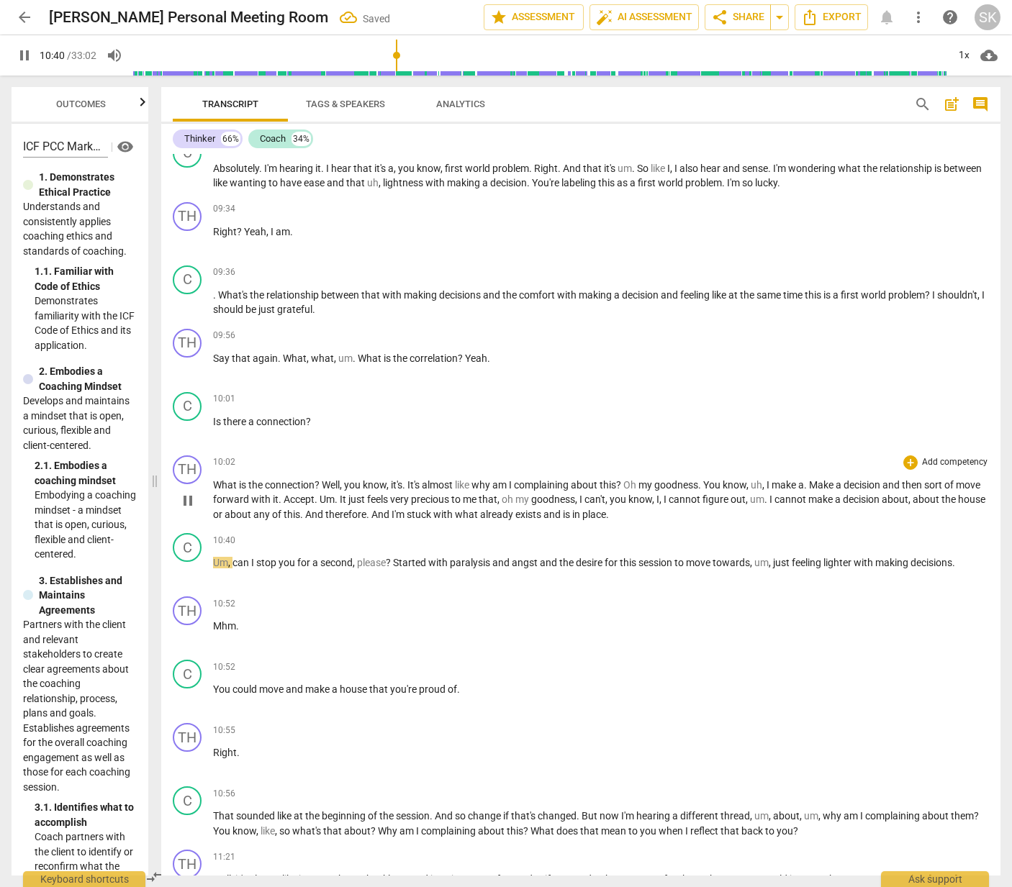
click at [188, 501] on span "pause" at bounding box center [187, 500] width 17 height 17
type input "641"
click at [982, 104] on span "comment" at bounding box center [979, 104] width 17 height 17
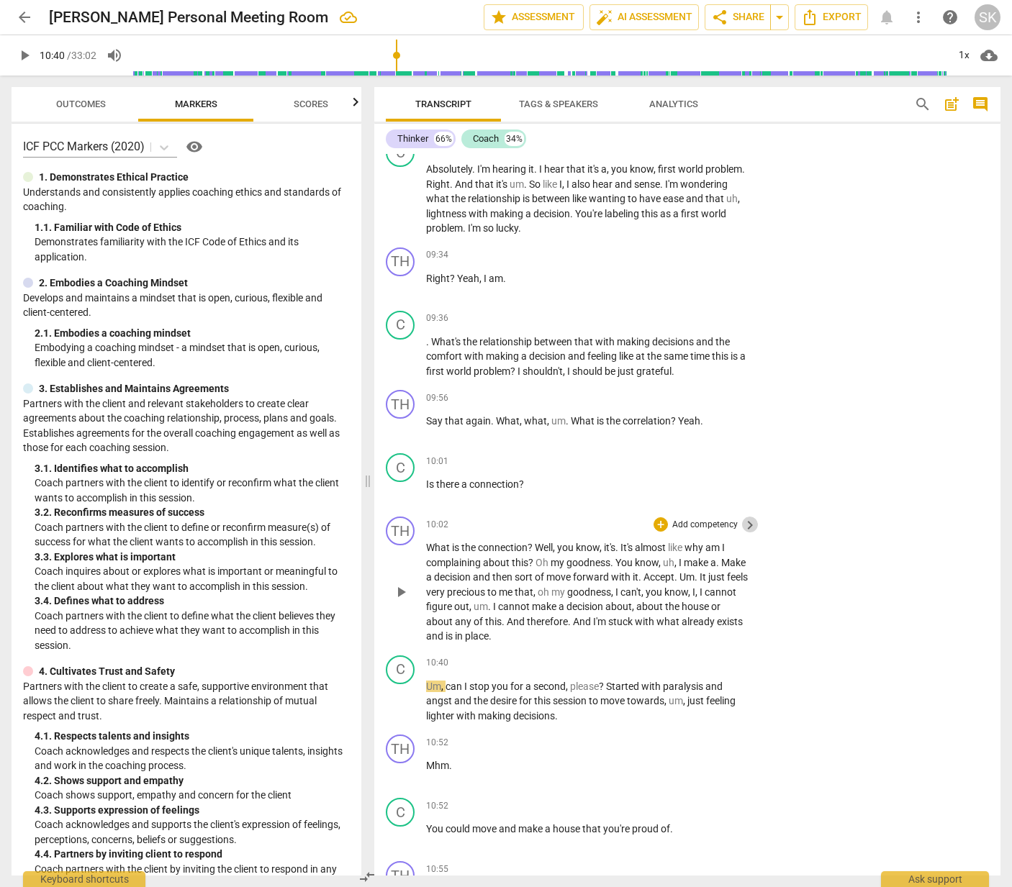
click at [748, 523] on span "keyboard_arrow_right" at bounding box center [749, 525] width 17 height 17
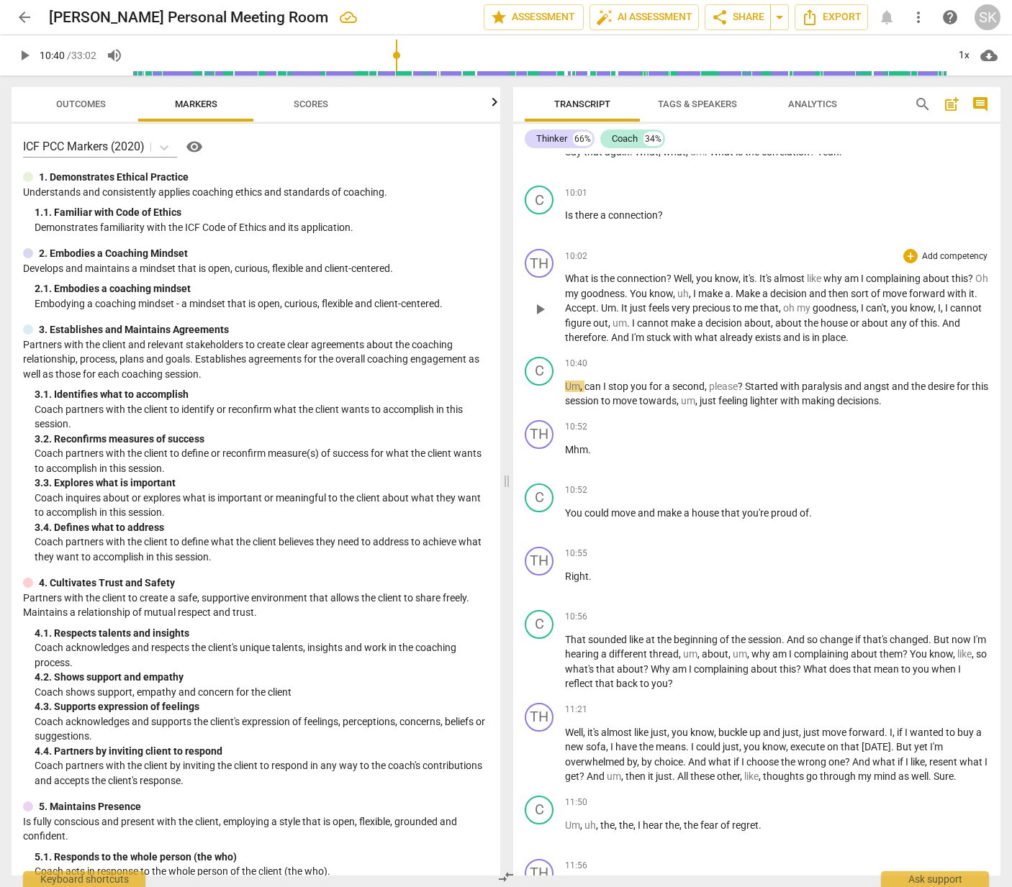
scroll to position [2359, 0]
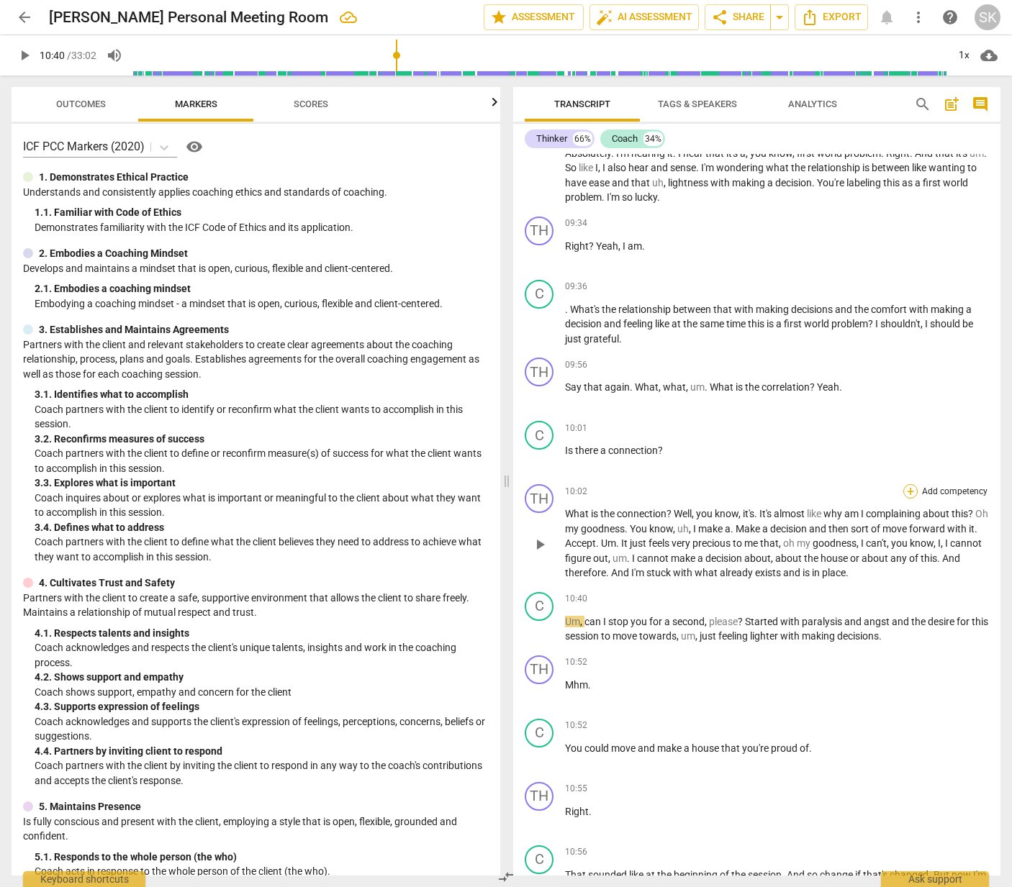
click at [909, 499] on div "+" at bounding box center [910, 491] width 14 height 14
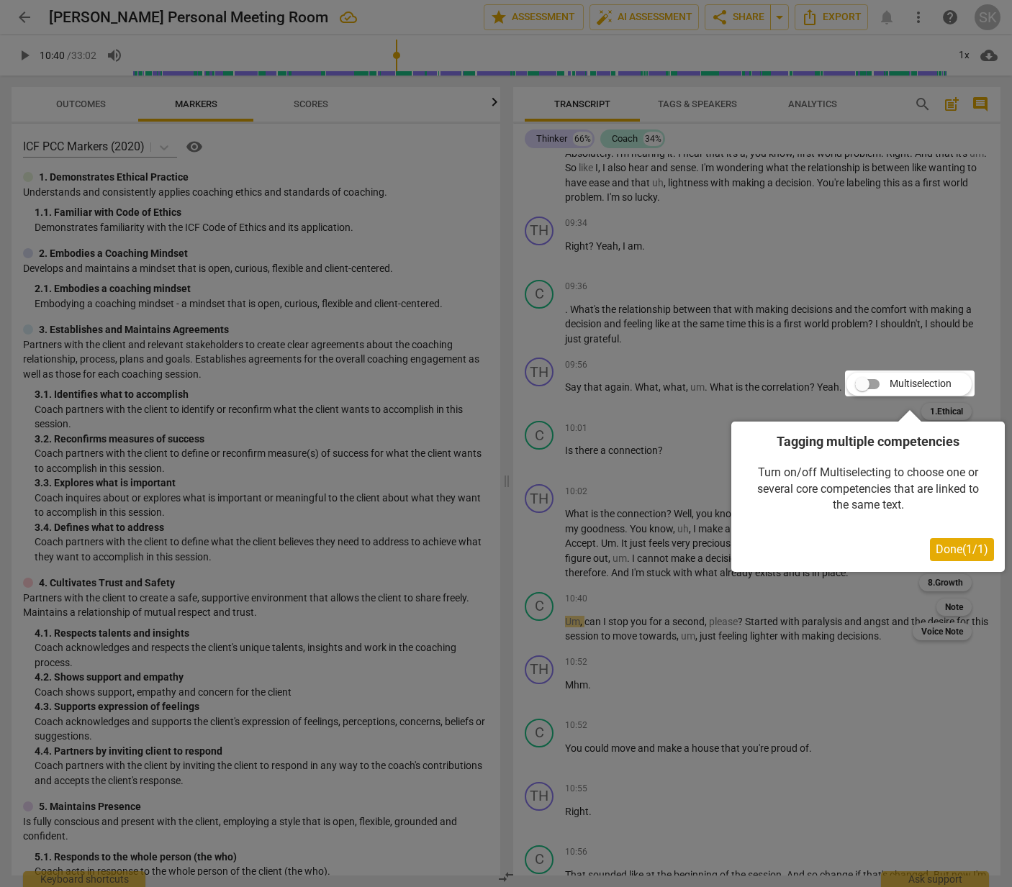
click at [686, 530] on div at bounding box center [506, 443] width 1012 height 887
click at [653, 570] on div at bounding box center [506, 443] width 1012 height 887
click at [714, 629] on div at bounding box center [506, 443] width 1012 height 887
click at [863, 381] on div at bounding box center [910, 384] width 130 height 26
click at [864, 378] on div at bounding box center [910, 384] width 130 height 26
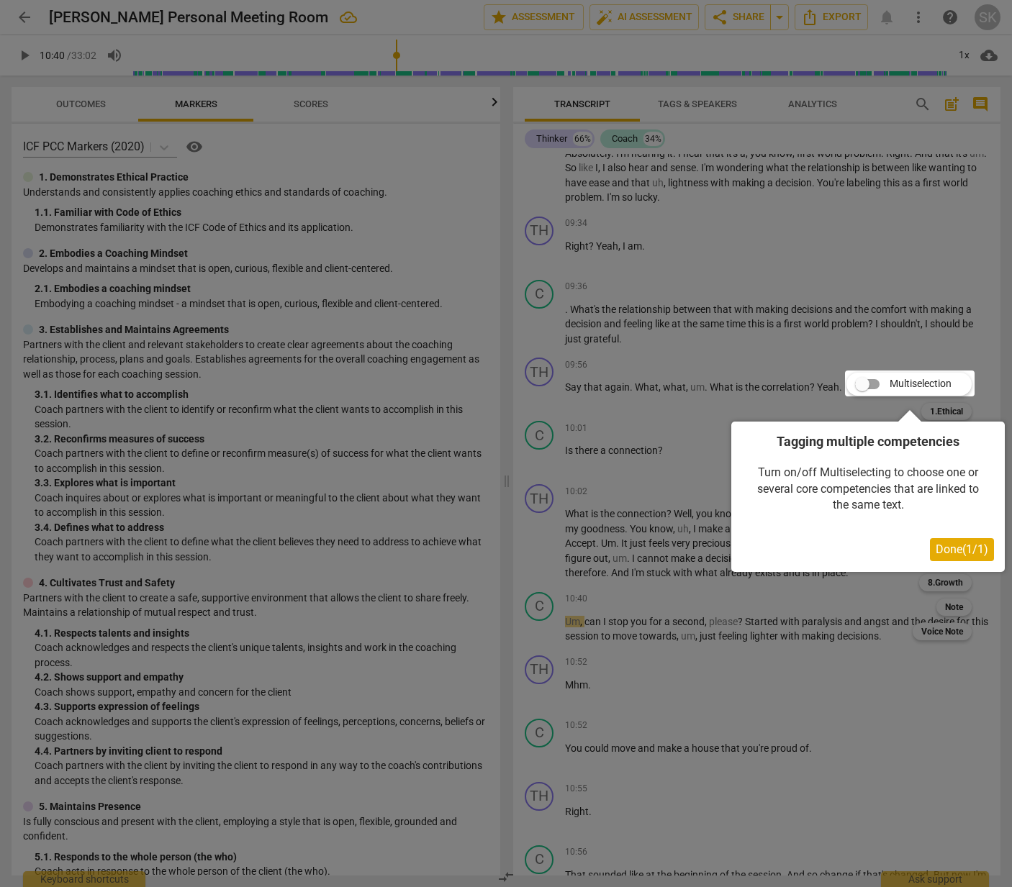
click at [954, 554] on span "Done ( 1 / 1 )" at bounding box center [961, 550] width 53 height 14
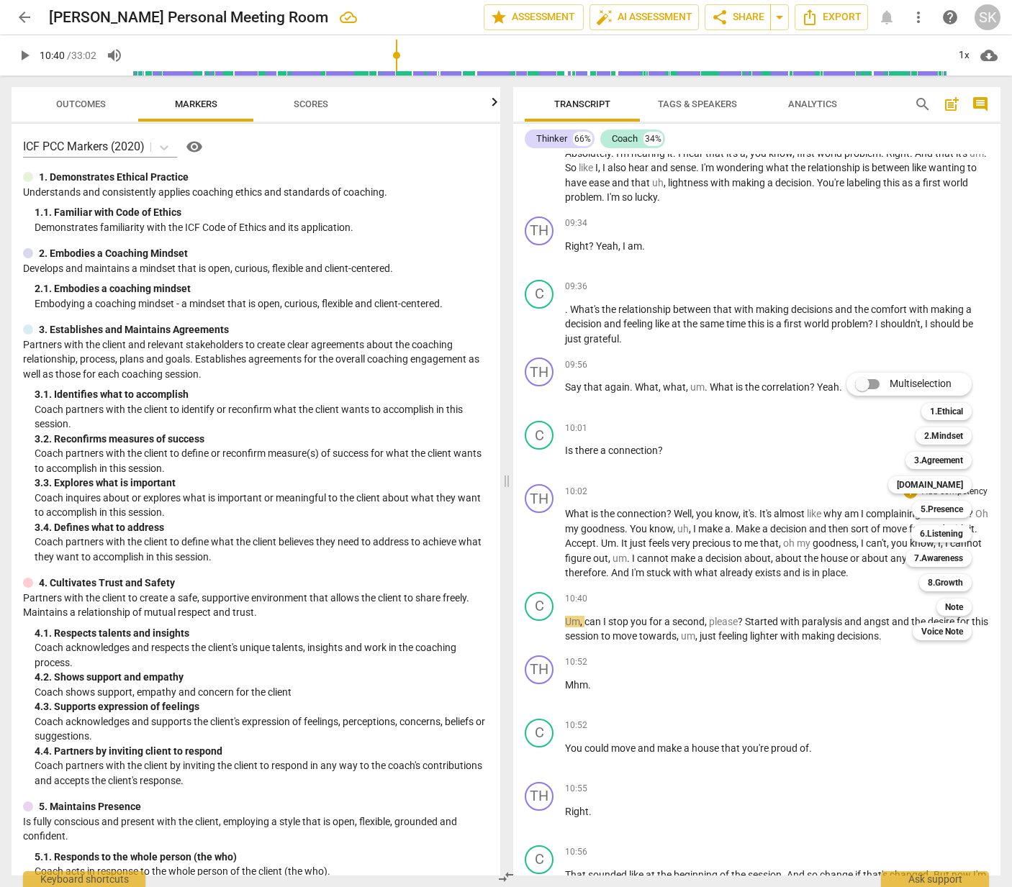
click at [767, 517] on div at bounding box center [506, 443] width 1012 height 887
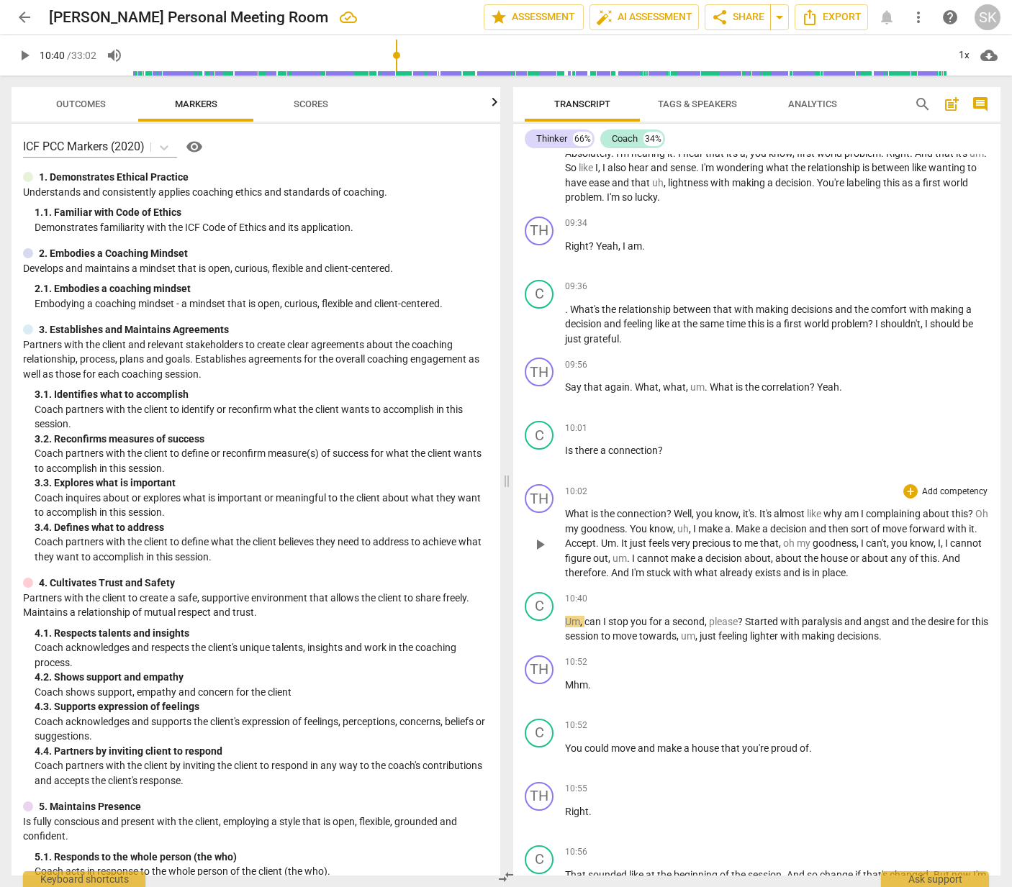
click at [968, 535] on span "with" at bounding box center [958, 529] width 22 height 12
click at [861, 564] on span "or" at bounding box center [856, 559] width 12 height 12
click at [950, 105] on span "post_add" at bounding box center [951, 104] width 17 height 17
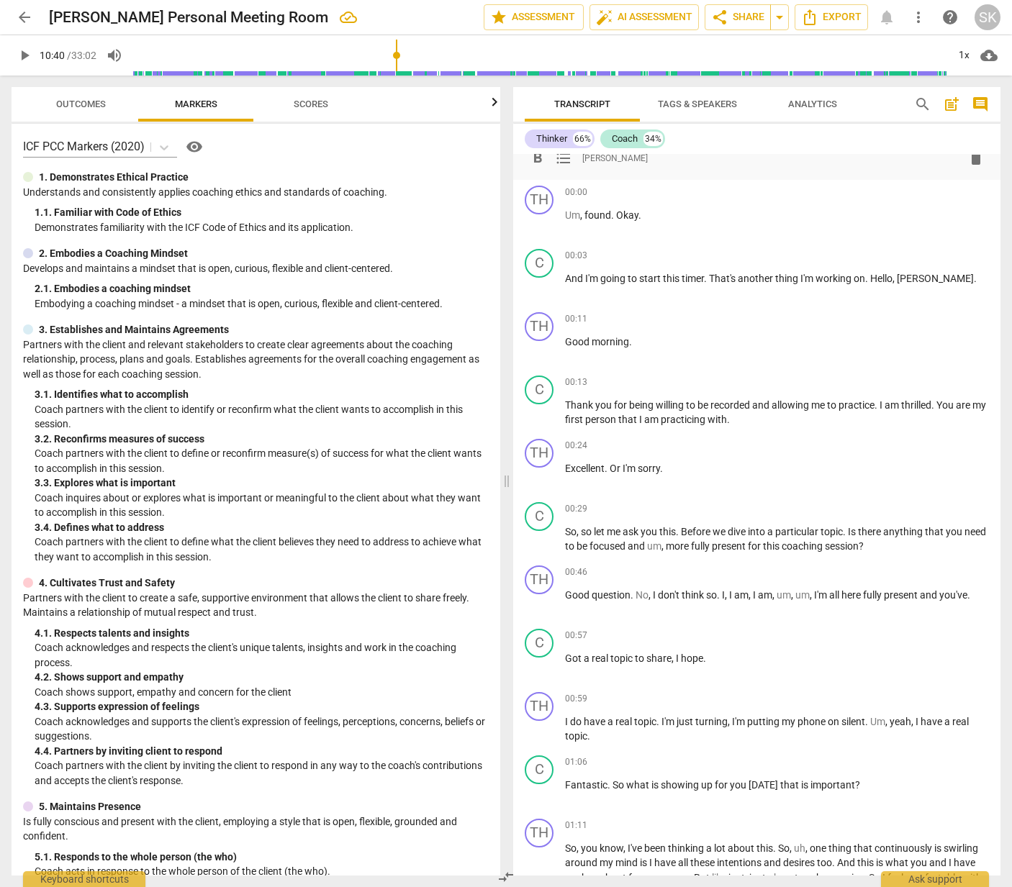
scroll to position [0, 0]
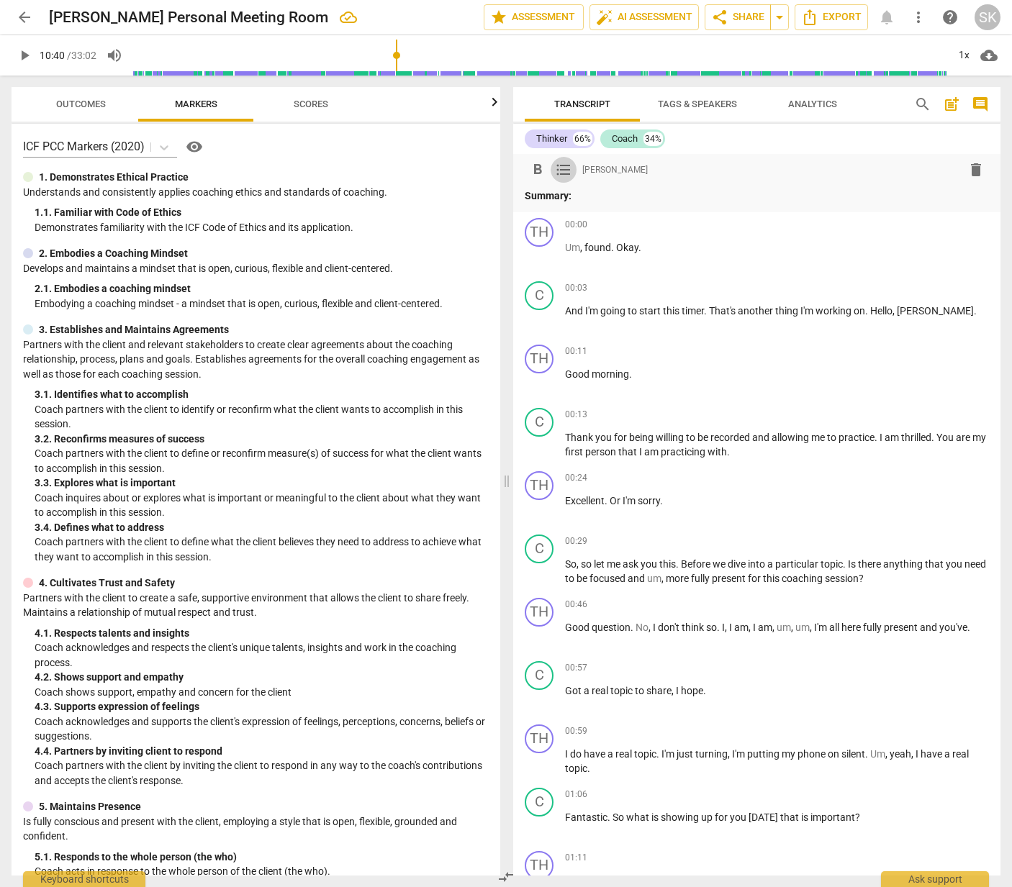
click at [560, 171] on span "format_list_bulleted" at bounding box center [563, 169] width 17 height 17
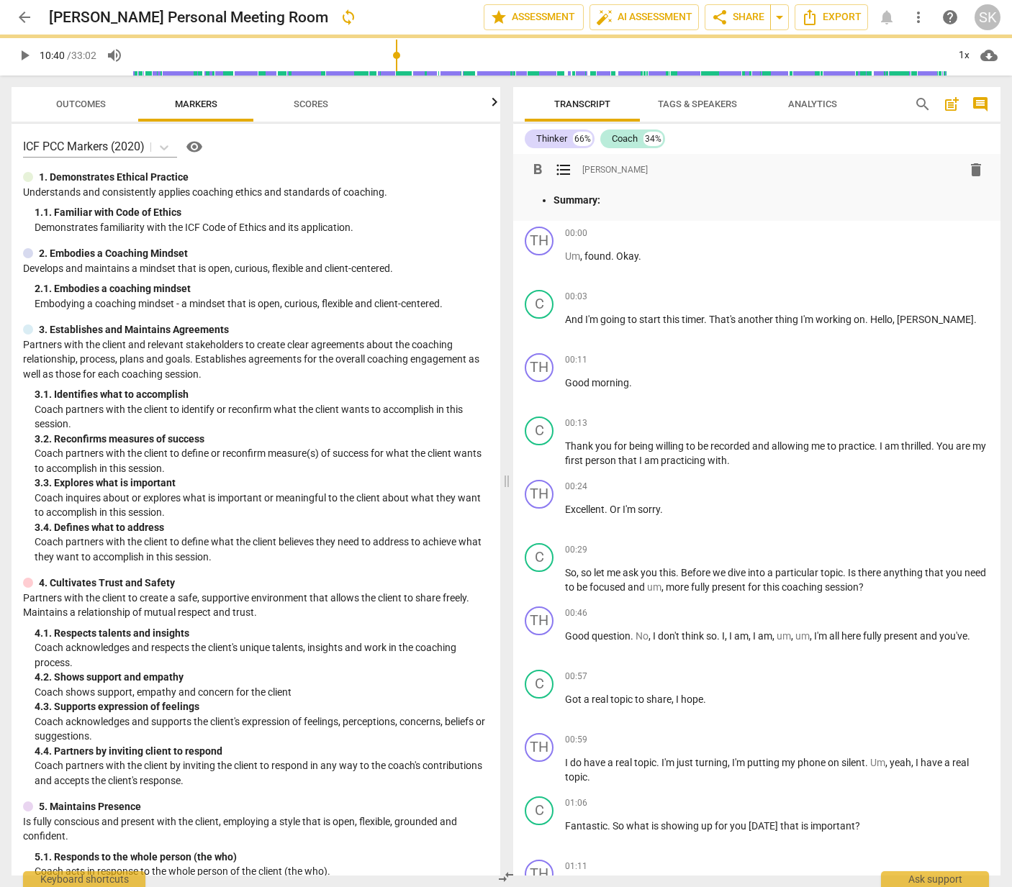
click at [591, 169] on span "[PERSON_NAME]" at bounding box center [614, 170] width 65 height 12
click at [625, 198] on p "Summary:" at bounding box center [770, 200] width 435 height 15
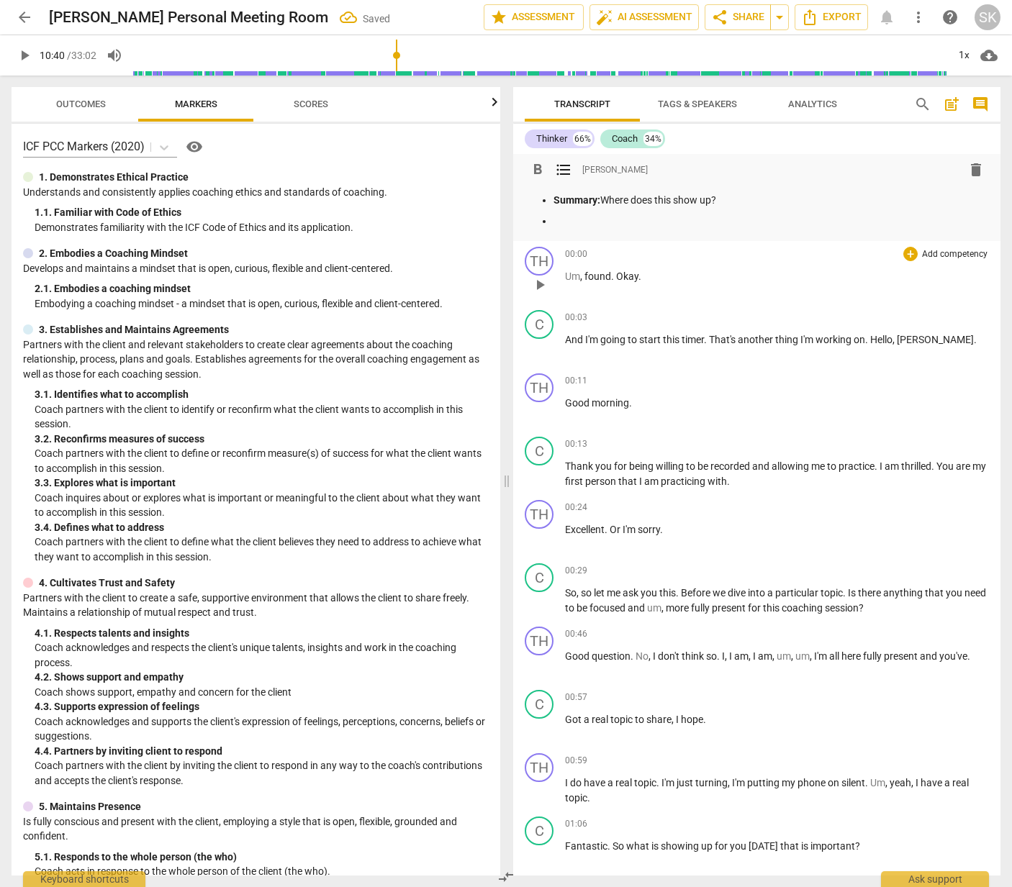
click at [946, 242] on div "TH play_arrow pause 00:00 + Add competency keyboard_arrow_right Um , found . Ok…" at bounding box center [756, 272] width 487 height 63
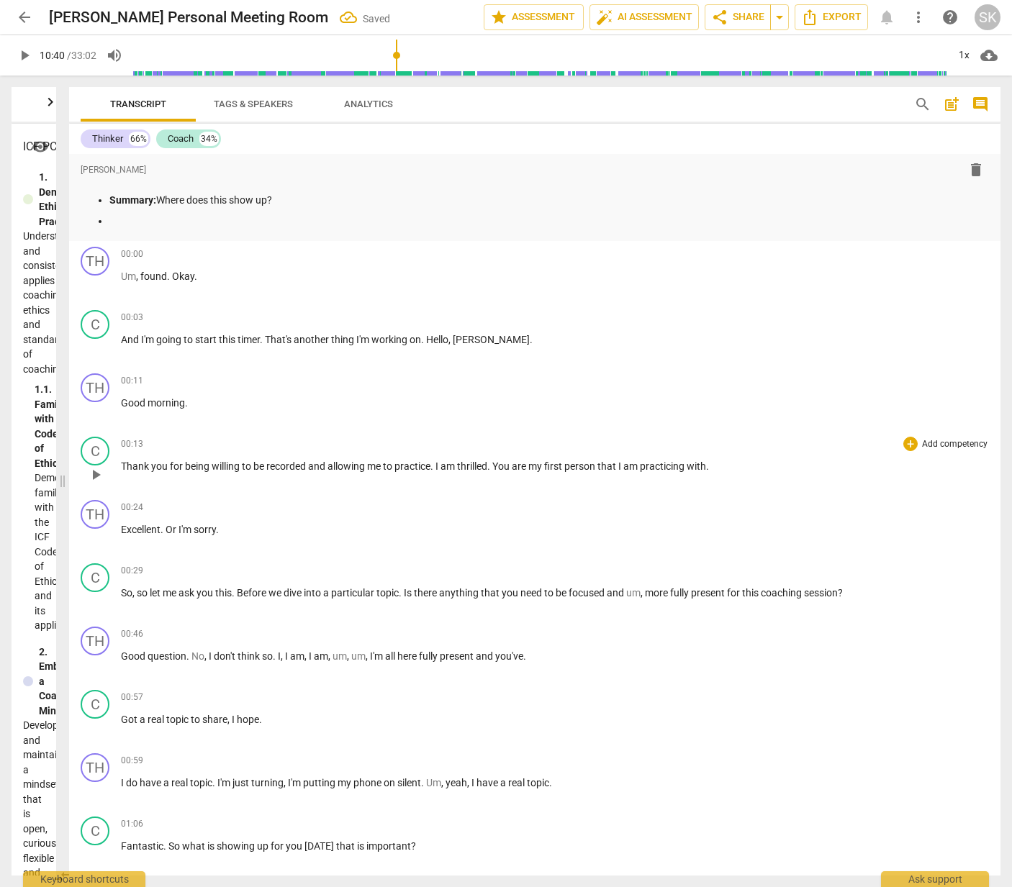
drag, startPoint x: 505, startPoint y: 478, endPoint x: 93, endPoint y: 476, distance: 412.3
click at [65, 486] on span at bounding box center [62, 482] width 9 height 812
click at [272, 239] on div "format_bold format_list_bulleted Stacy Kuehnis delete Summary: Where does this …" at bounding box center [534, 197] width 931 height 87
click at [95, 166] on span "format_bold" at bounding box center [93, 169] width 17 height 17
click at [124, 166] on span "format_list_bulleted" at bounding box center [119, 169] width 17 height 17
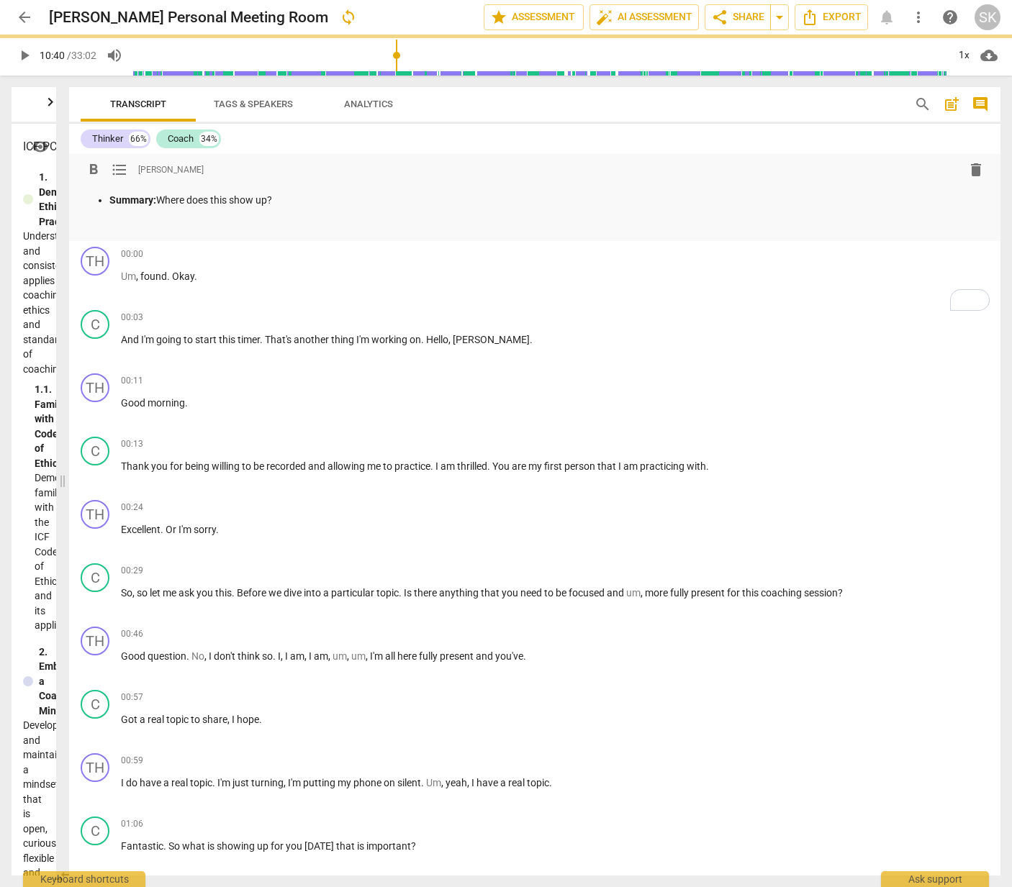
click at [192, 166] on div "format_bold format_list_bulleted Stacy Kuehnis delete" at bounding box center [535, 170] width 908 height 26
click at [260, 202] on p "Summary: Where does this show up?" at bounding box center [548, 200] width 879 height 15
click at [969, 173] on span "delete" at bounding box center [975, 169] width 17 height 17
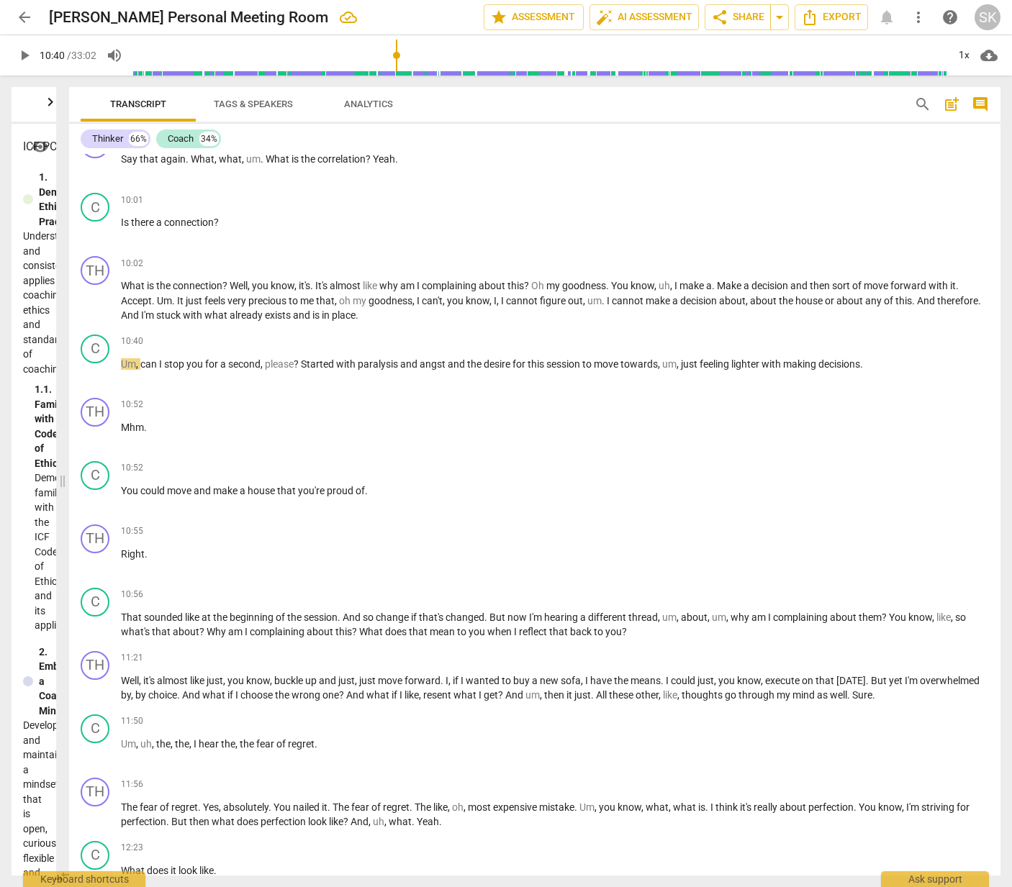
scroll to position [2140, 0]
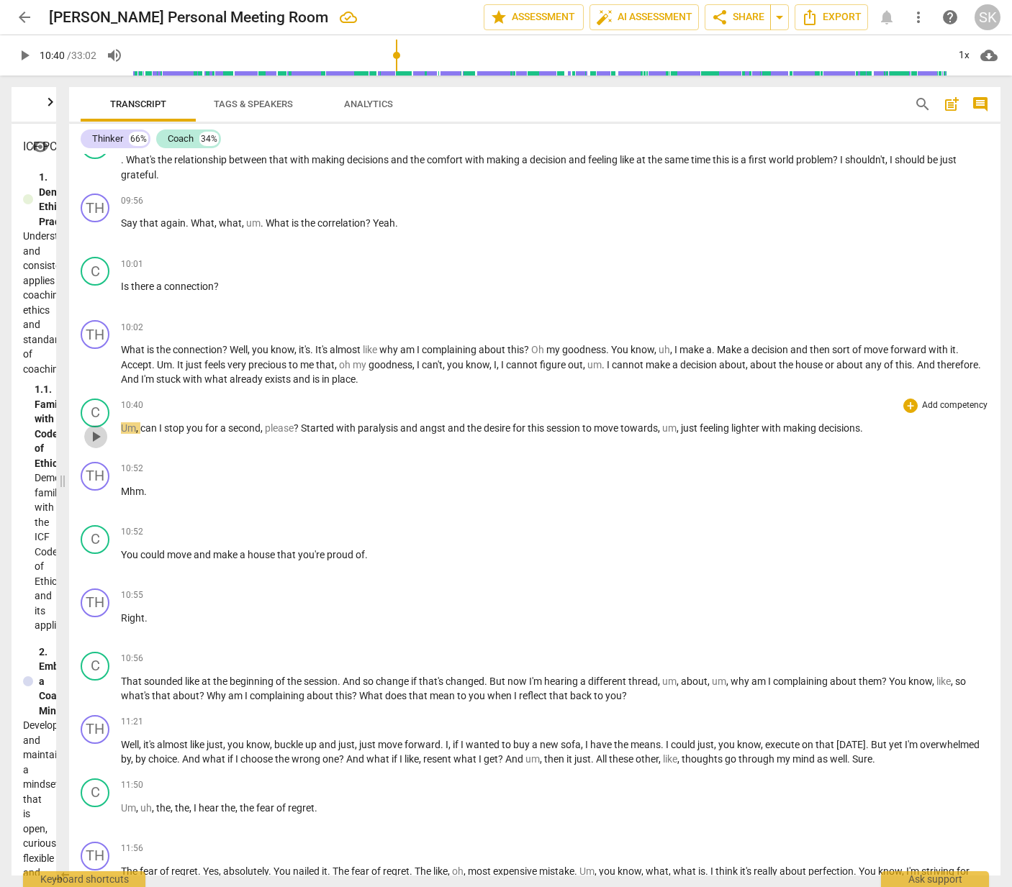
click at [92, 435] on span "play_arrow" at bounding box center [95, 436] width 17 height 17
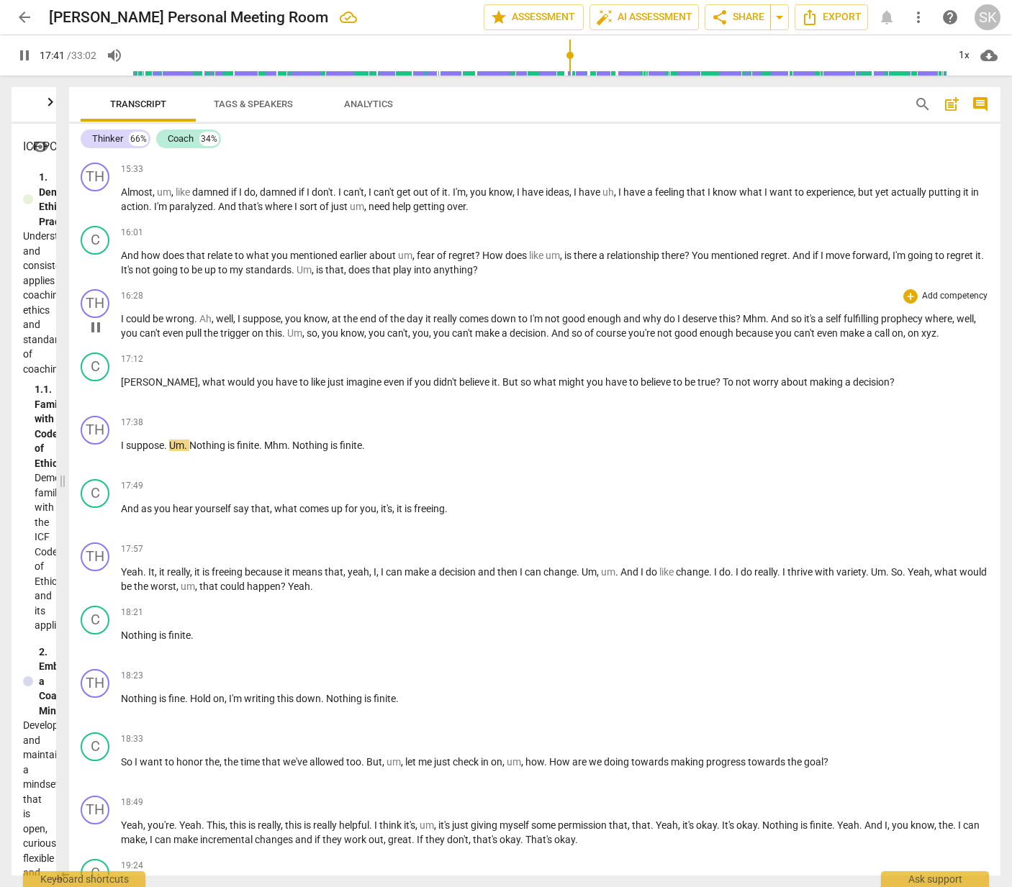
scroll to position [3544, 0]
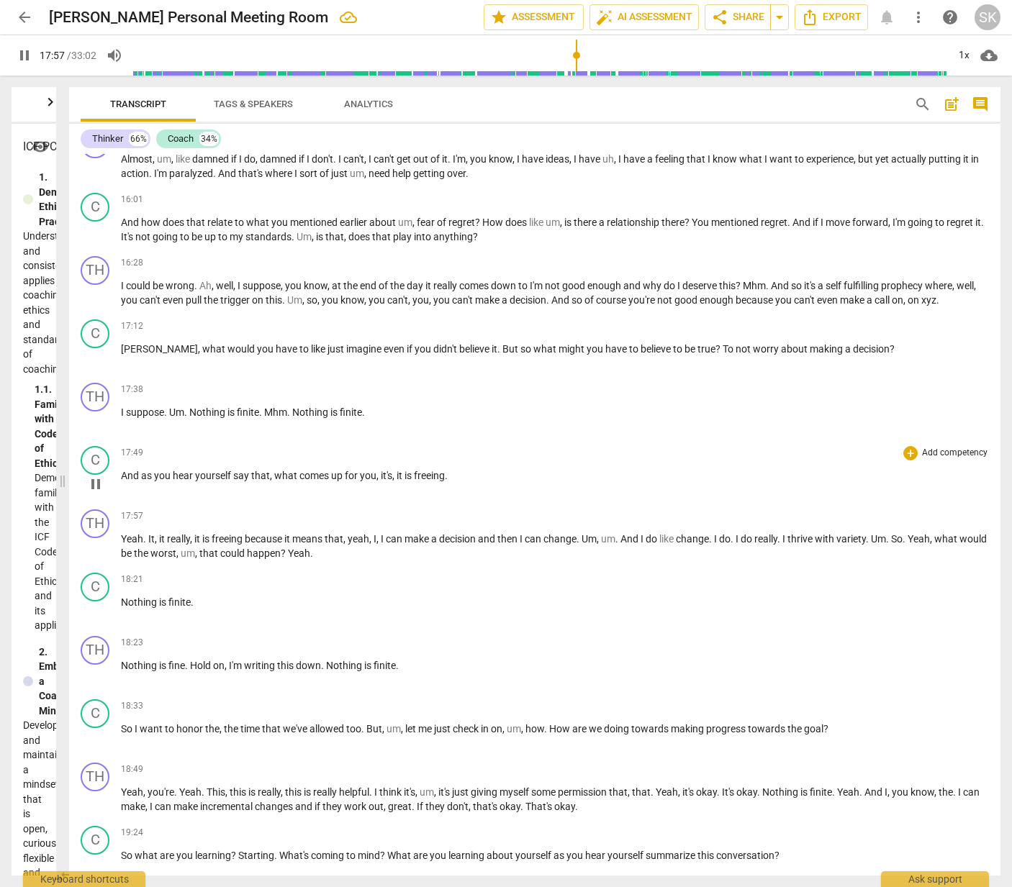
click at [381, 474] on span "it's" at bounding box center [387, 476] width 12 height 12
click at [381, 476] on span "it's" at bounding box center [387, 476] width 12 height 12
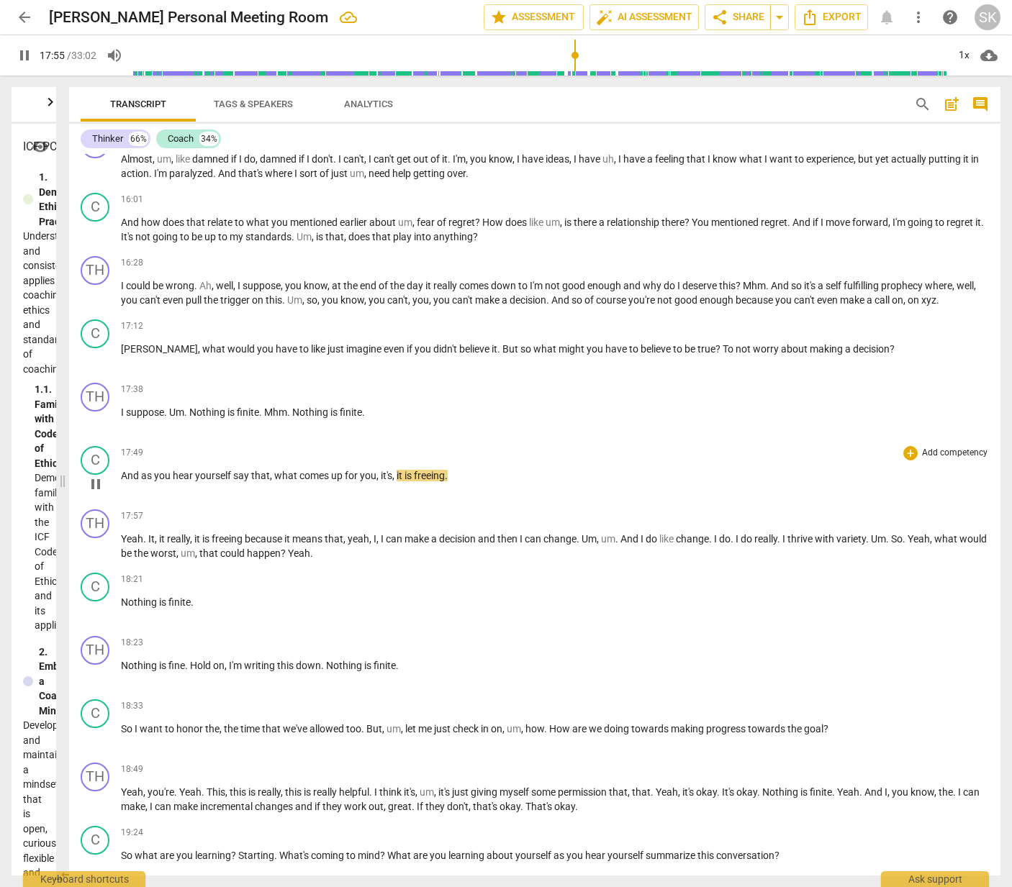
click at [381, 476] on span "it's" at bounding box center [387, 476] width 12 height 12
click at [96, 481] on span "pause" at bounding box center [95, 484] width 17 height 17
click at [381, 473] on span "it's" at bounding box center [387, 476] width 12 height 12
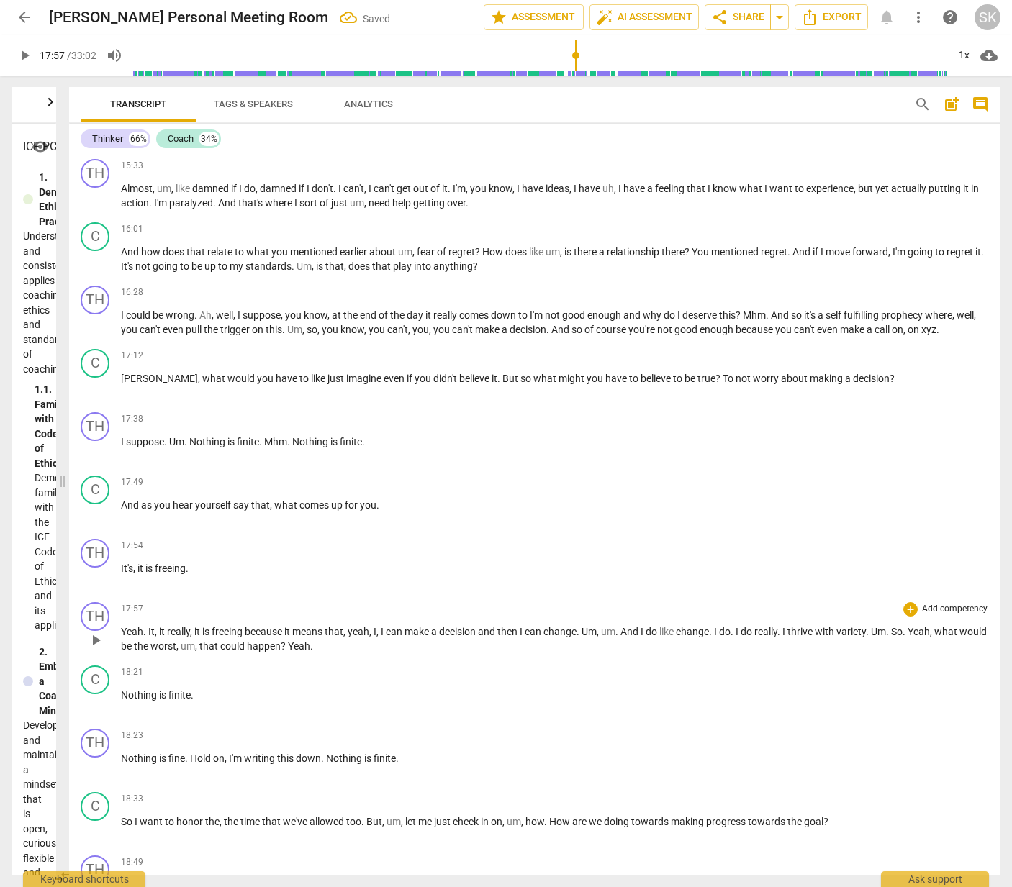
scroll to position [3523, 0]
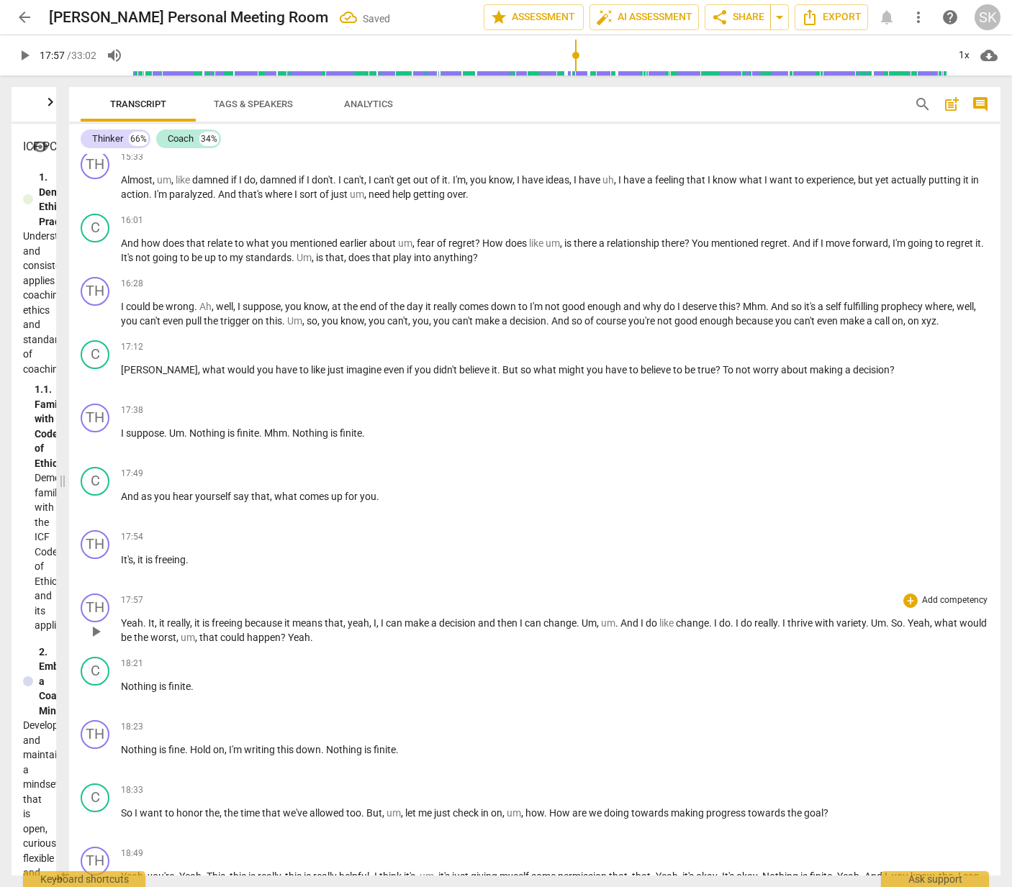
click at [122, 625] on span "Yeah" at bounding box center [132, 623] width 22 height 12
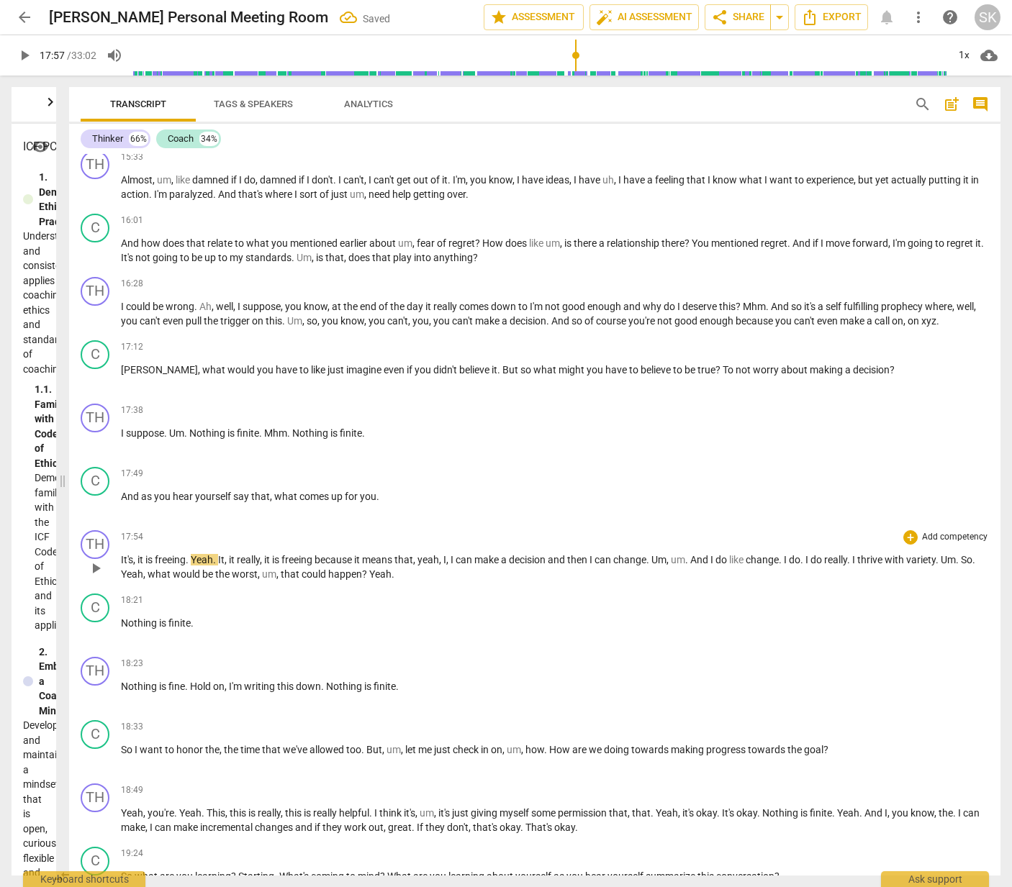
click at [98, 568] on span "play_arrow" at bounding box center [95, 568] width 17 height 17
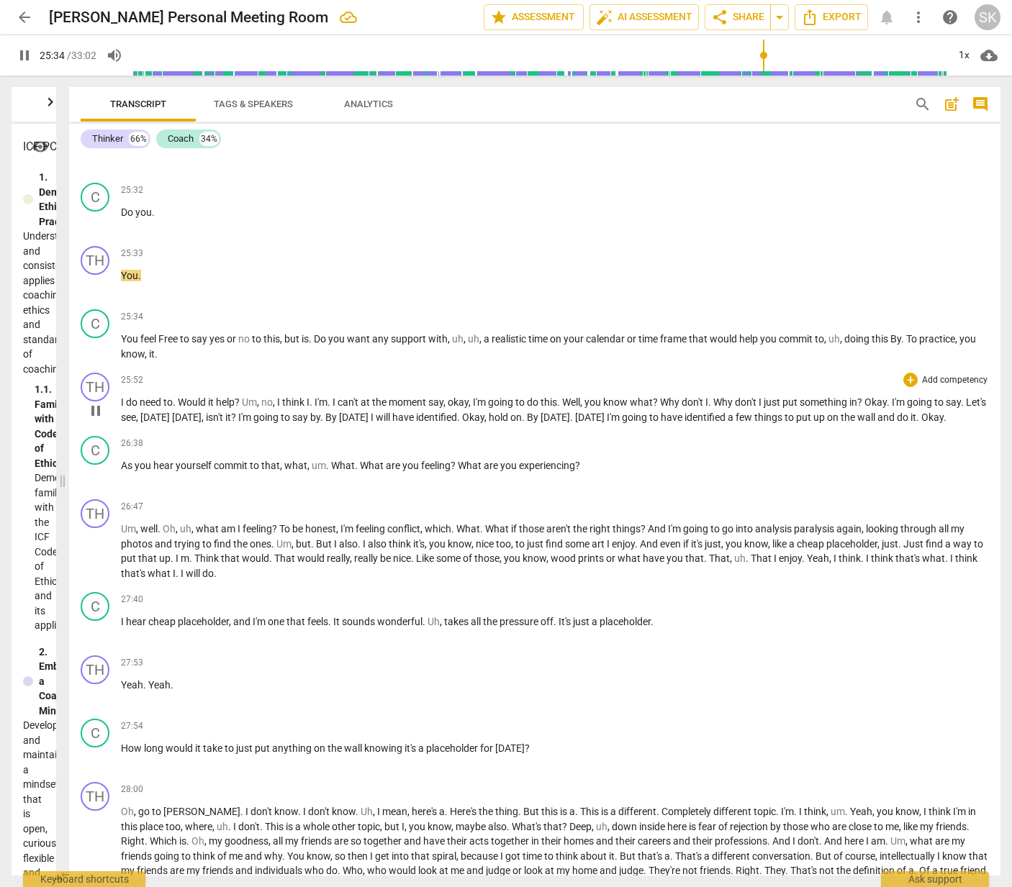
scroll to position [5954, 0]
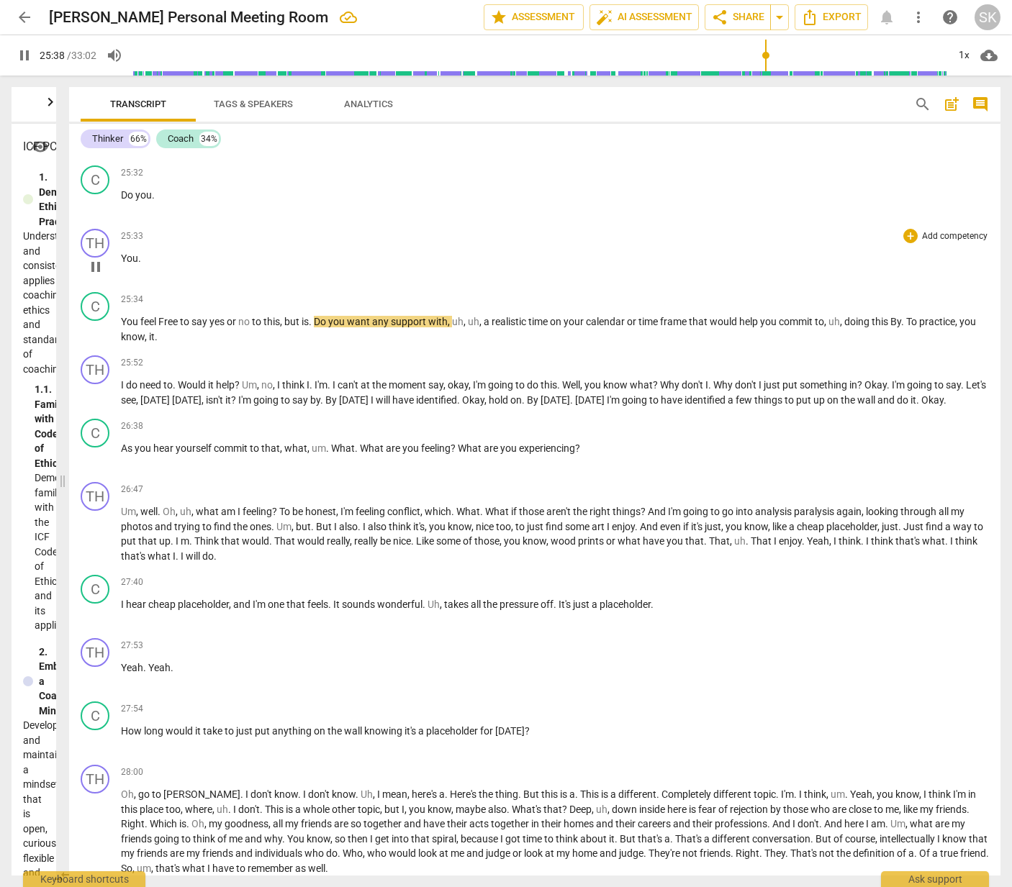
click at [142, 259] on p "You ." at bounding box center [555, 258] width 868 height 15
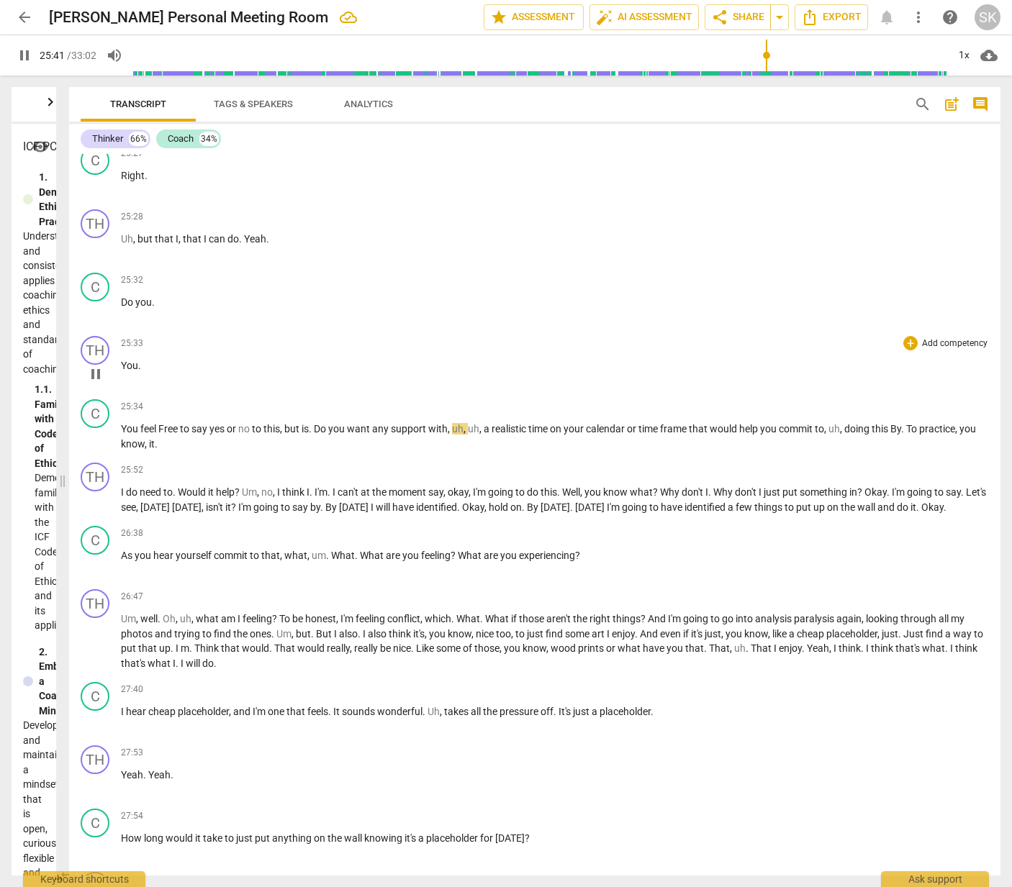
scroll to position [5791, 0]
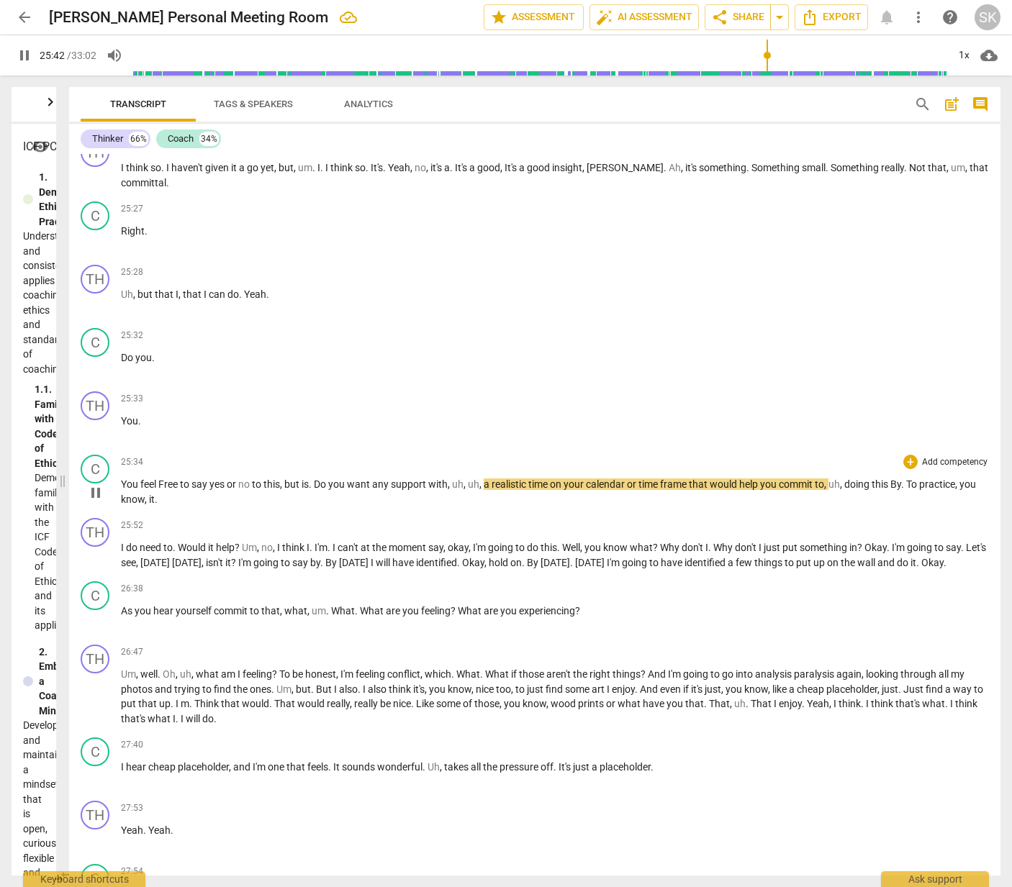
click at [96, 493] on span "pause" at bounding box center [95, 492] width 17 height 17
type input "1543"
click at [122, 483] on span "You" at bounding box center [130, 484] width 19 height 12
click at [152, 422] on p "You ." at bounding box center [555, 421] width 868 height 15
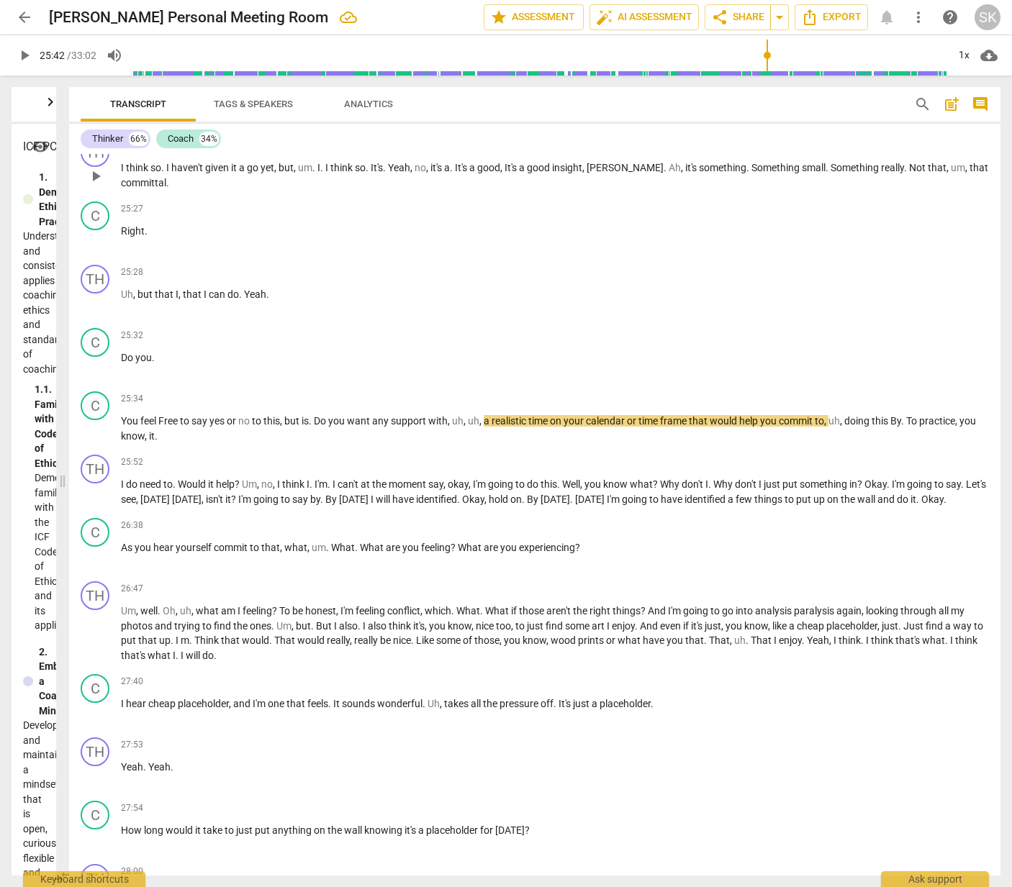
click at [172, 186] on p "I think so . I haven't given it a go yet , but , um . I . I think so . It's . Y…" at bounding box center [555, 174] width 868 height 29
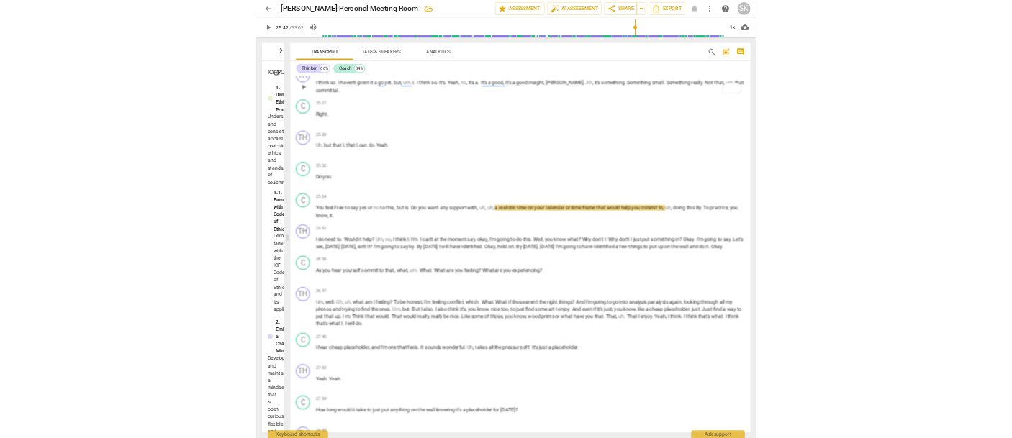
scroll to position [5792, 0]
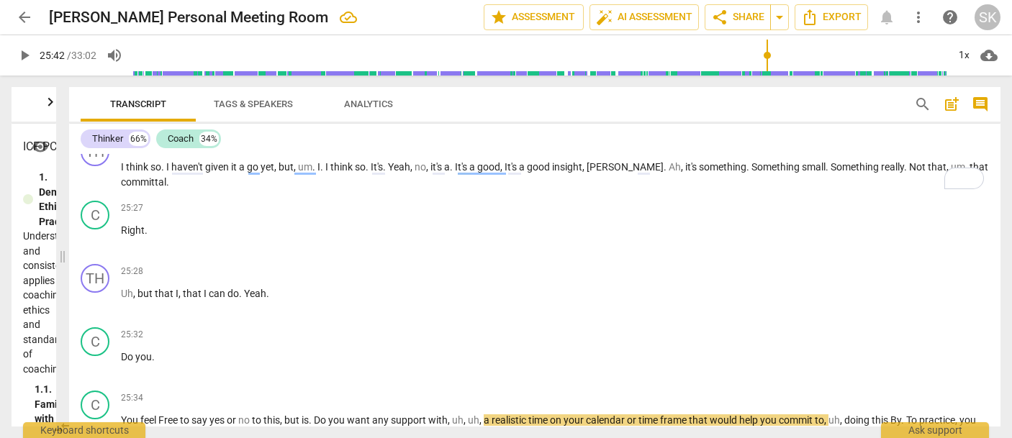
type input "1543"
